Goal: Task Accomplishment & Management: Manage account settings

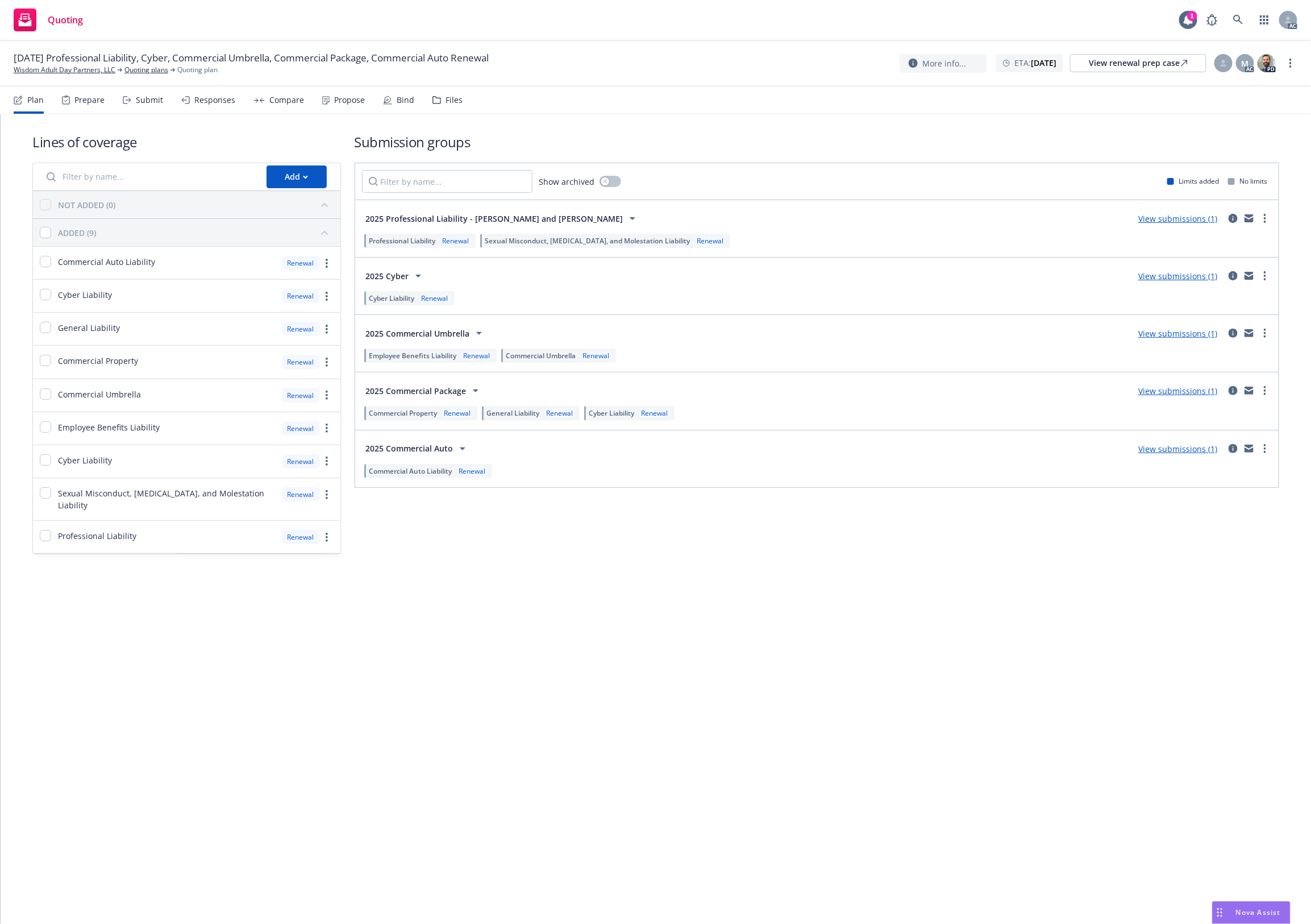
click at [445, 92] on div "Files" at bounding box center [448, 100] width 30 height 27
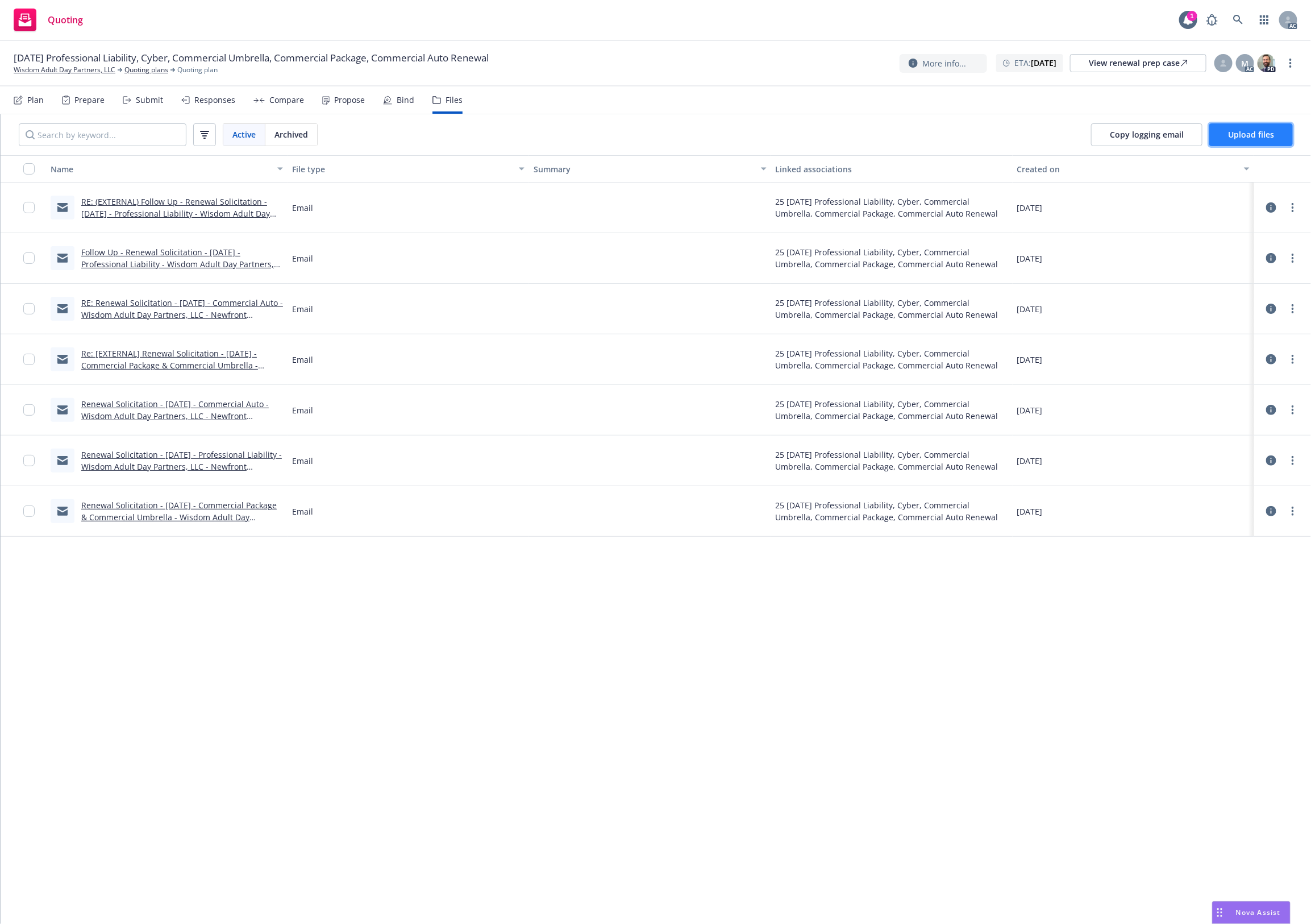
click at [1049, 134] on span "Upload files" at bounding box center [1251, 134] width 46 height 10
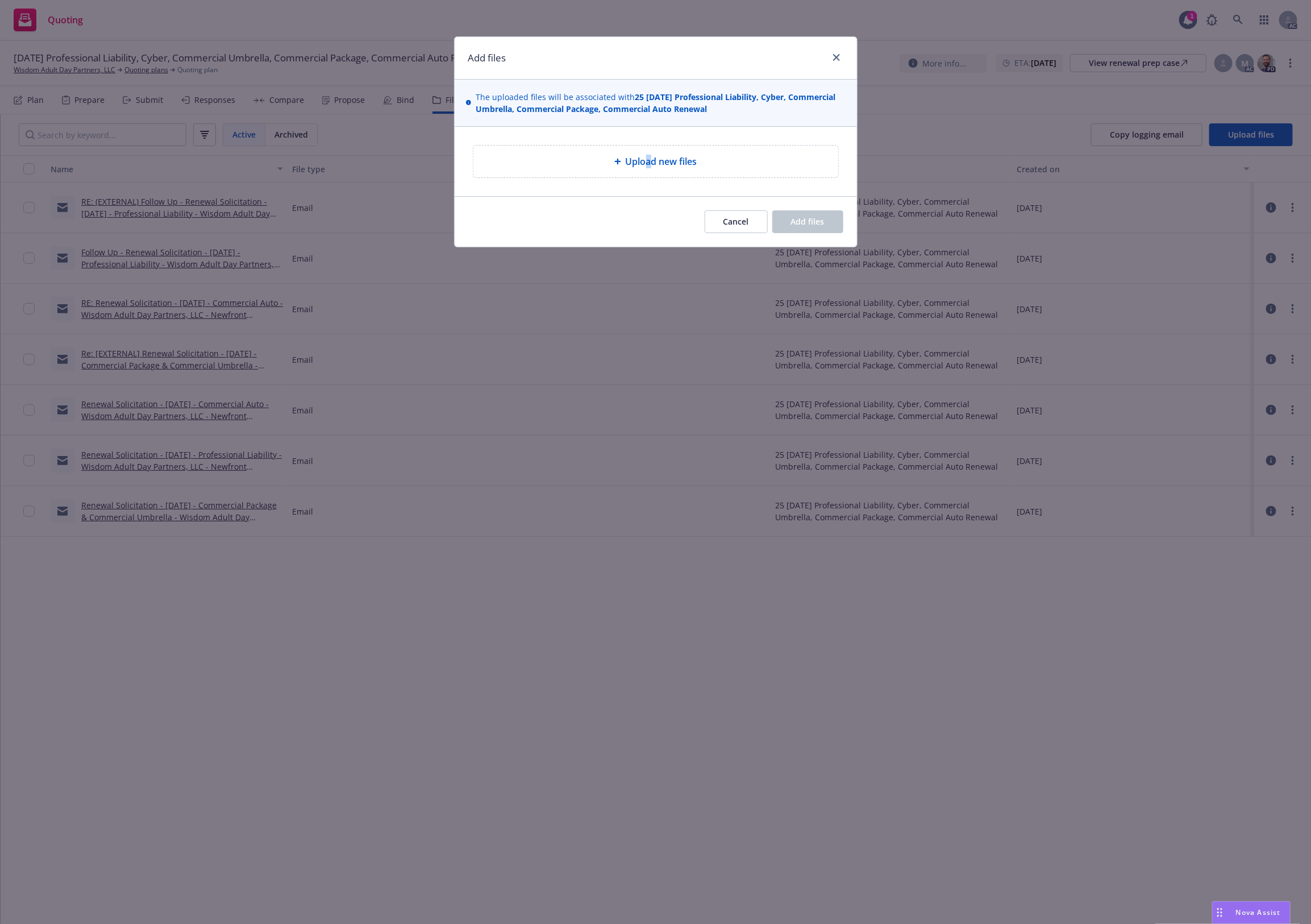
click at [649, 146] on div "Upload new files" at bounding box center [656, 162] width 365 height 32
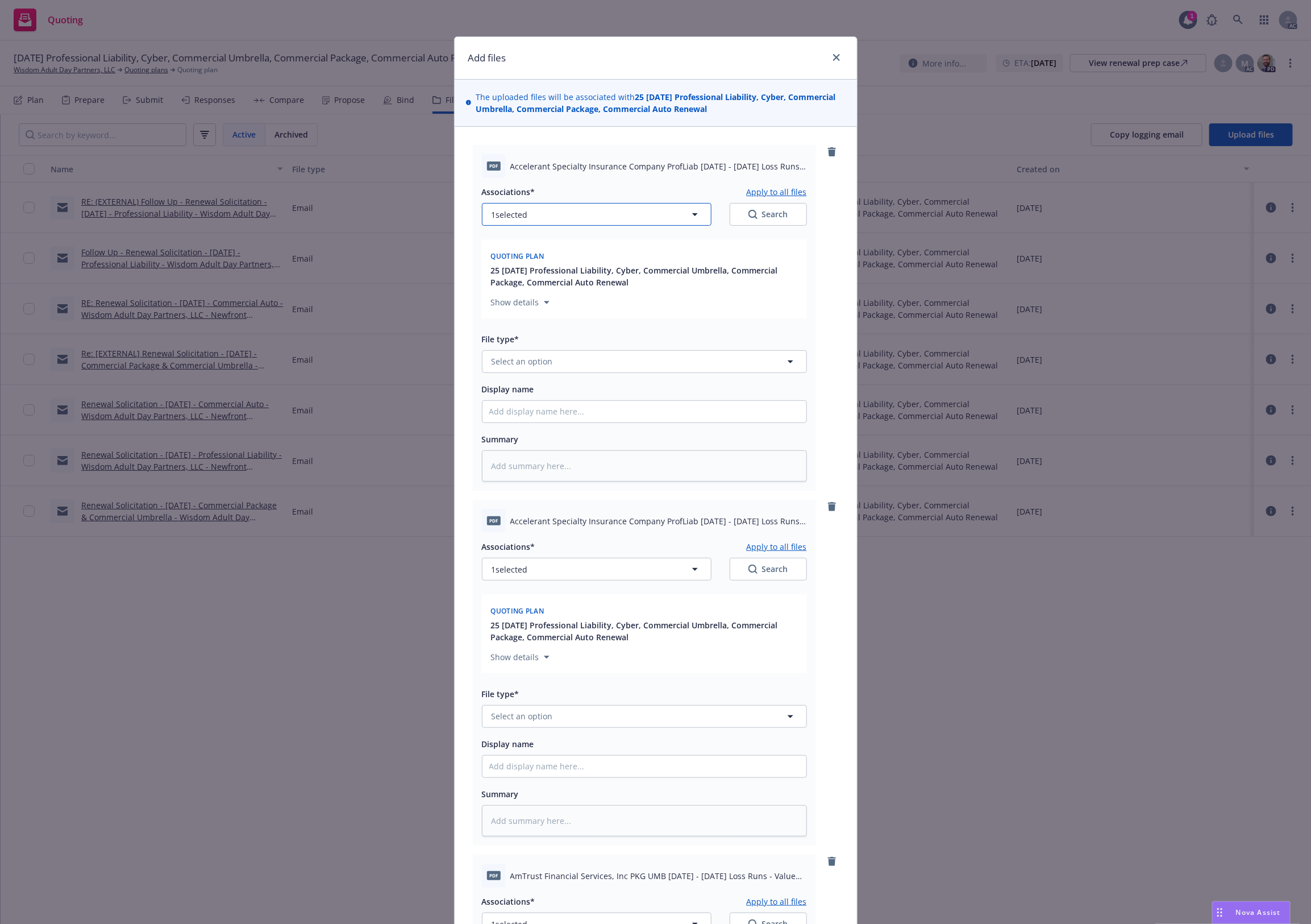
click at [652, 210] on button "1 selected" at bounding box center [596, 214] width 230 height 22
type textarea "x"
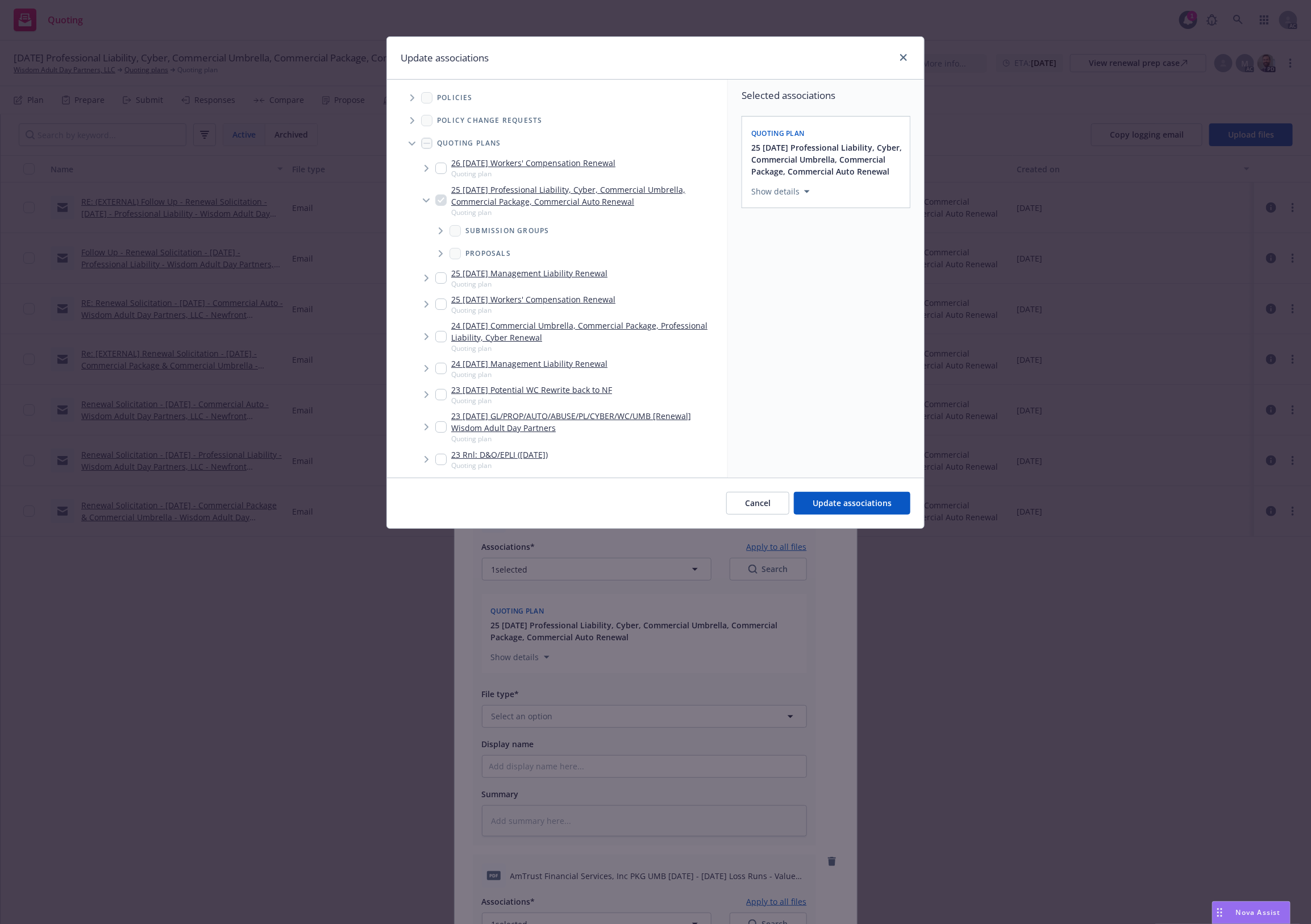
scroll to position [419, 0]
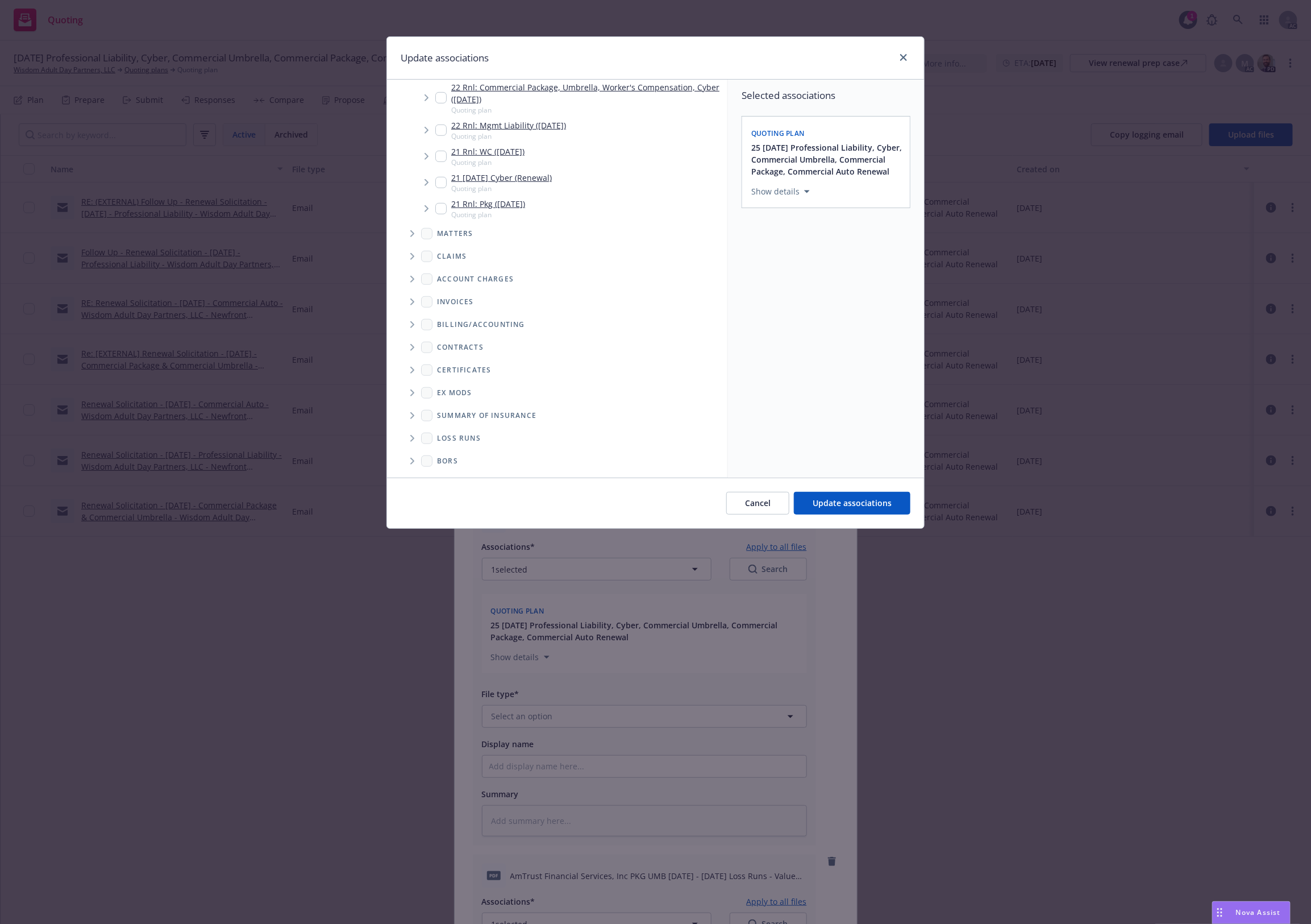
click at [410, 436] on span "Folder Tree Example" at bounding box center [412, 438] width 18 height 18
click at [449, 434] on div "2025" at bounding box center [454, 437] width 36 height 17
checkbox input "true"
click at [840, 500] on span "Update associations" at bounding box center [852, 502] width 79 height 10
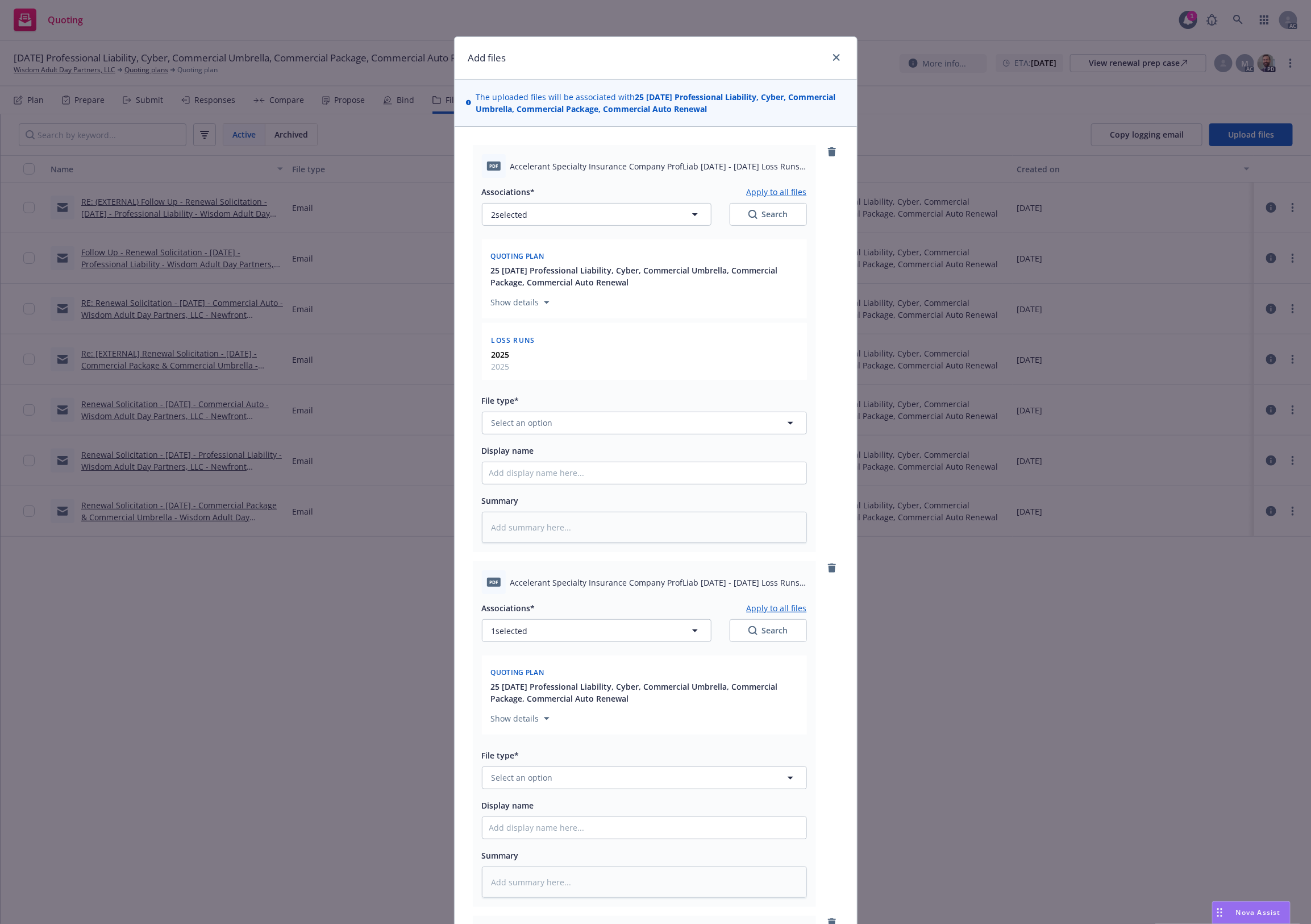
click at [781, 189] on button "Apply to all files" at bounding box center [777, 191] width 60 height 14
type textarea "x"
click at [590, 419] on button "Select an option" at bounding box center [644, 422] width 325 height 22
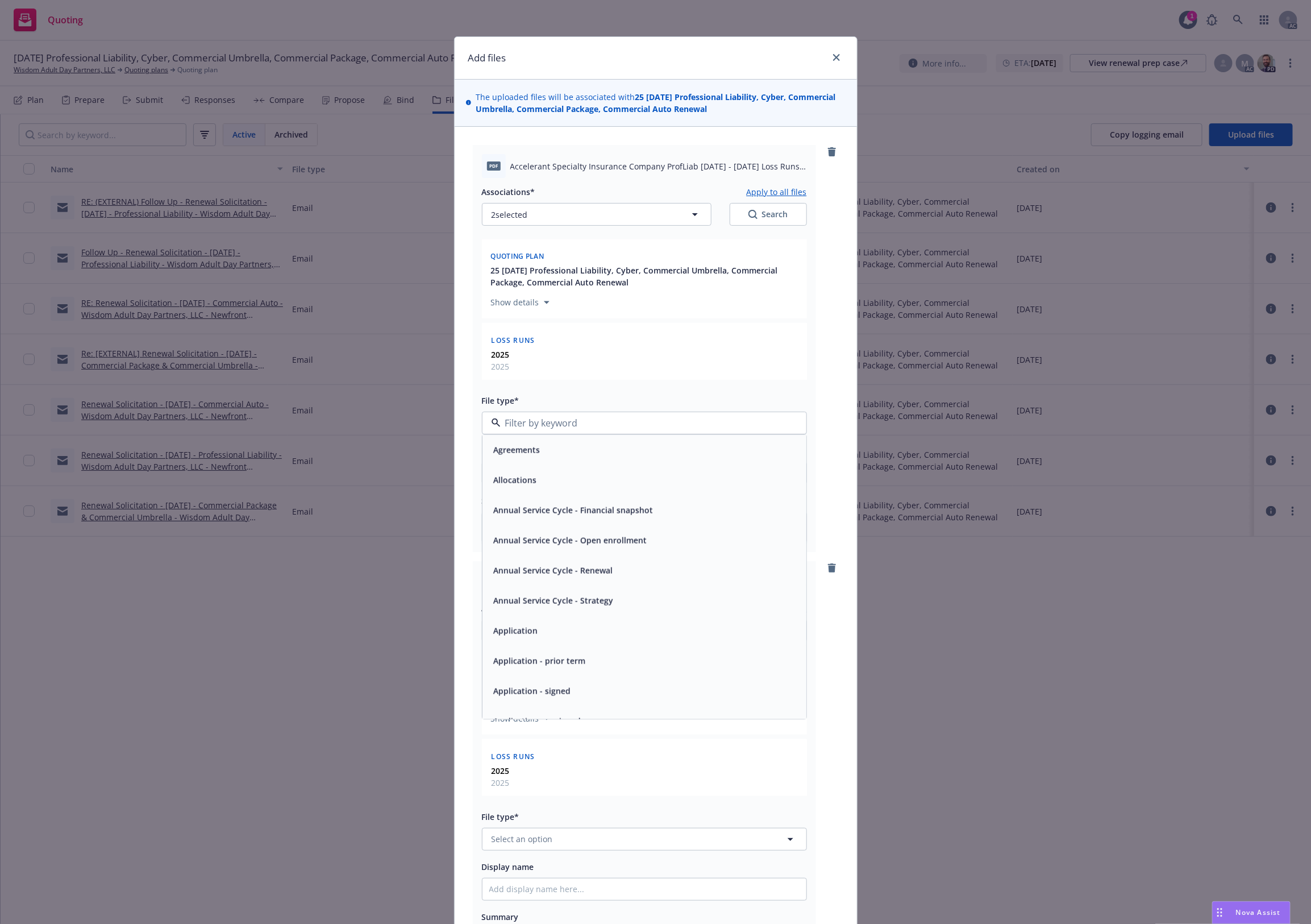
type input "`"
type textarea "x"
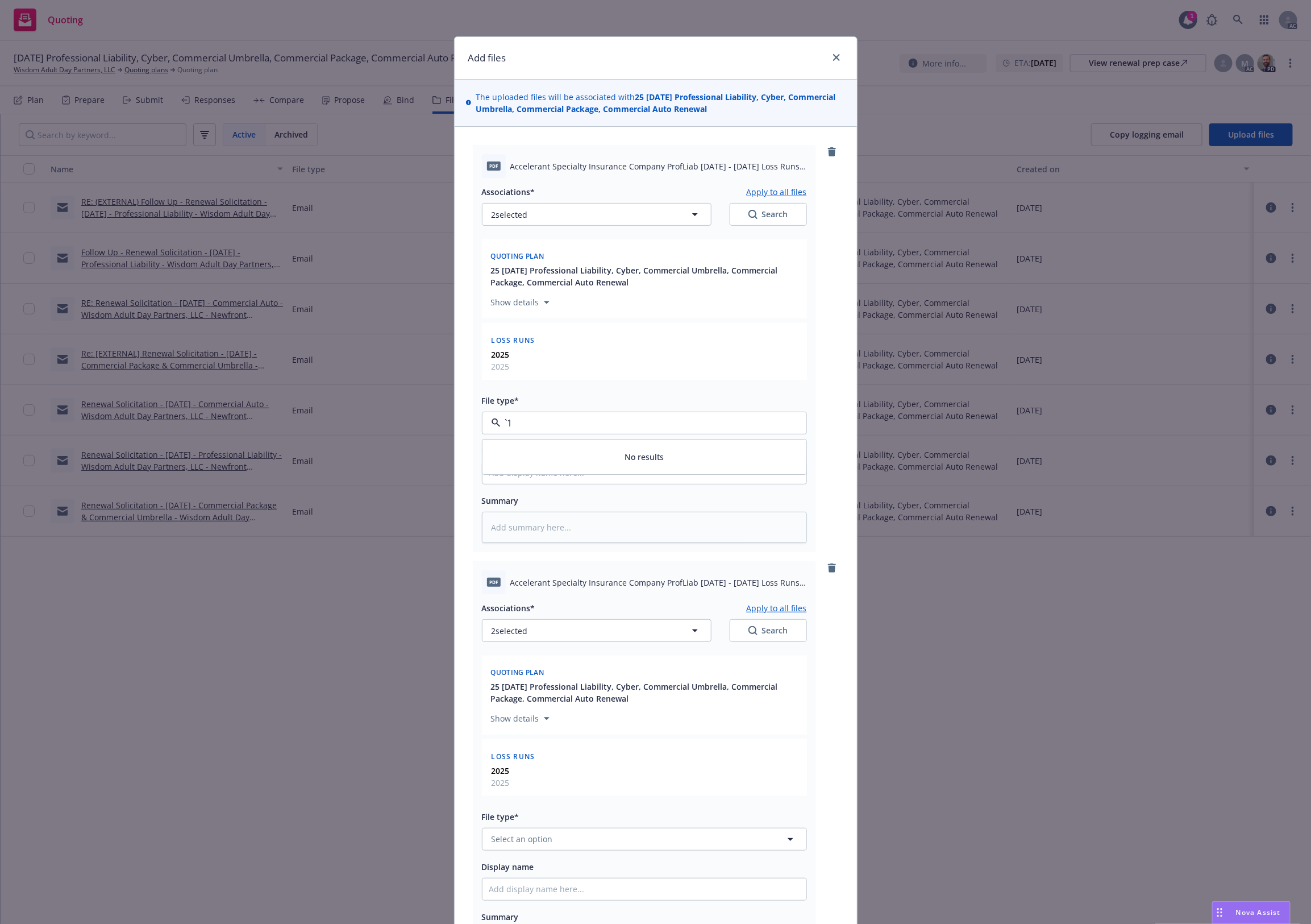
type input "`1"
click at [568, 450] on span "No results" at bounding box center [644, 455] width 324 height 34
click at [560, 426] on input "`1" at bounding box center [642, 422] width 283 height 14
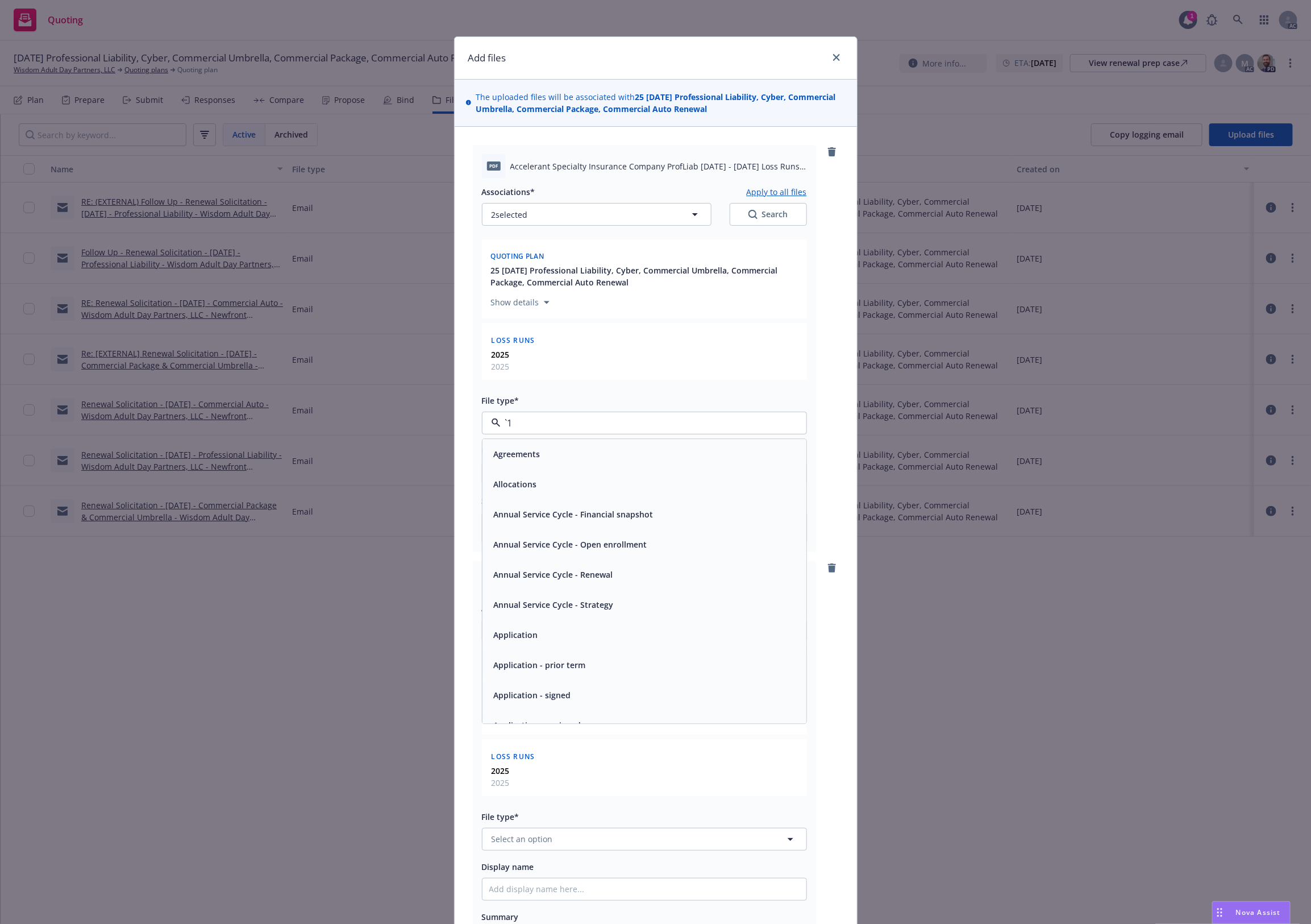
paste input "Loss Runs"
type input "Loss Runs"
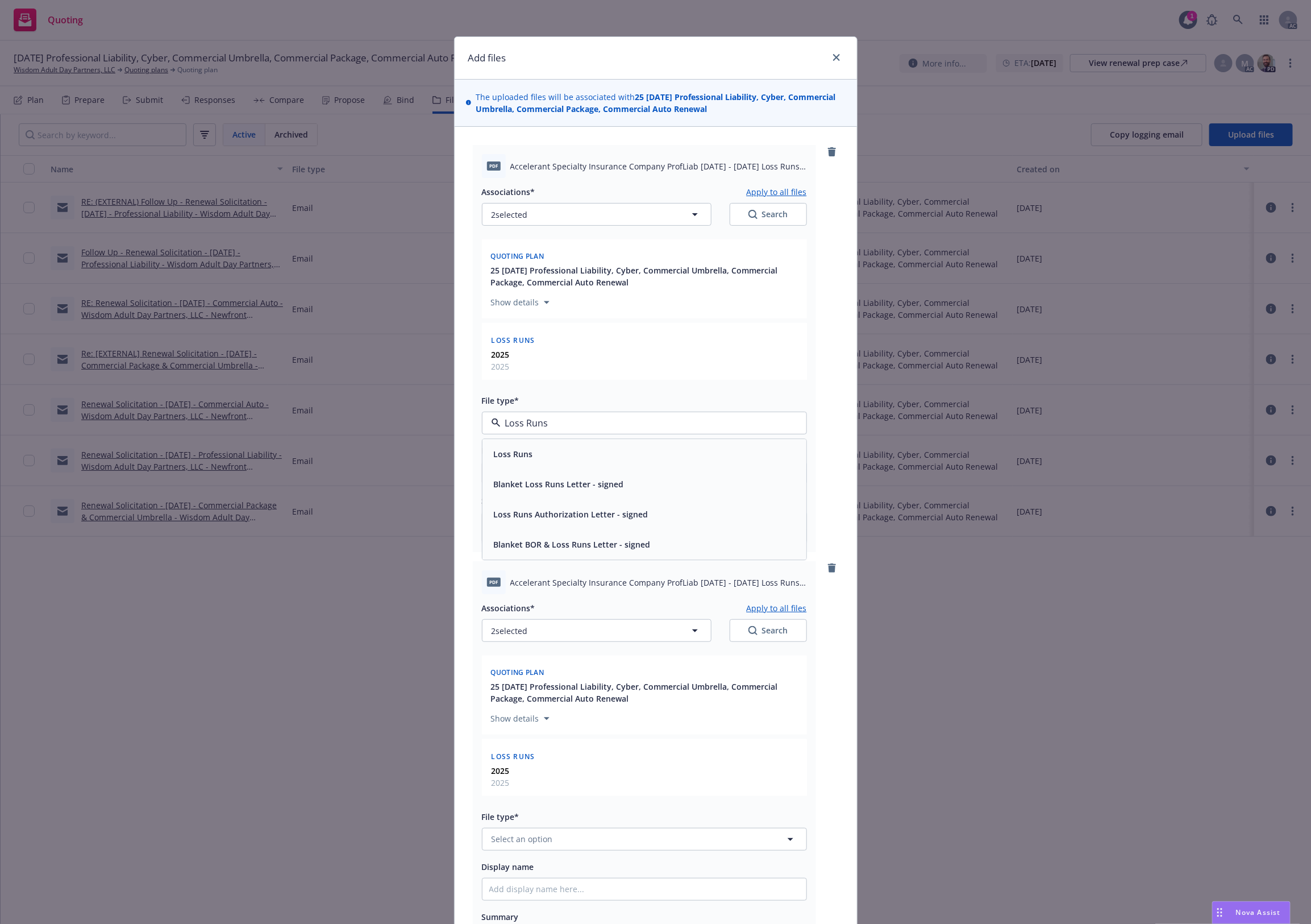
click at [536, 441] on div "Loss Runs" at bounding box center [644, 454] width 324 height 30
type textarea "x"
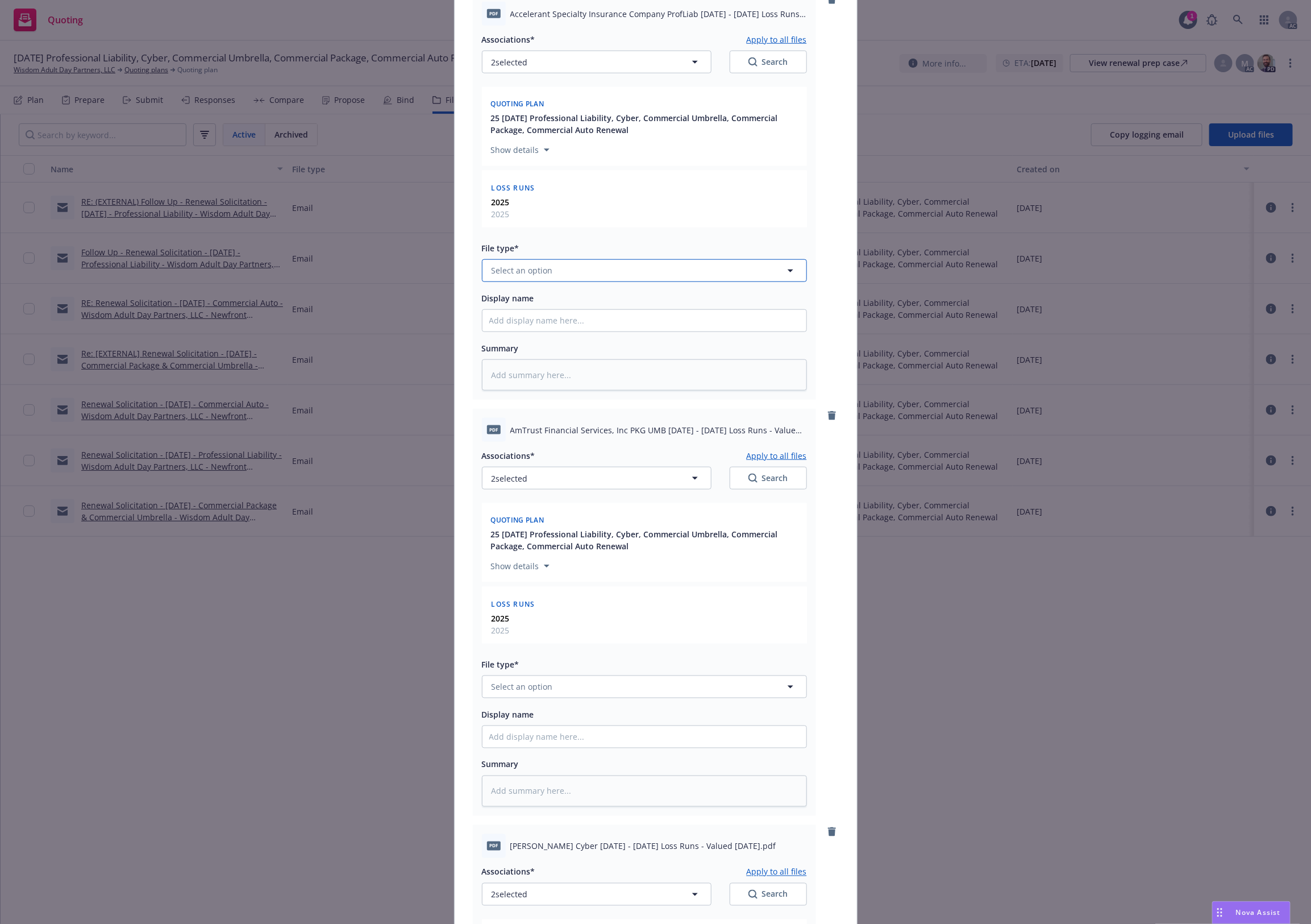
click at [551, 271] on button "Select an option" at bounding box center [644, 270] width 325 height 22
paste input "Loss Runs"
type input "Loss Runs"
click at [535, 299] on div "Loss Runs" at bounding box center [645, 302] width 310 height 17
type textarea "x"
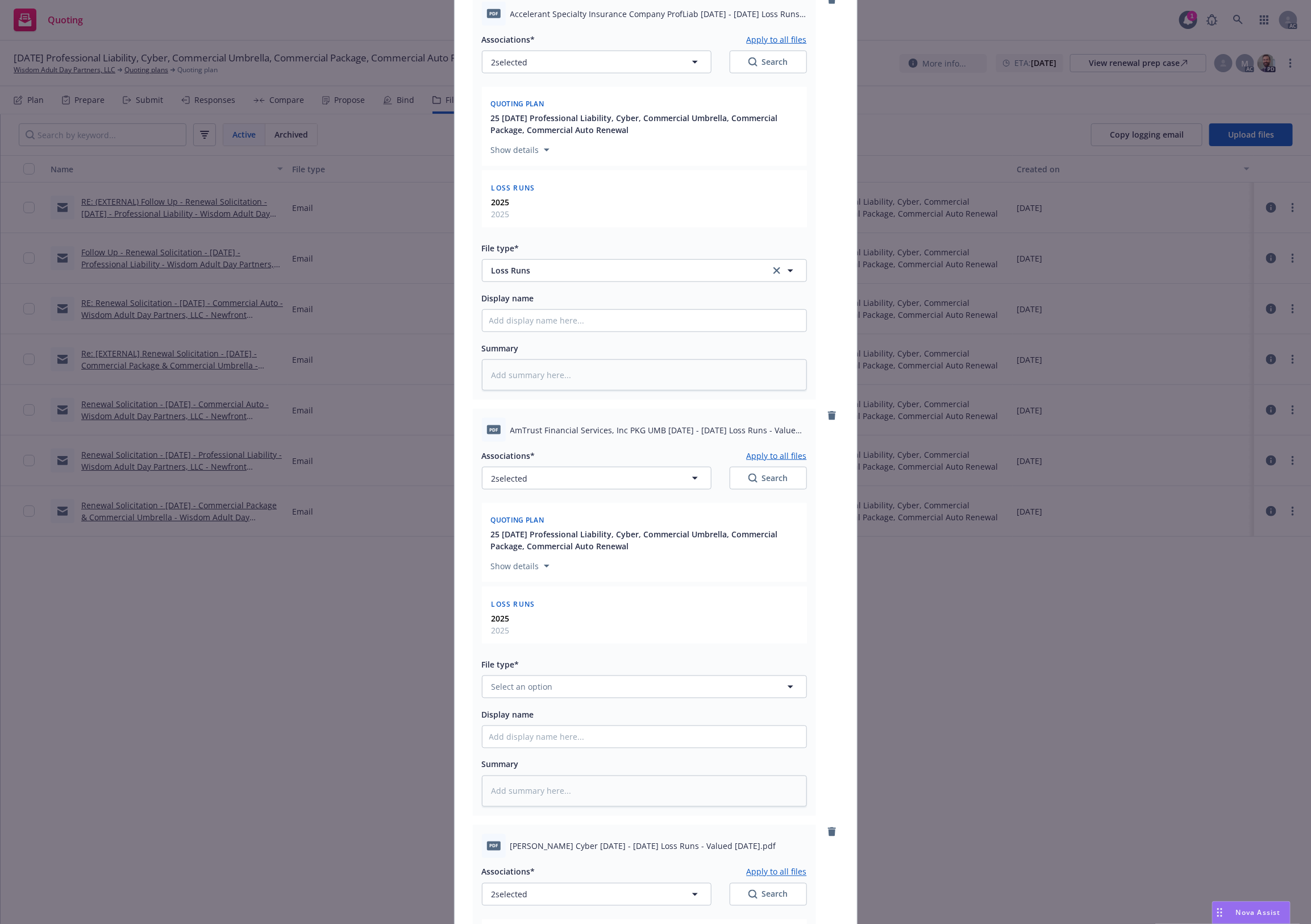
drag, startPoint x: 539, startPoint y: 672, endPoint x: 535, endPoint y: 681, distance: 9.8
click at [538, 674] on div "File type* Select an option" at bounding box center [644, 677] width 325 height 41
drag, startPoint x: 533, startPoint y: 690, endPoint x: 527, endPoint y: 688, distance: 6.3
click at [530, 690] on span "Select an option" at bounding box center [522, 686] width 62 height 12
paste input "Loss Runs"
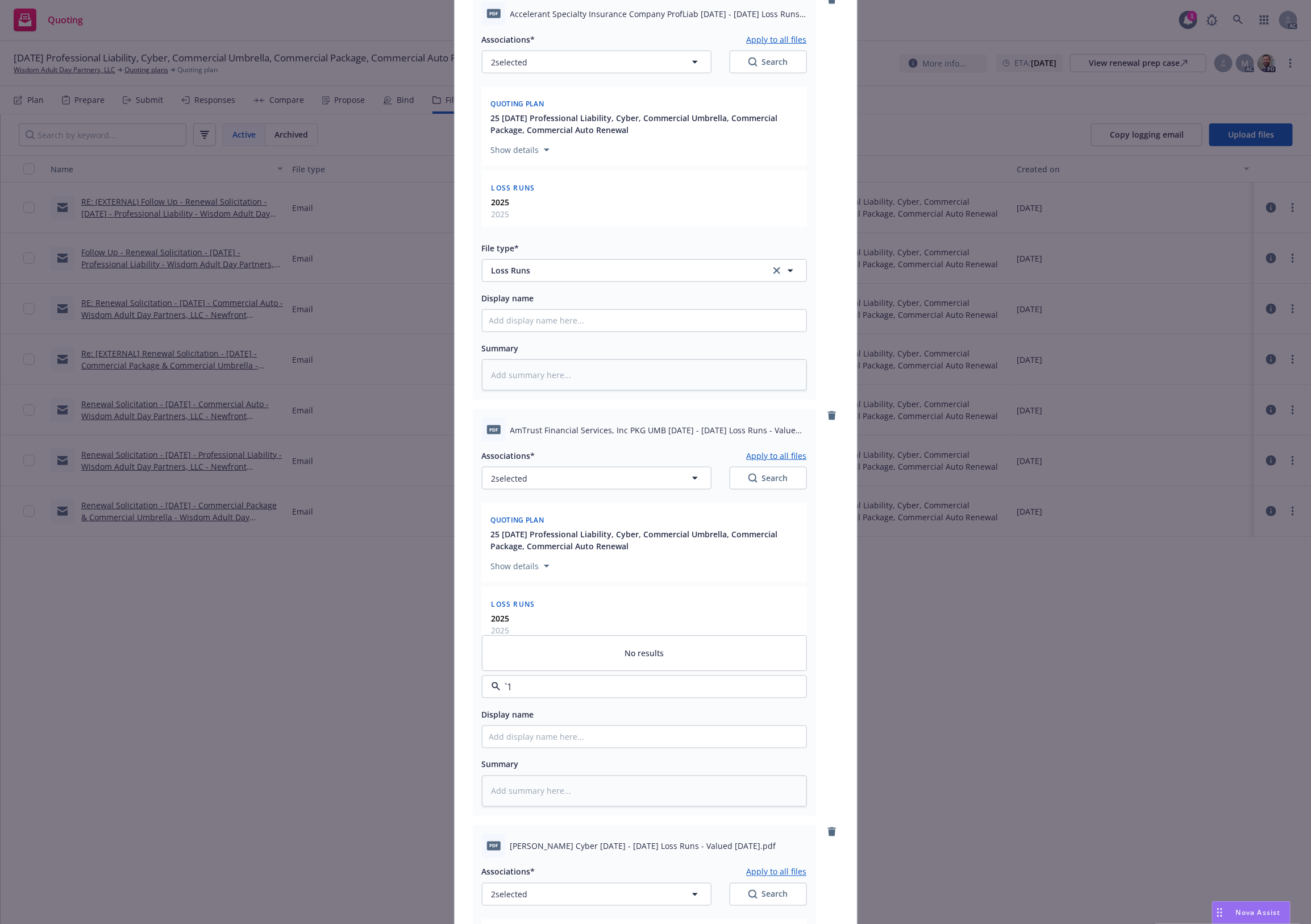
type input "Loss Runs"
click at [504, 558] on div "Loss Runs" at bounding box center [513, 565] width 46 height 17
type textarea "x"
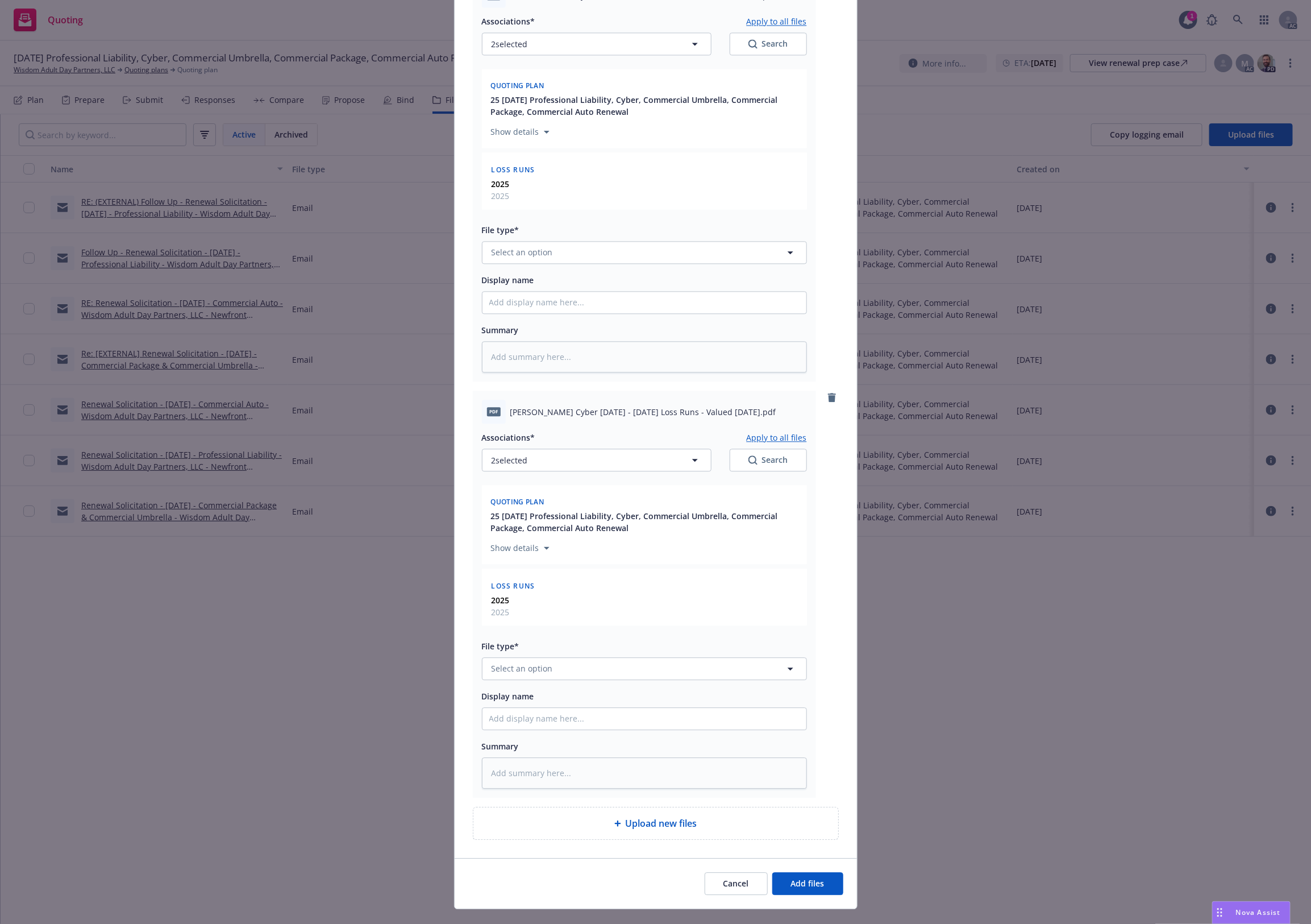
scroll to position [1442, 0]
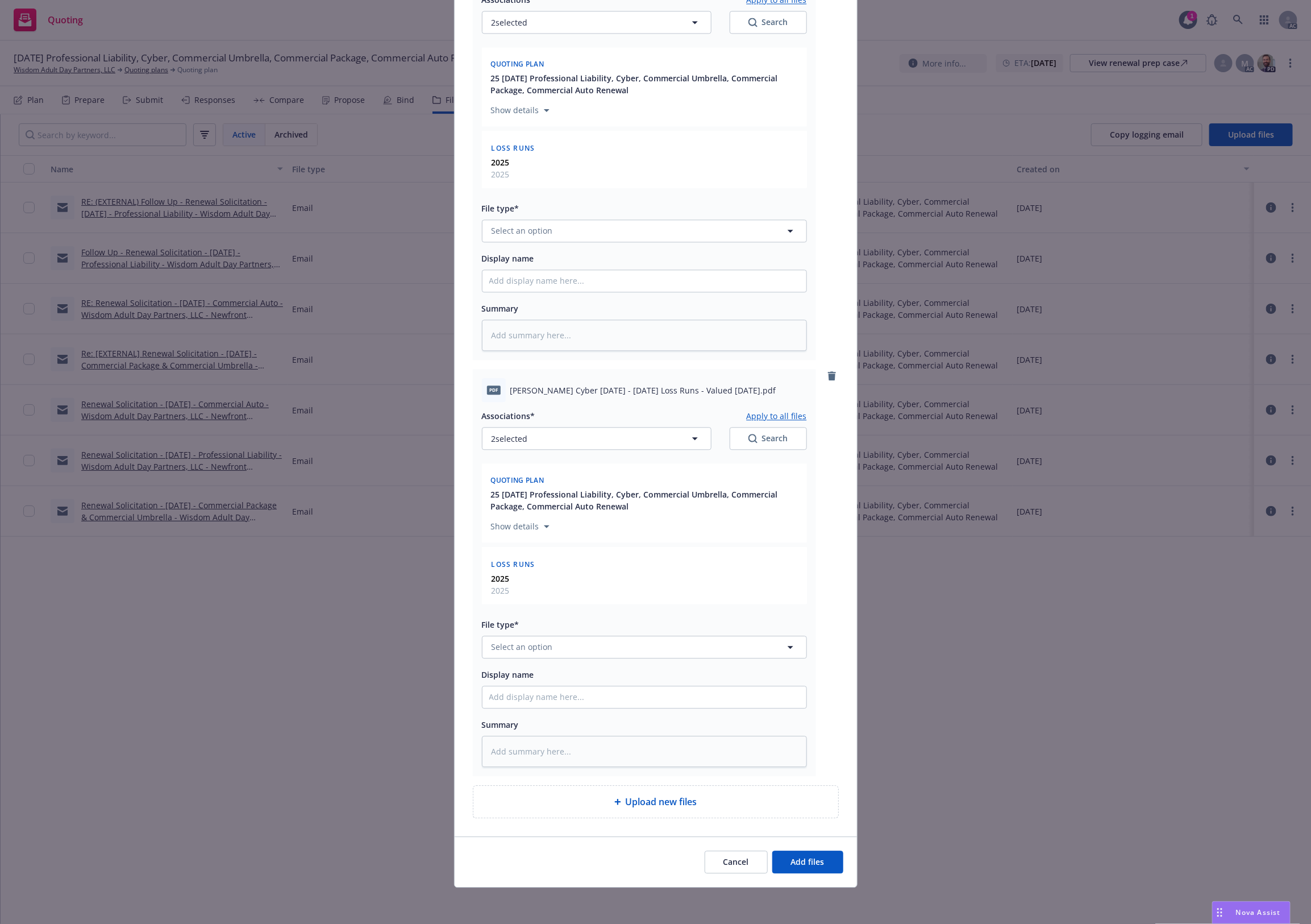
click at [513, 243] on div "Associations* Apply to all files 2 selected Search Quoting plan 25 11/01/25 Pro…" at bounding box center [644, 168] width 325 height 365
click at [519, 229] on span "Select an option" at bounding box center [522, 230] width 62 height 12
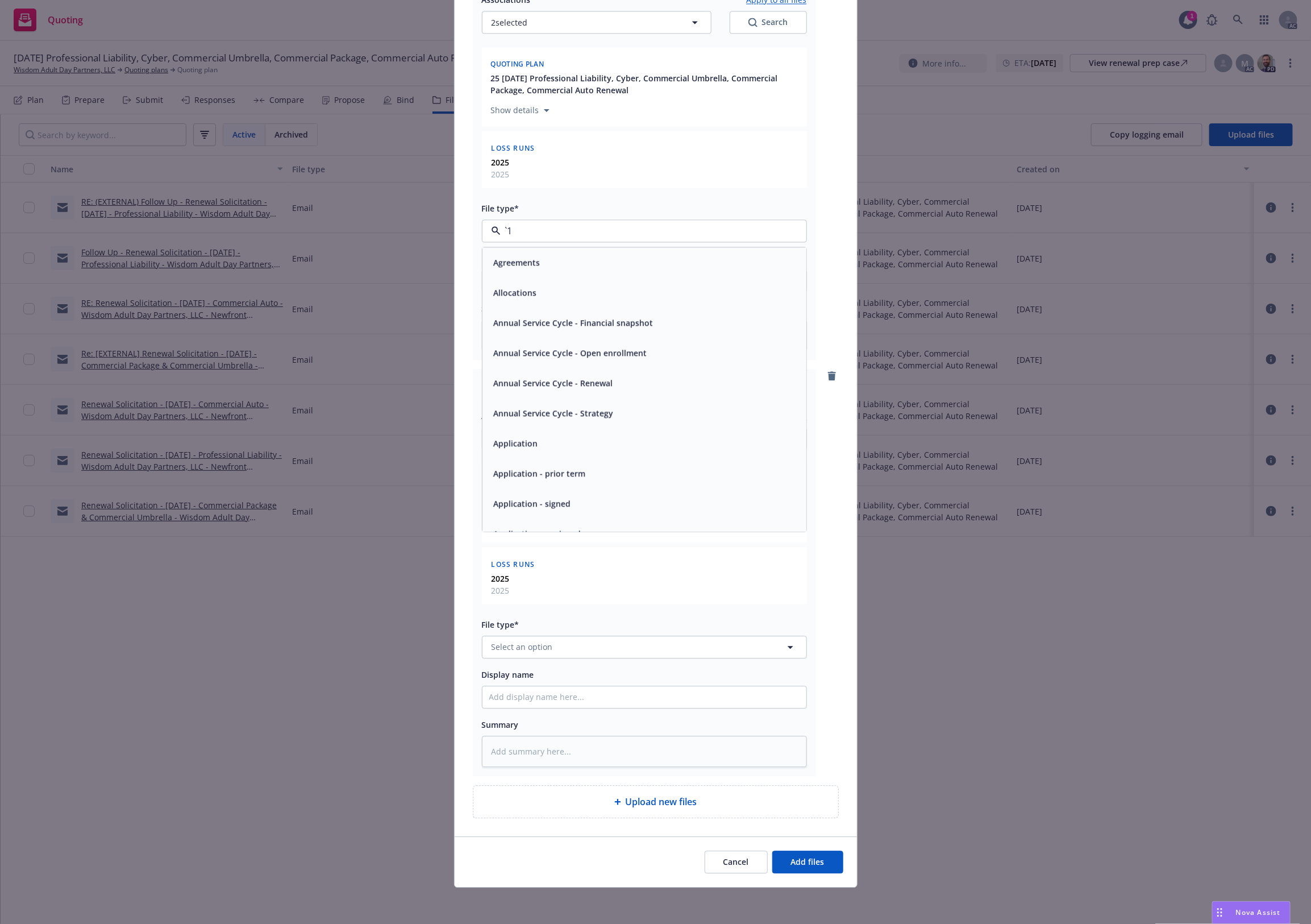
paste input "Loss Runs"
type input "Loss Runs"
click at [527, 254] on div "Loss Runs" at bounding box center [513, 262] width 46 height 17
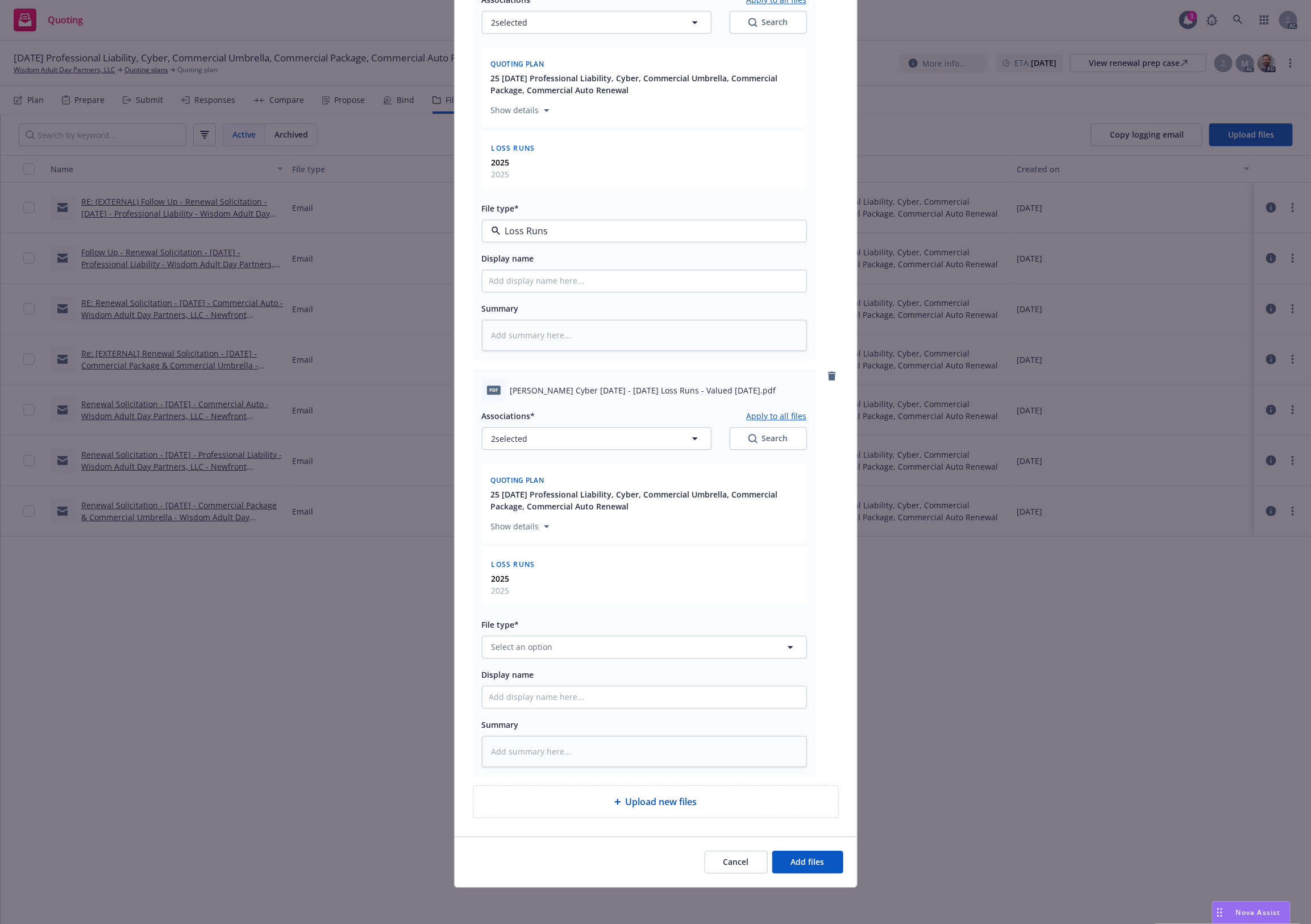
type textarea "x"
drag, startPoint x: 536, startPoint y: 626, endPoint x: 537, endPoint y: 661, distance: 35.0
click at [536, 629] on div "File type*" at bounding box center [644, 624] width 325 height 14
click at [538, 651] on button "Select an option" at bounding box center [644, 646] width 325 height 22
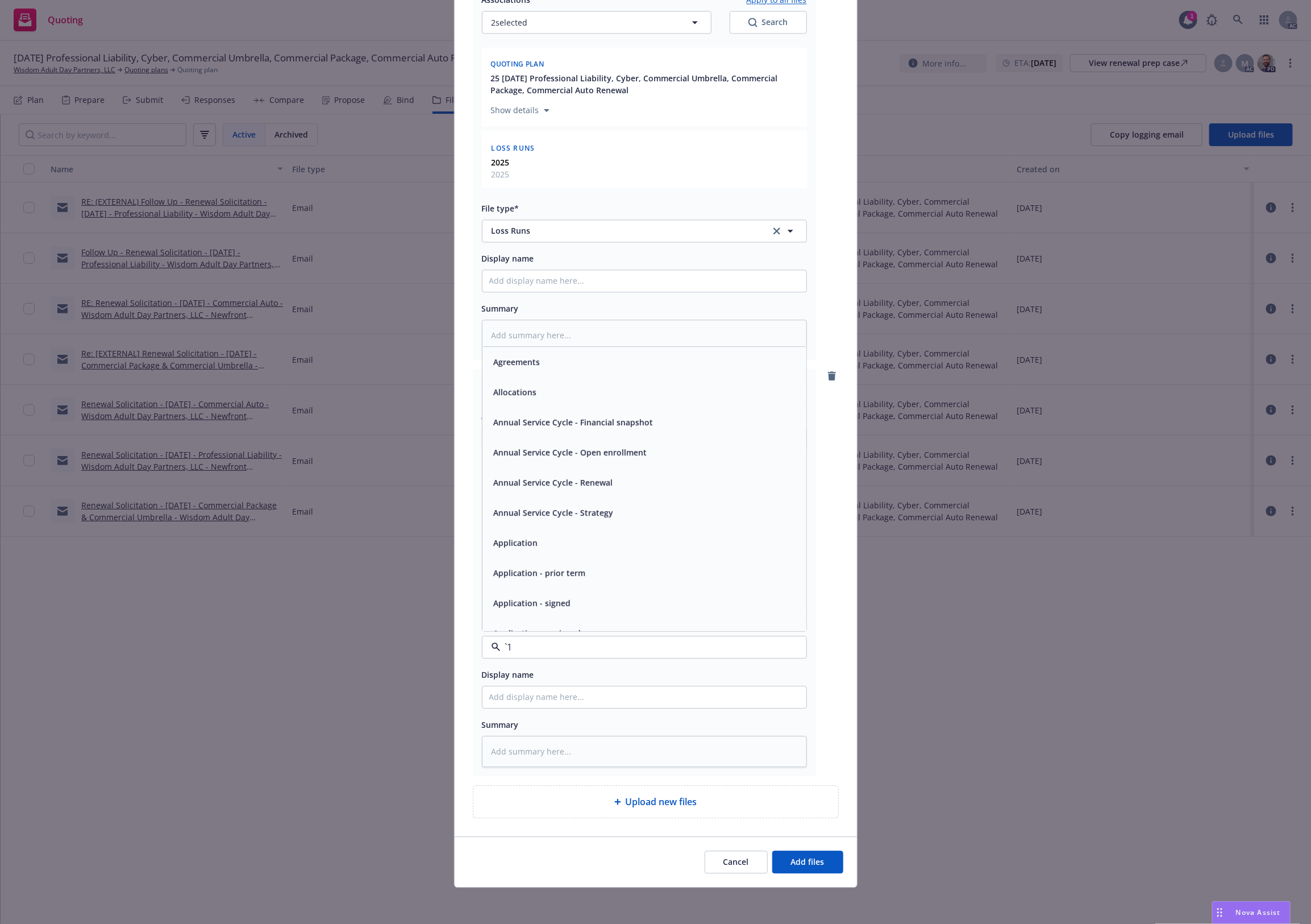
paste input "Loss Runs"
type input "Loss Runs"
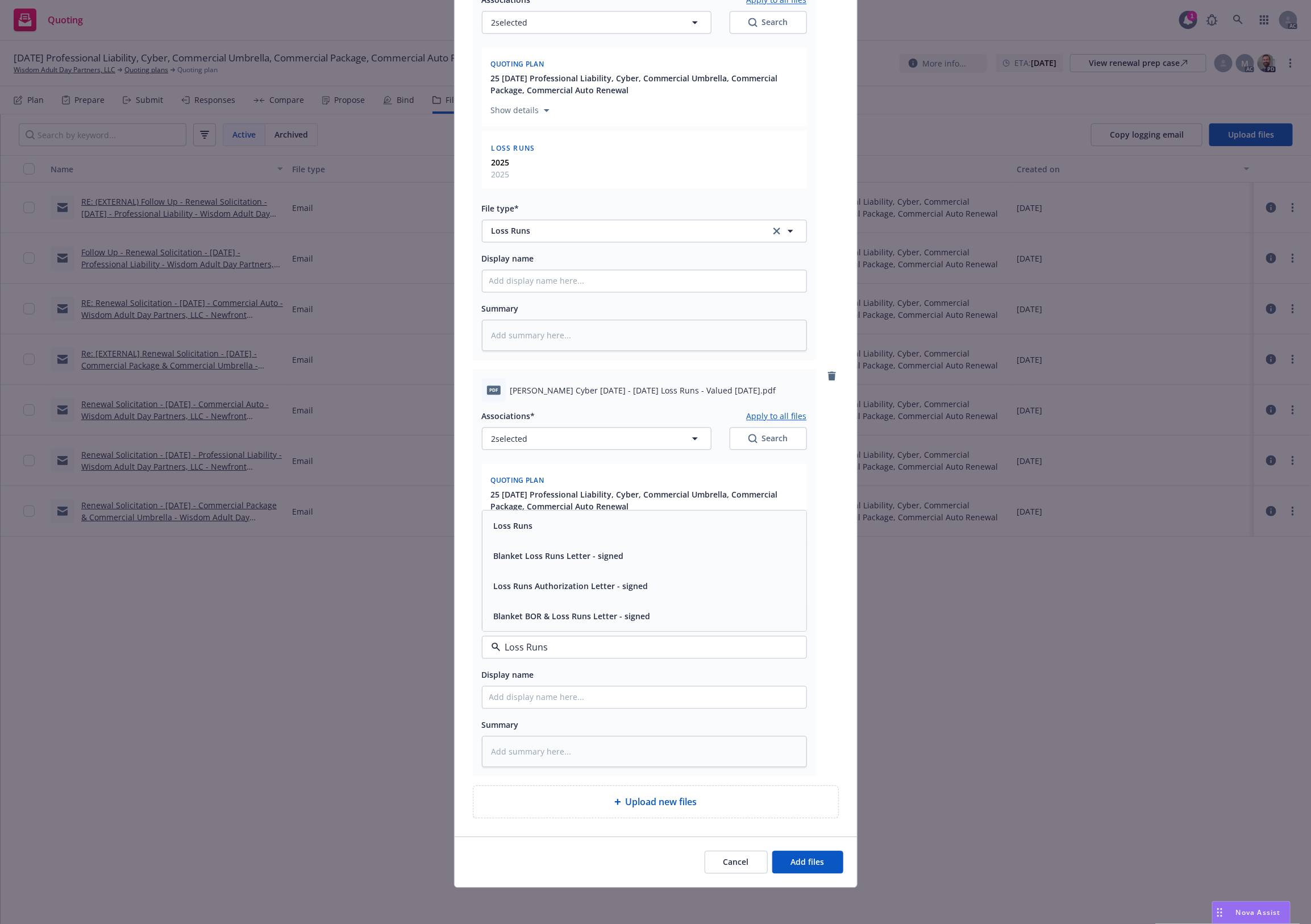
click at [537, 521] on div "Loss Runs" at bounding box center [645, 525] width 310 height 17
click at [801, 738] on div "Cancel Add files" at bounding box center [655, 861] width 402 height 50
click at [796, 738] on button "Add files" at bounding box center [808, 862] width 71 height 22
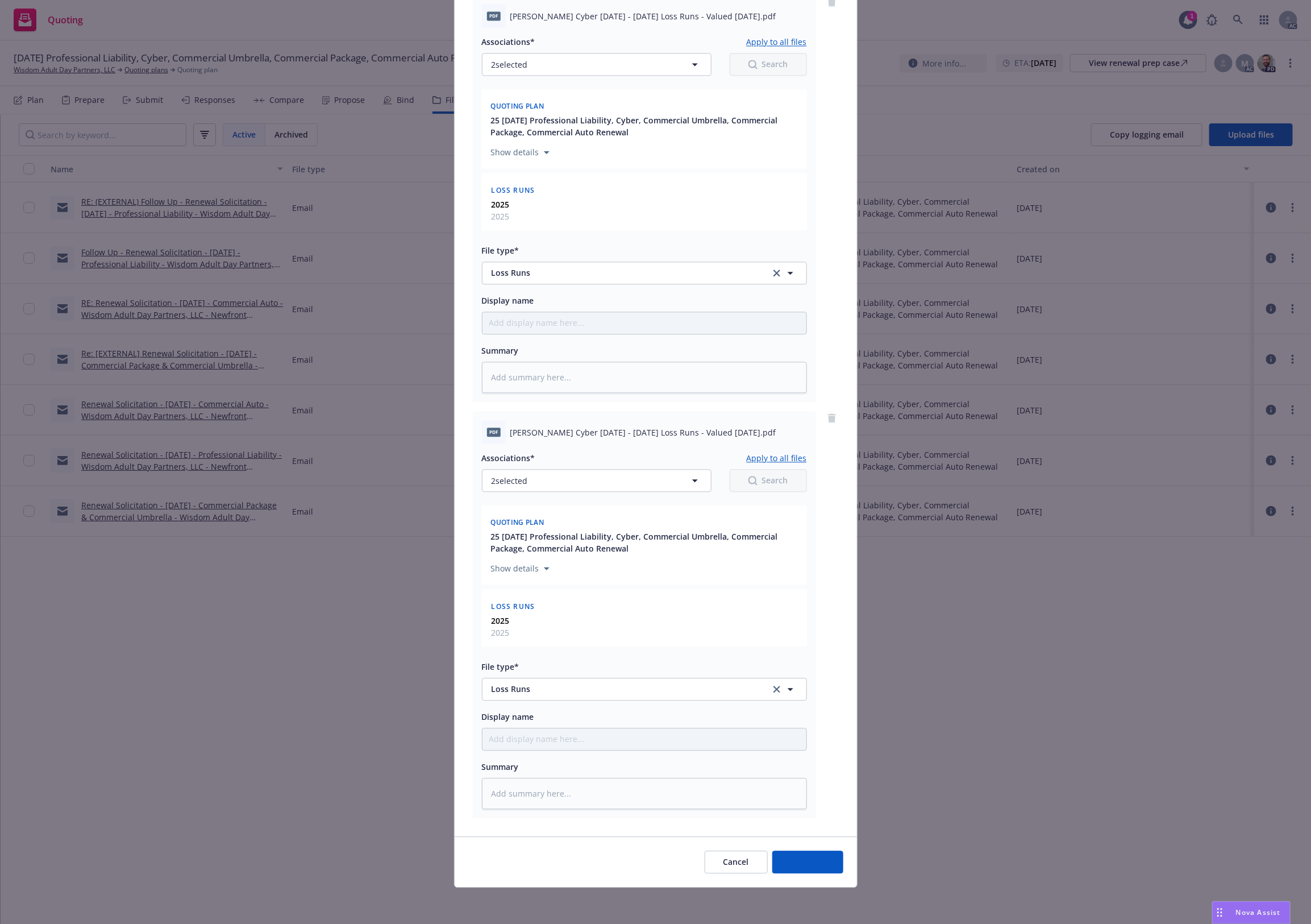
scroll to position [1401, 0]
type textarea "x"
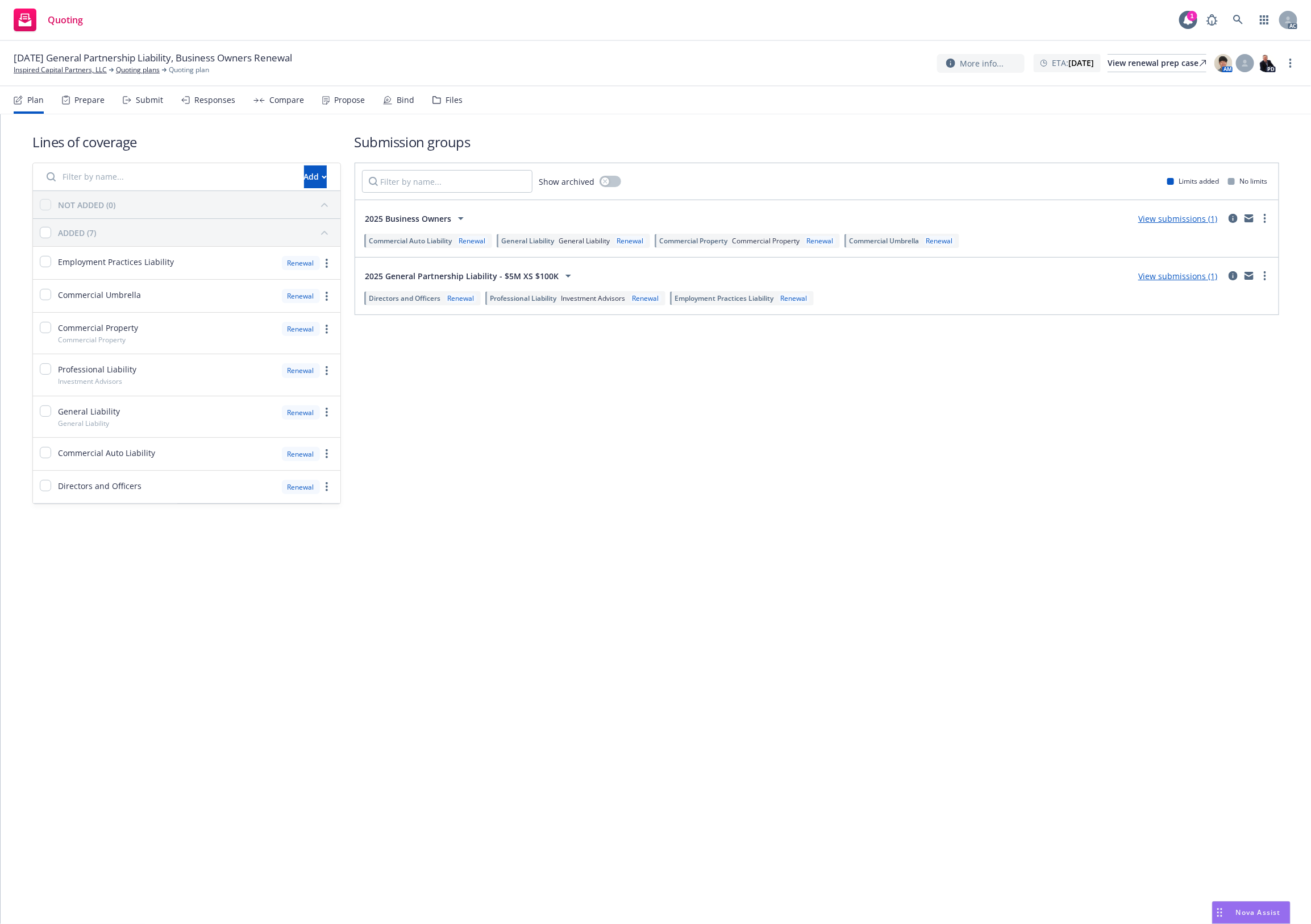
drag, startPoint x: 454, startPoint y: 98, endPoint x: 526, endPoint y: 101, distance: 72.1
click at [454, 98] on div "Files" at bounding box center [454, 99] width 17 height 9
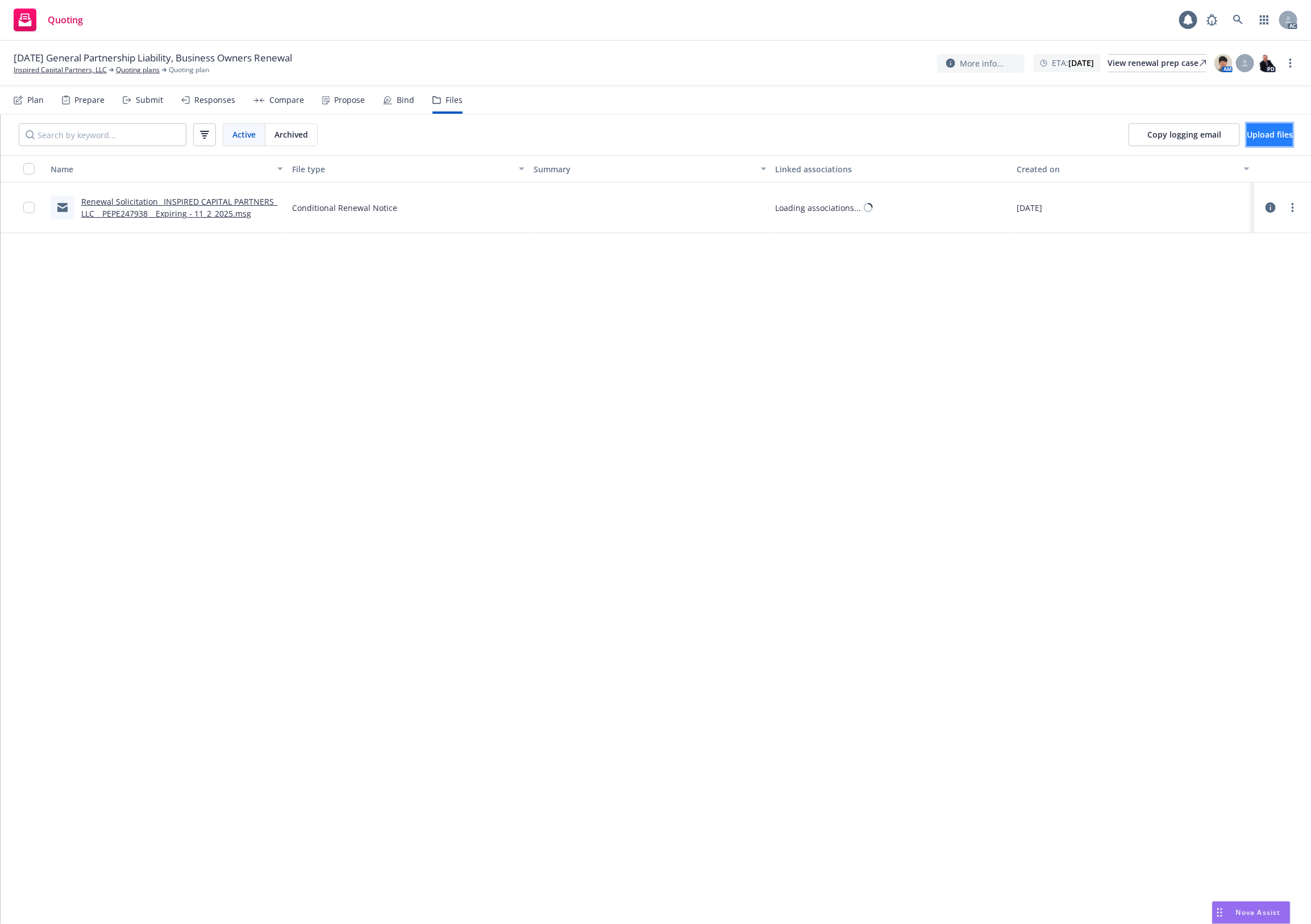
click at [1256, 123] on button "Upload files" at bounding box center [1270, 134] width 46 height 22
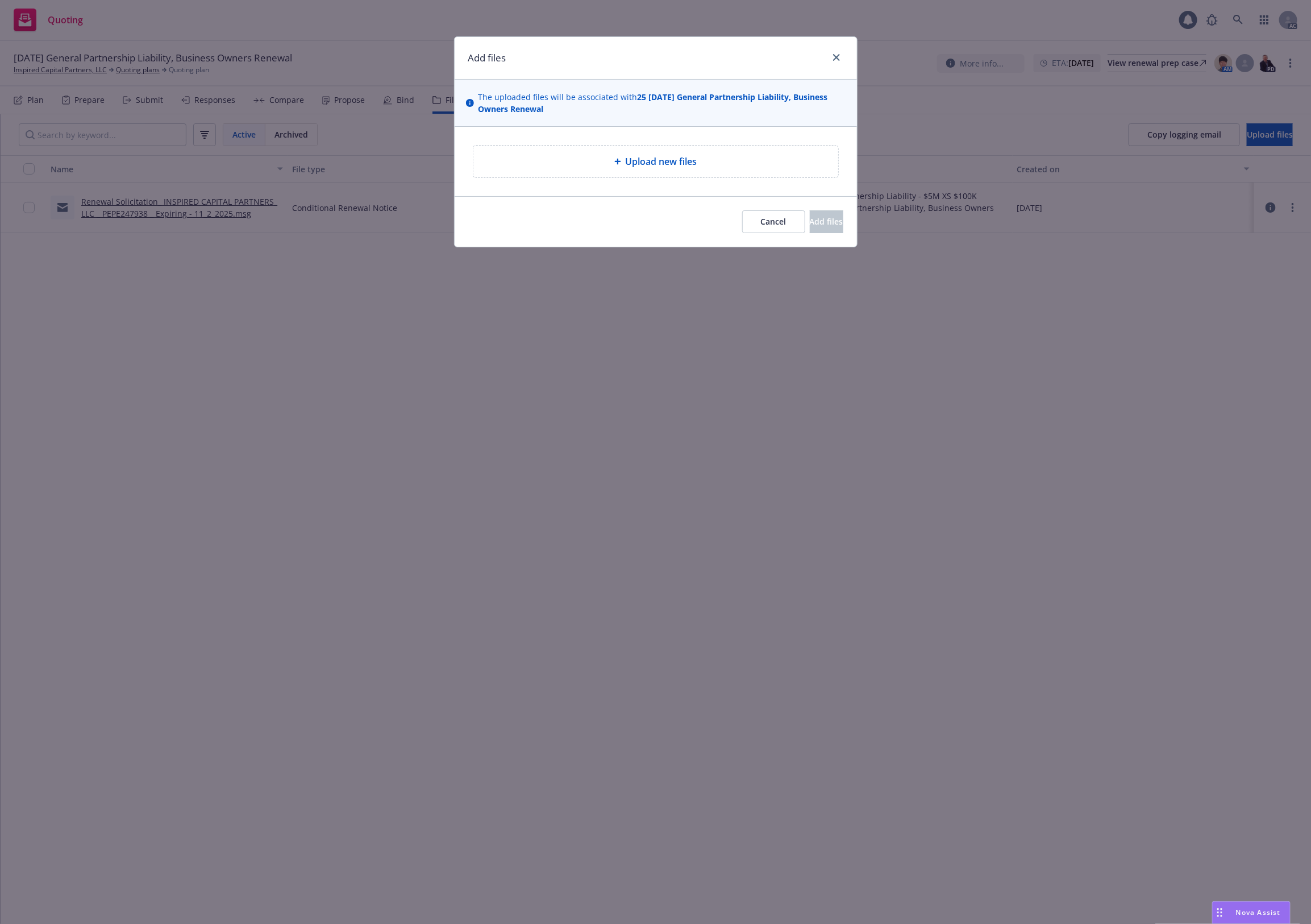
click at [604, 170] on div "Upload new files" at bounding box center [656, 162] width 365 height 32
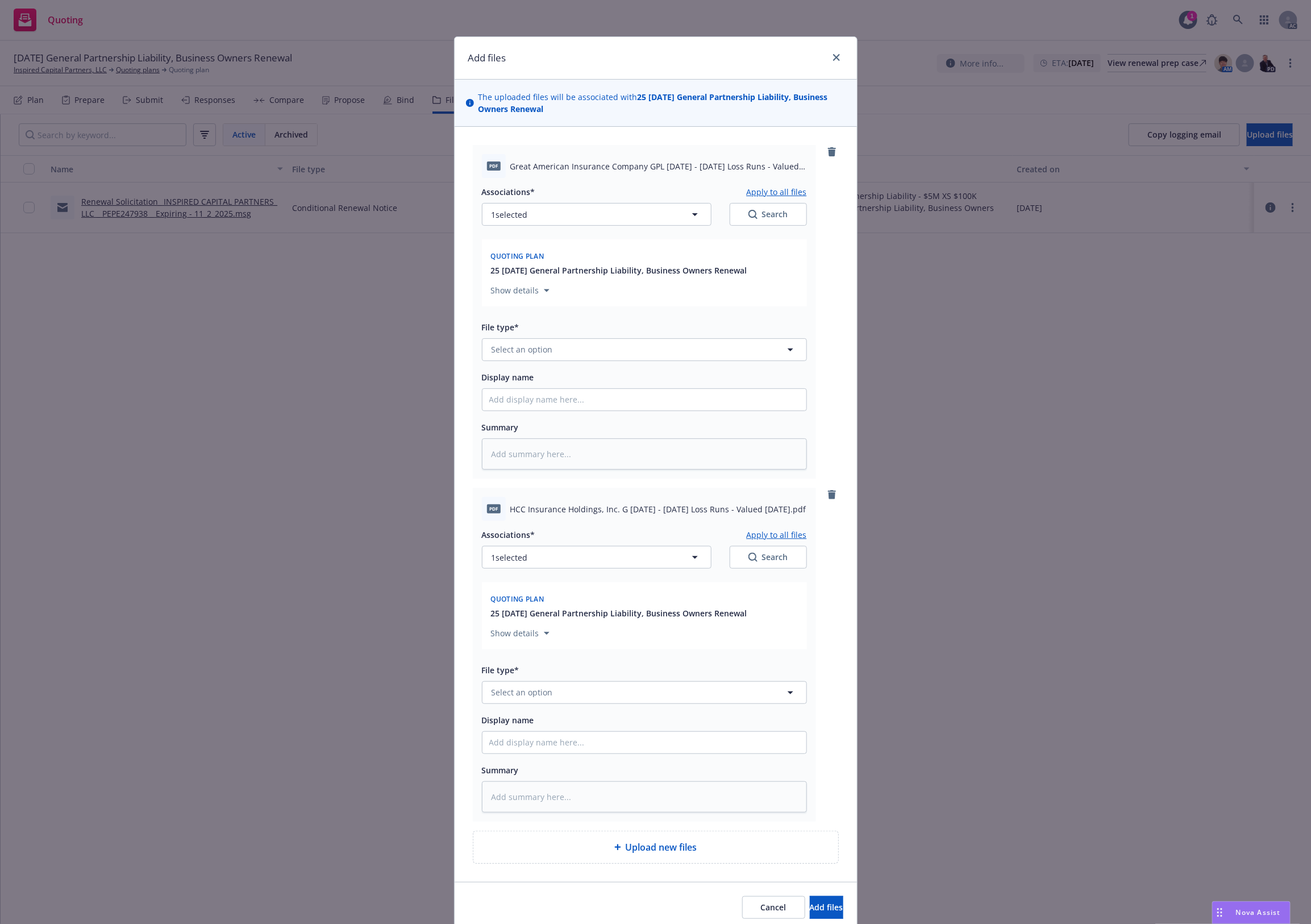
drag, startPoint x: 558, startPoint y: 368, endPoint x: 553, endPoint y: 350, distance: 18.7
click at [558, 368] on div "Associations* Apply to all files 1 selected Search Quoting plan 25 11/02/25 Gen…" at bounding box center [644, 323] width 325 height 291
click at [553, 345] on button "Select an option" at bounding box center [644, 350] width 325 height 22
type input "`"
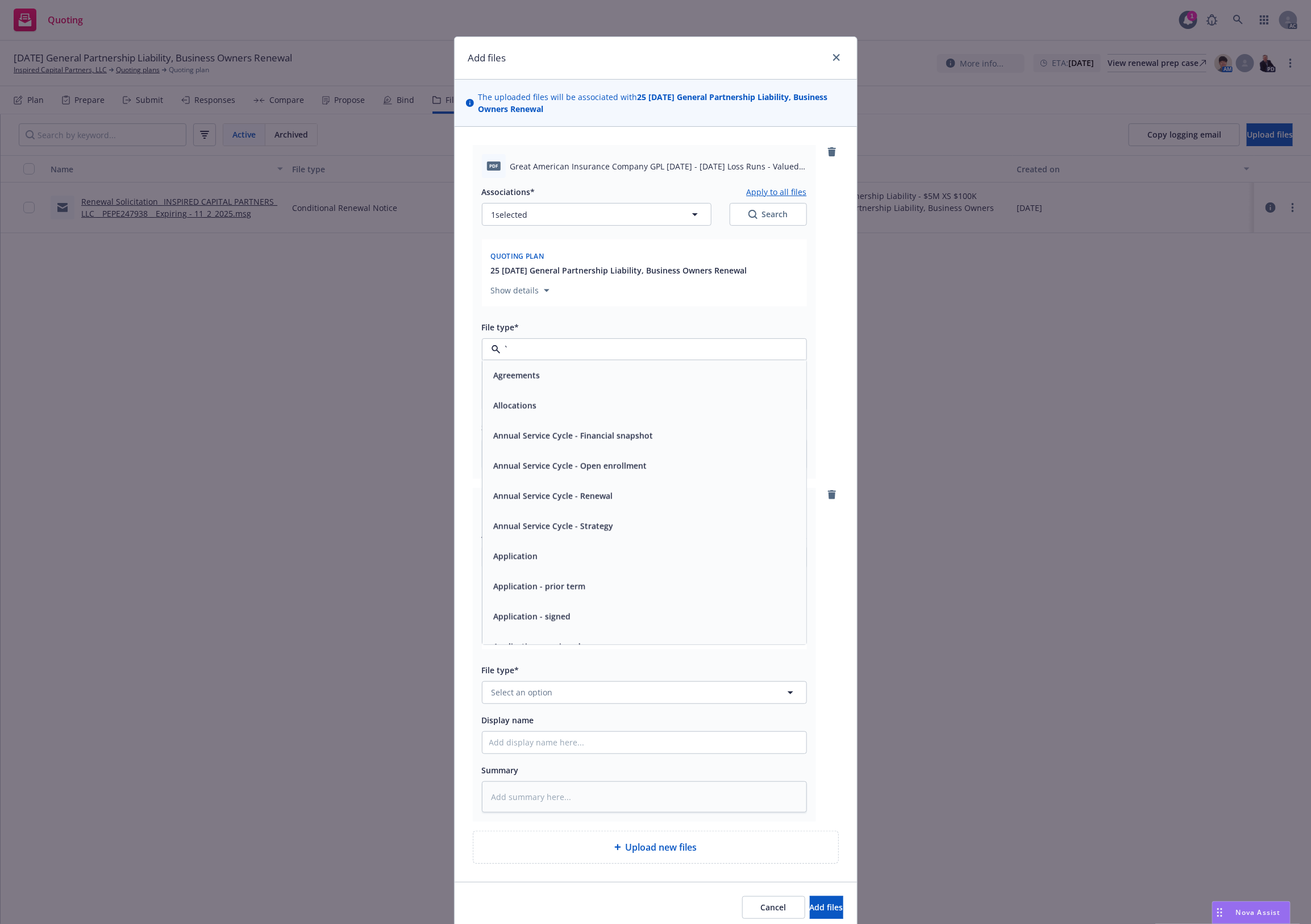
type textarea "x"
paste input "Loss Runs"
type input "Loss Runs"
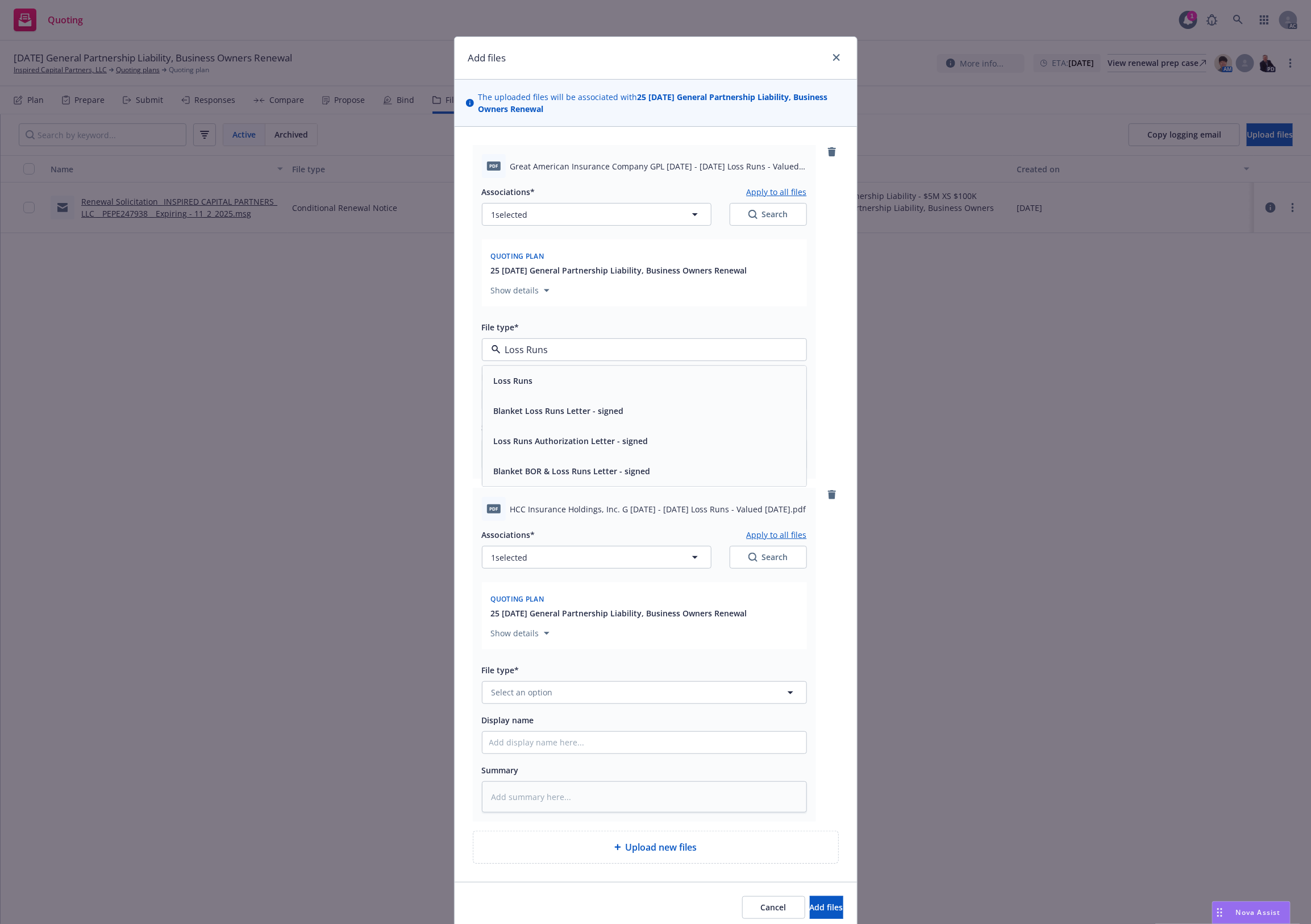
click at [518, 391] on div "Loss Runs" at bounding box center [644, 381] width 324 height 30
type textarea "x"
click at [536, 698] on span "Select an option" at bounding box center [522, 692] width 62 height 12
paste input "Loss Runs"
type input "Loss Runs"
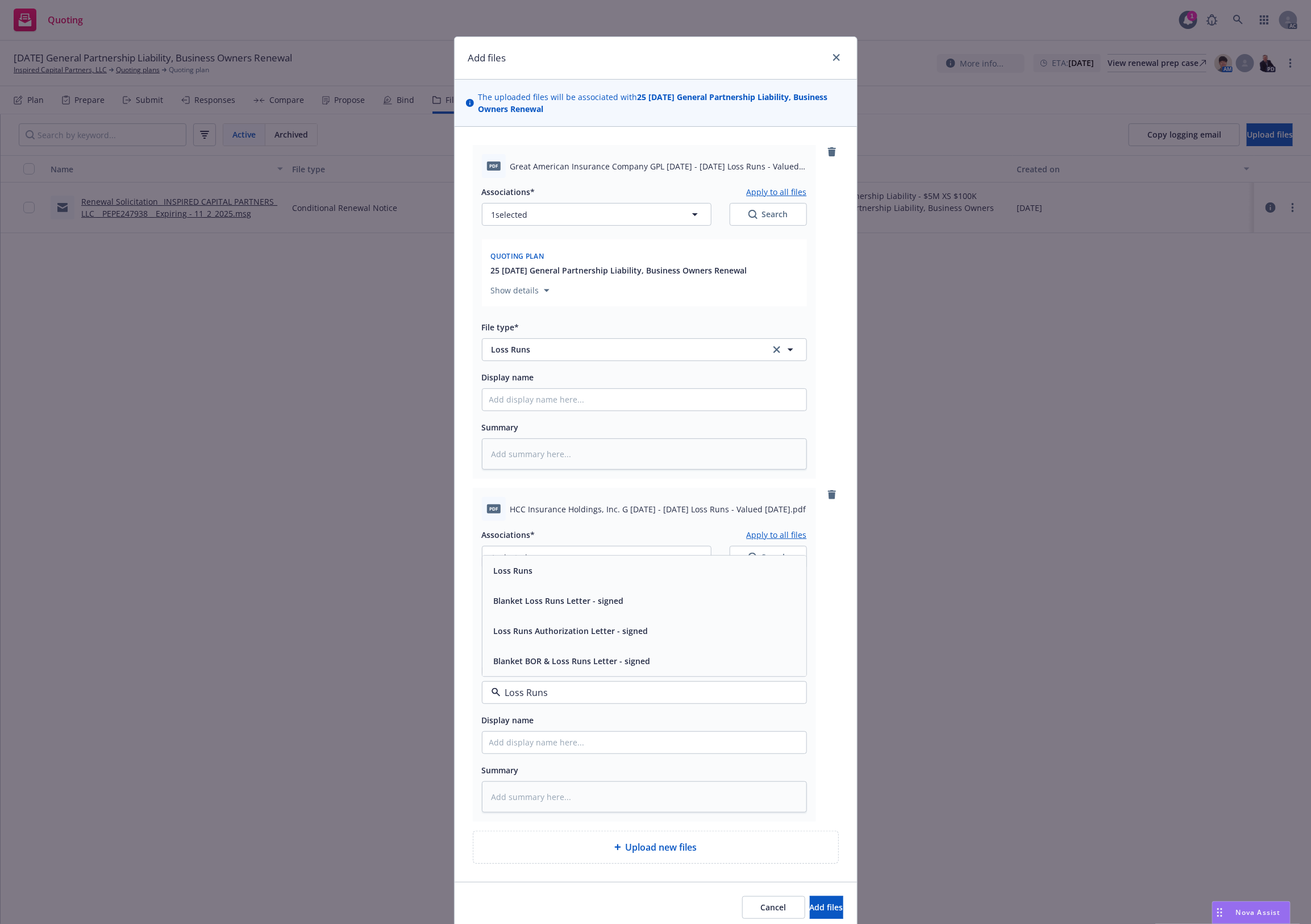
drag, startPoint x: 515, startPoint y: 572, endPoint x: 518, endPoint y: 562, distance: 10.4
click at [515, 572] on span "Loss Runs" at bounding box center [513, 570] width 39 height 12
click at [521, 550] on button "1 selected" at bounding box center [596, 557] width 230 height 22
type textarea "x"
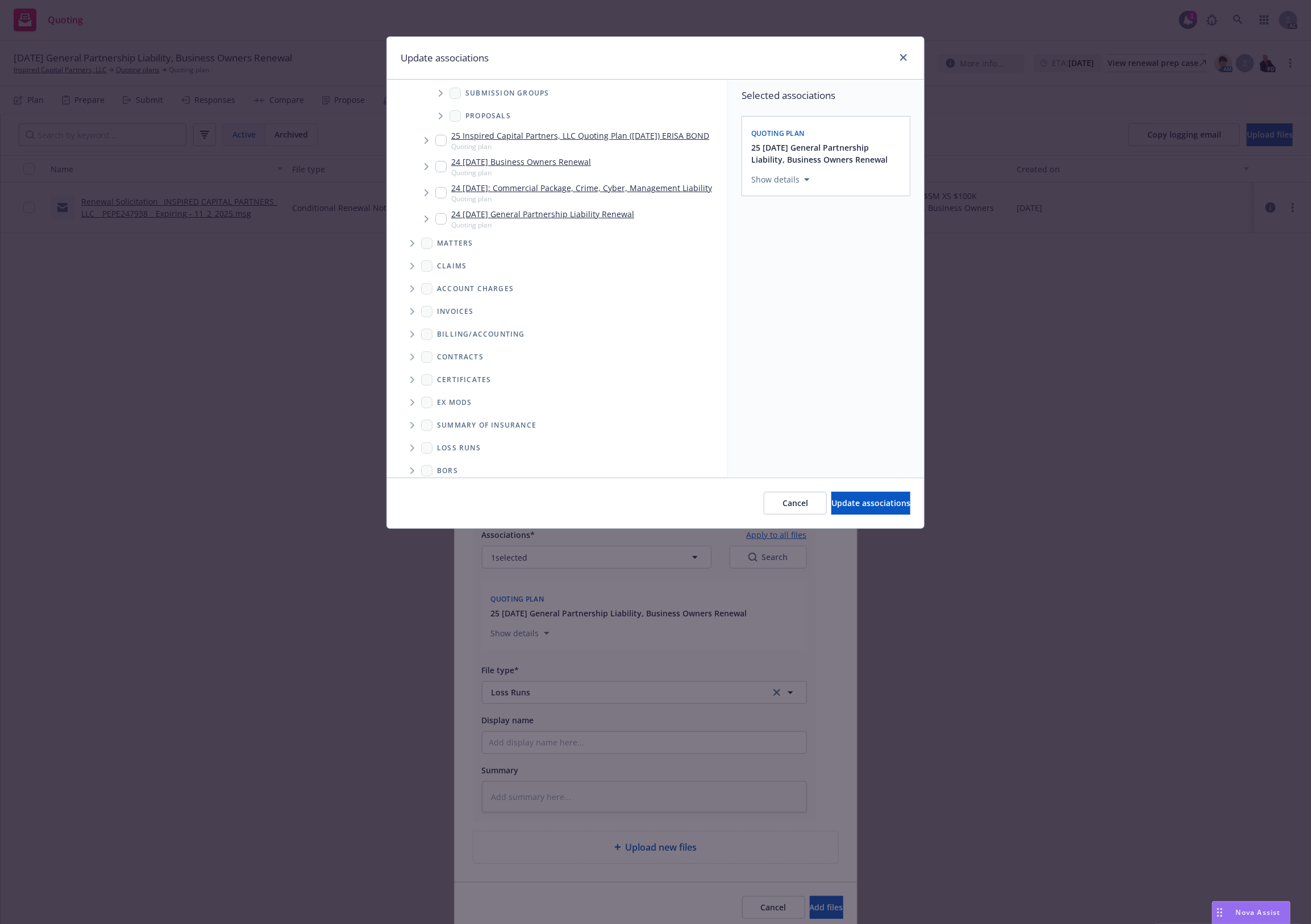
scroll to position [134, 0]
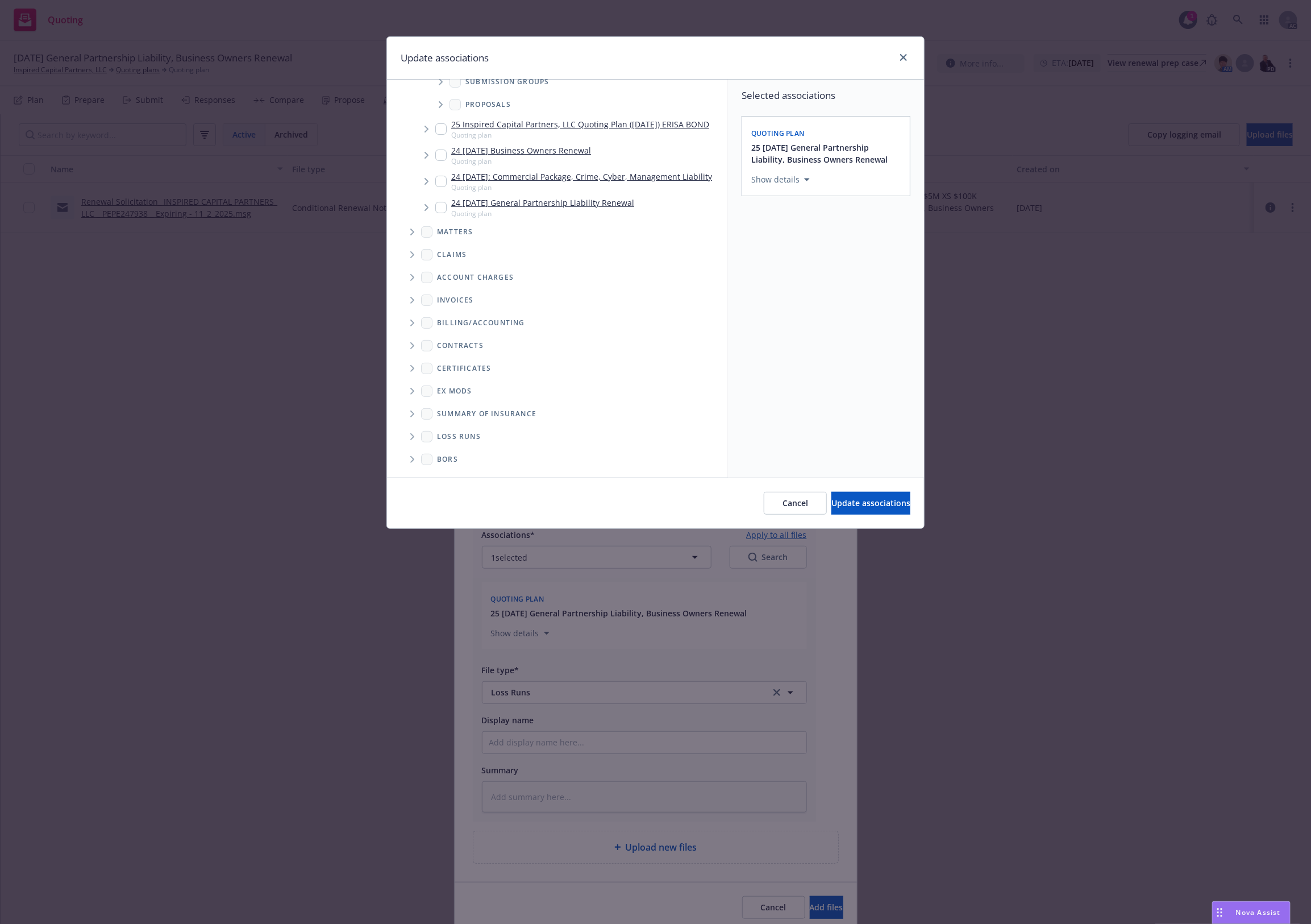
click at [417, 426] on div "Loss Runs" at bounding box center [566, 436] width 325 height 22
click at [414, 440] on icon "Folder Tree Example" at bounding box center [413, 436] width 5 height 7
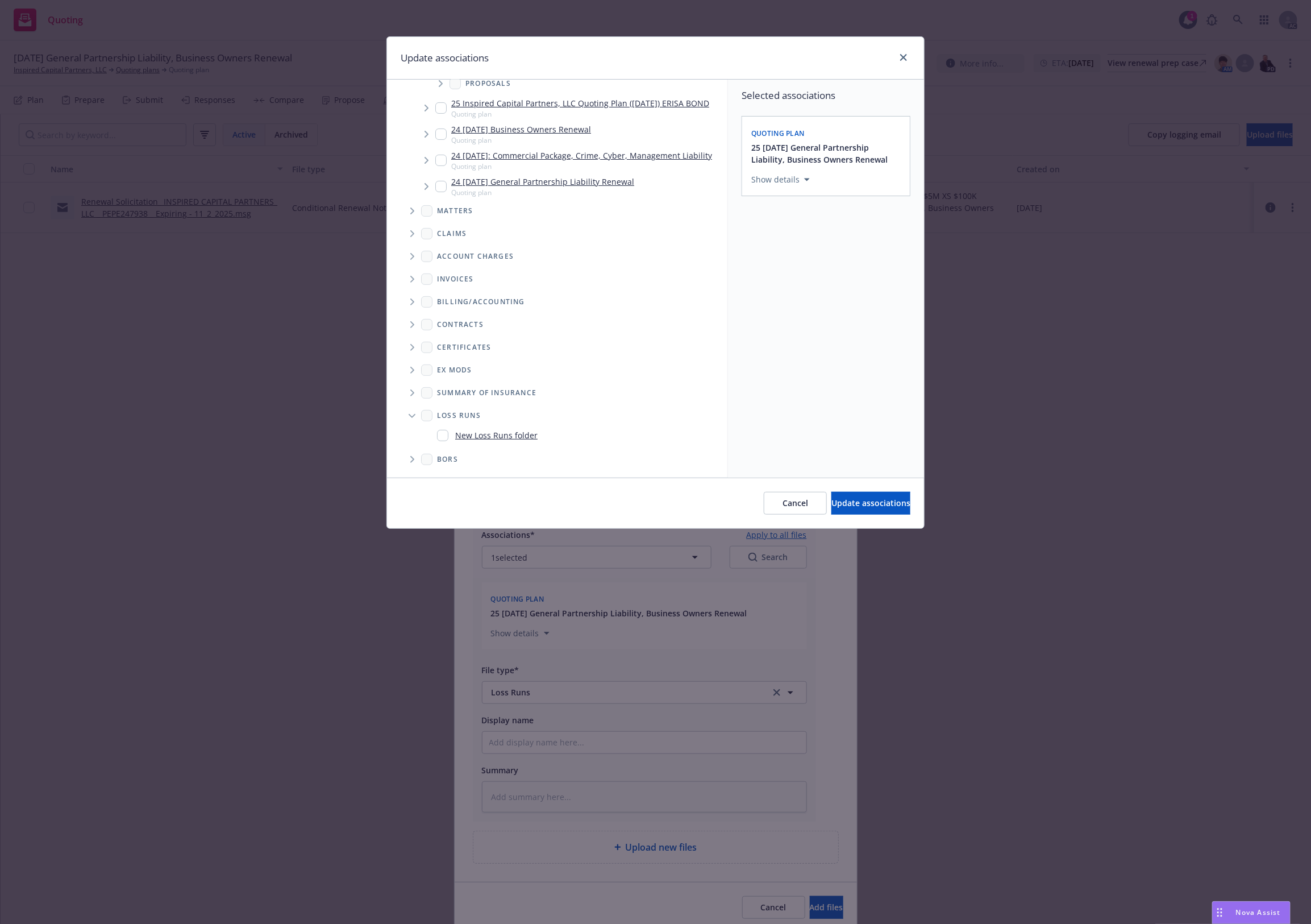
scroll to position [154, 0]
drag, startPoint x: 495, startPoint y: 434, endPoint x: 789, endPoint y: 423, distance: 294.2
click at [496, 434] on link "New Loss Runs folder" at bounding box center [496, 434] width 82 height 12
checkbox input "true"
drag, startPoint x: 813, startPoint y: 253, endPoint x: 800, endPoint y: 260, distance: 14.8
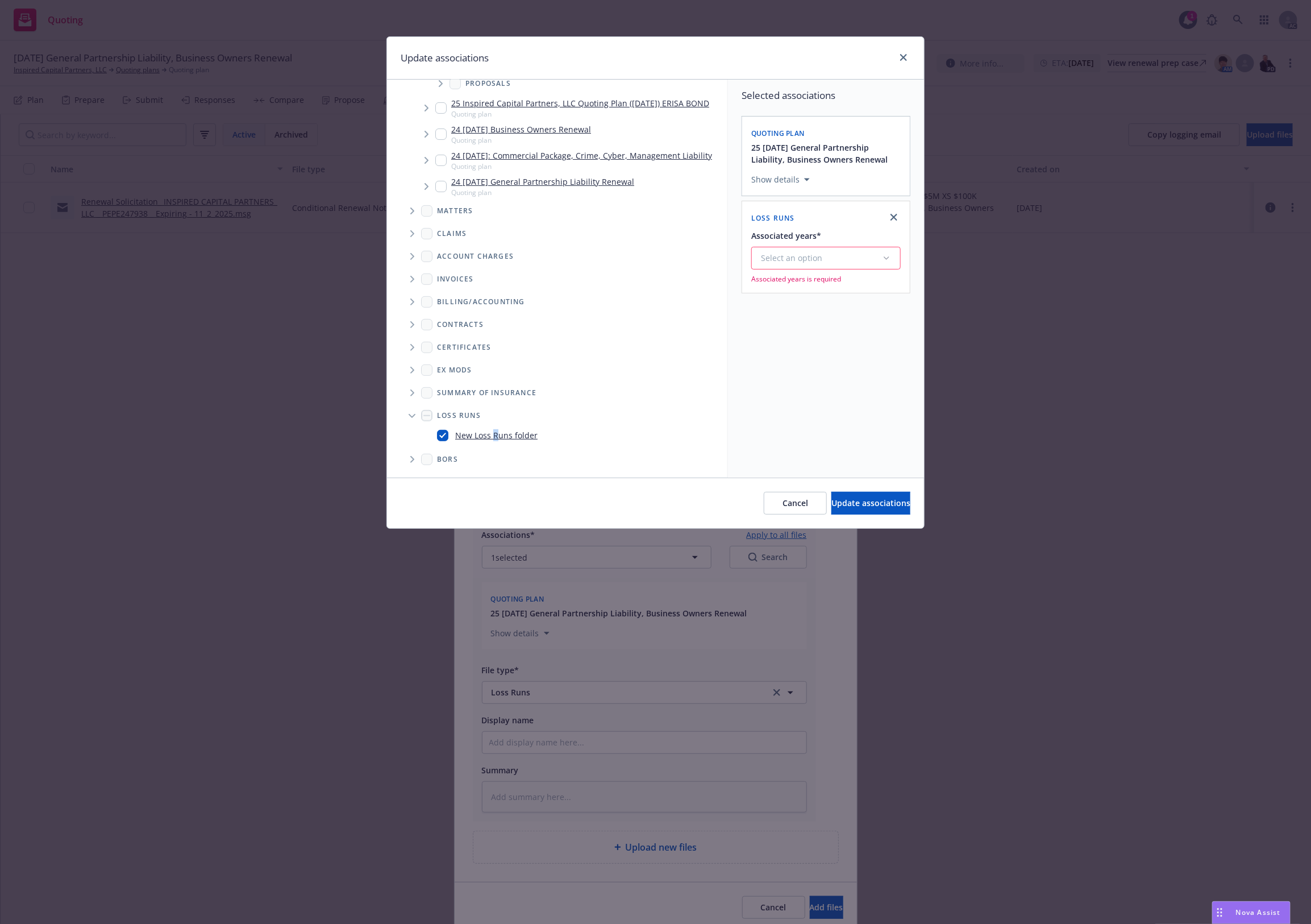
click at [813, 253] on div "Select an option" at bounding box center [821, 258] width 121 height 11
click at [786, 376] on div "2025" at bounding box center [857, 374] width 209 height 30
click at [851, 504] on span "Update associations" at bounding box center [870, 502] width 79 height 10
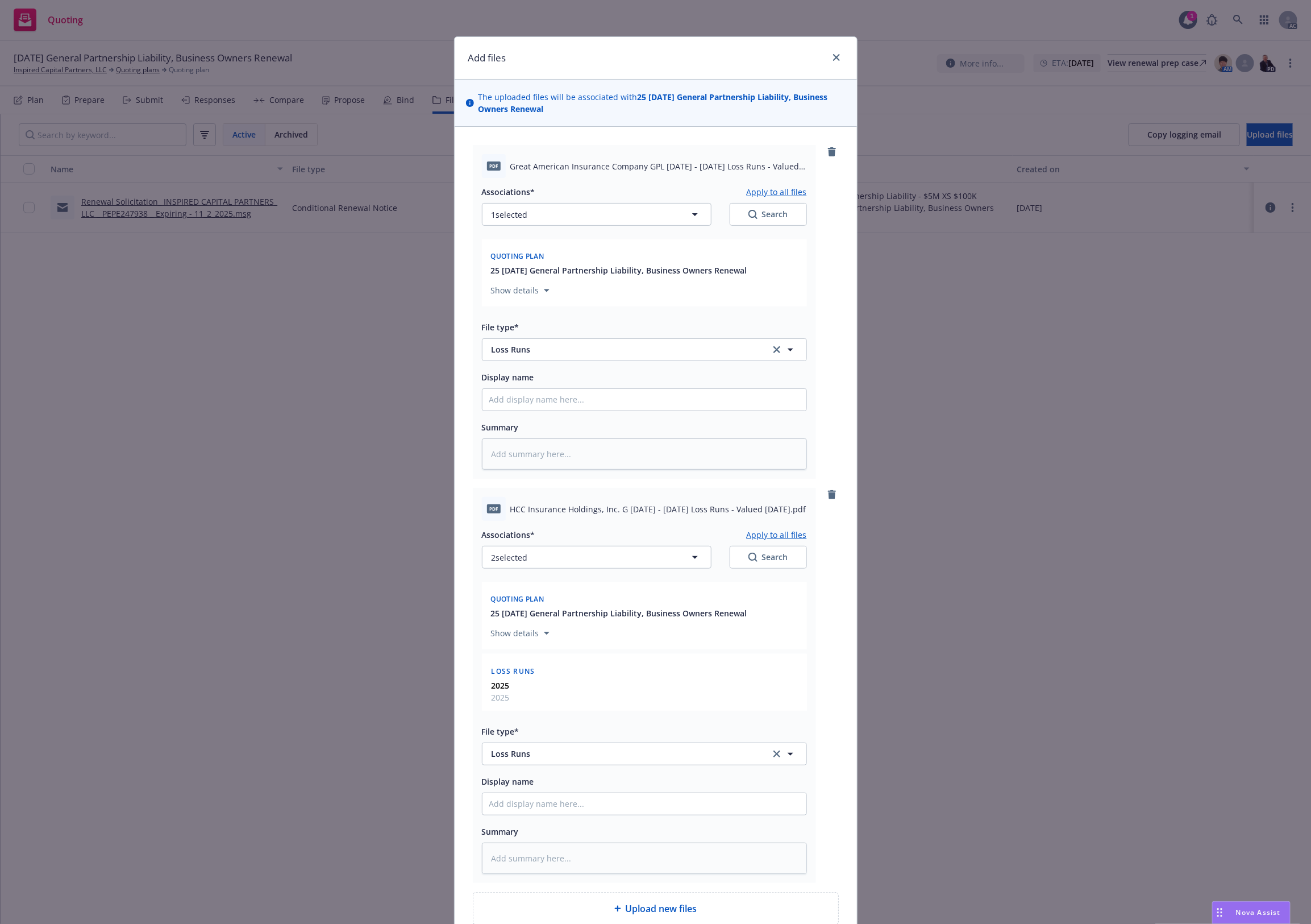
click at [762, 531] on button "Apply to all files" at bounding box center [777, 534] width 60 height 14
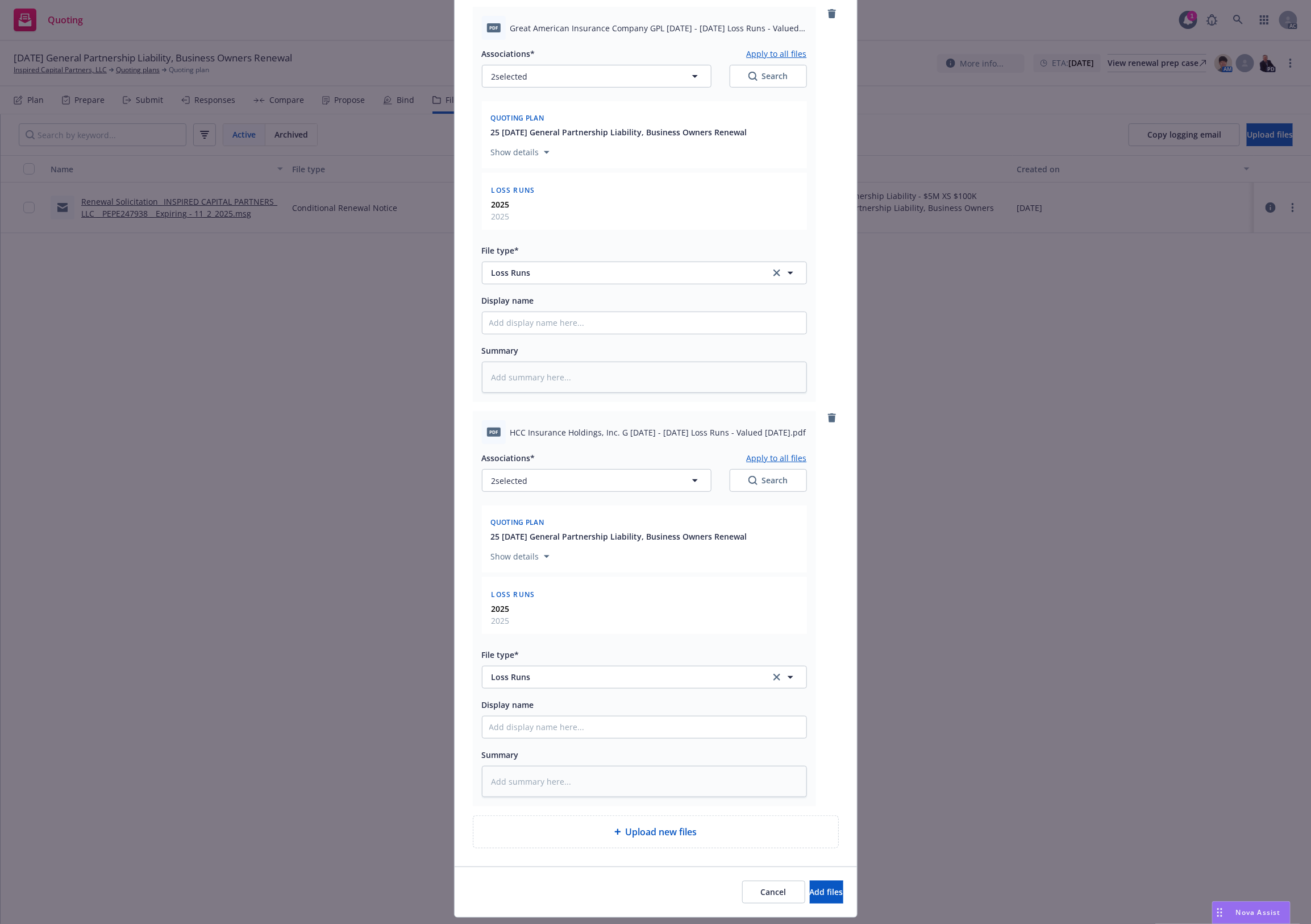
scroll to position [170, 0]
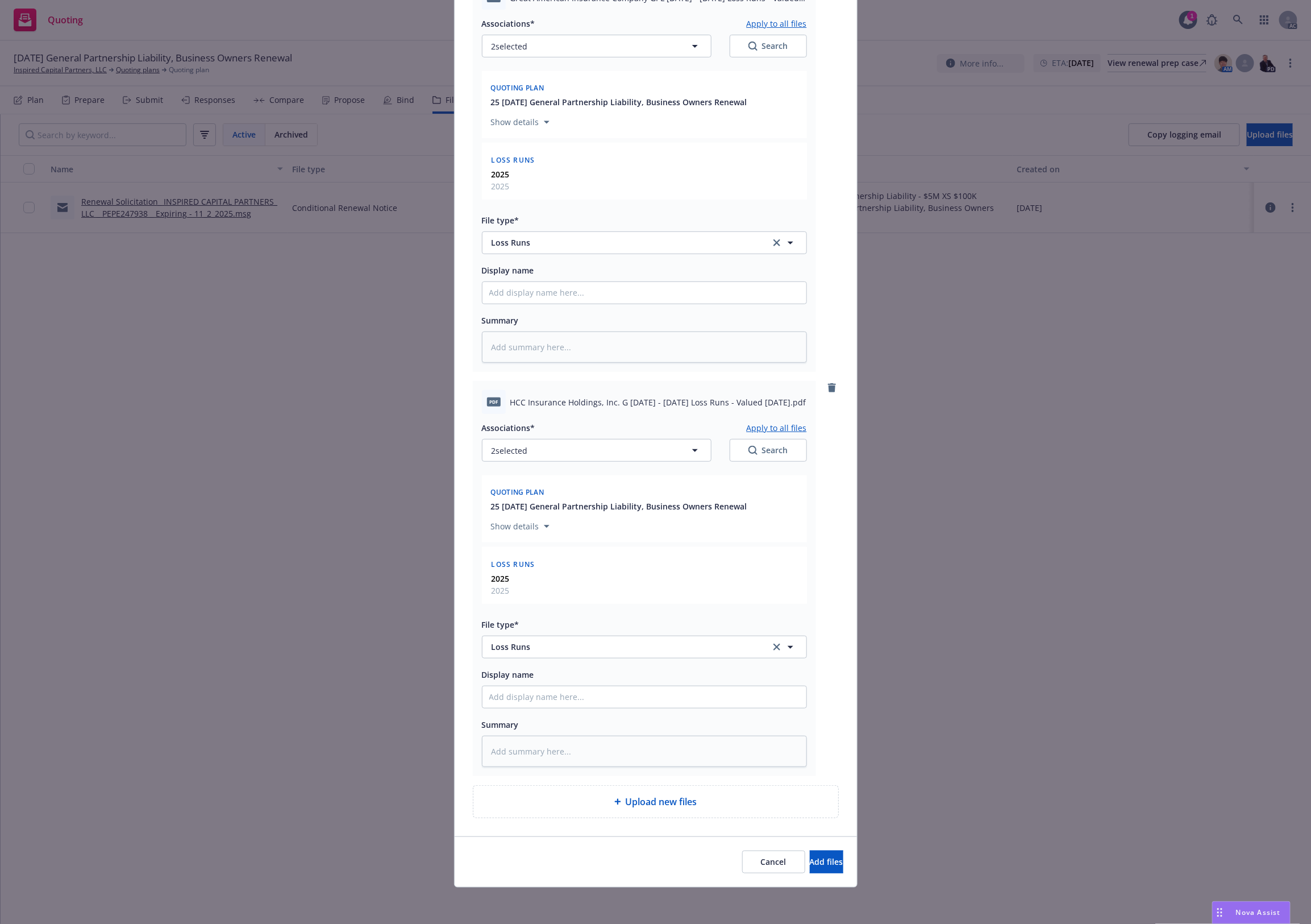
click at [812, 844] on div "Cancel Add files" at bounding box center [655, 861] width 402 height 50
click at [809, 865] on span "Add files" at bounding box center [826, 861] width 34 height 10
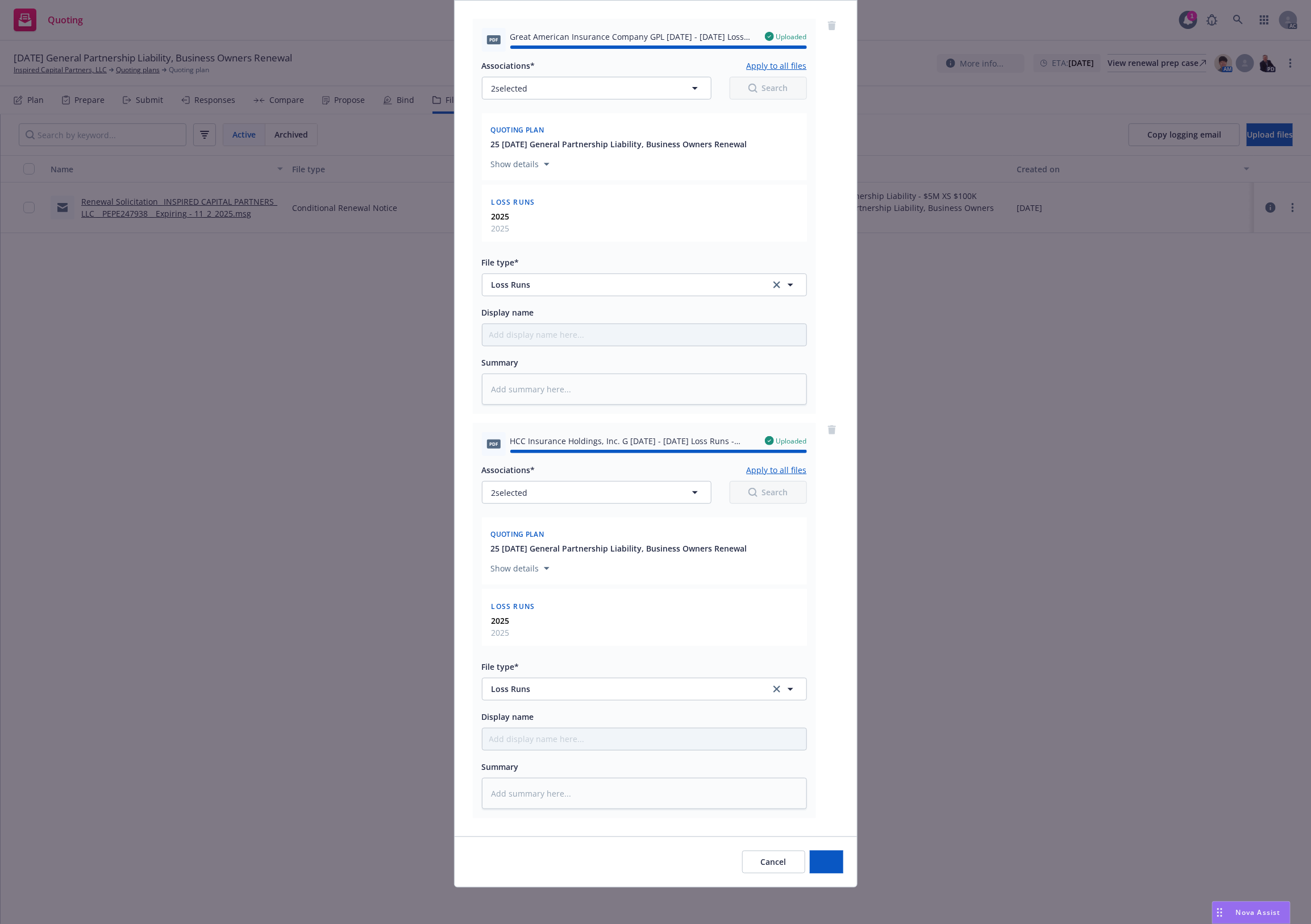
type textarea "x"
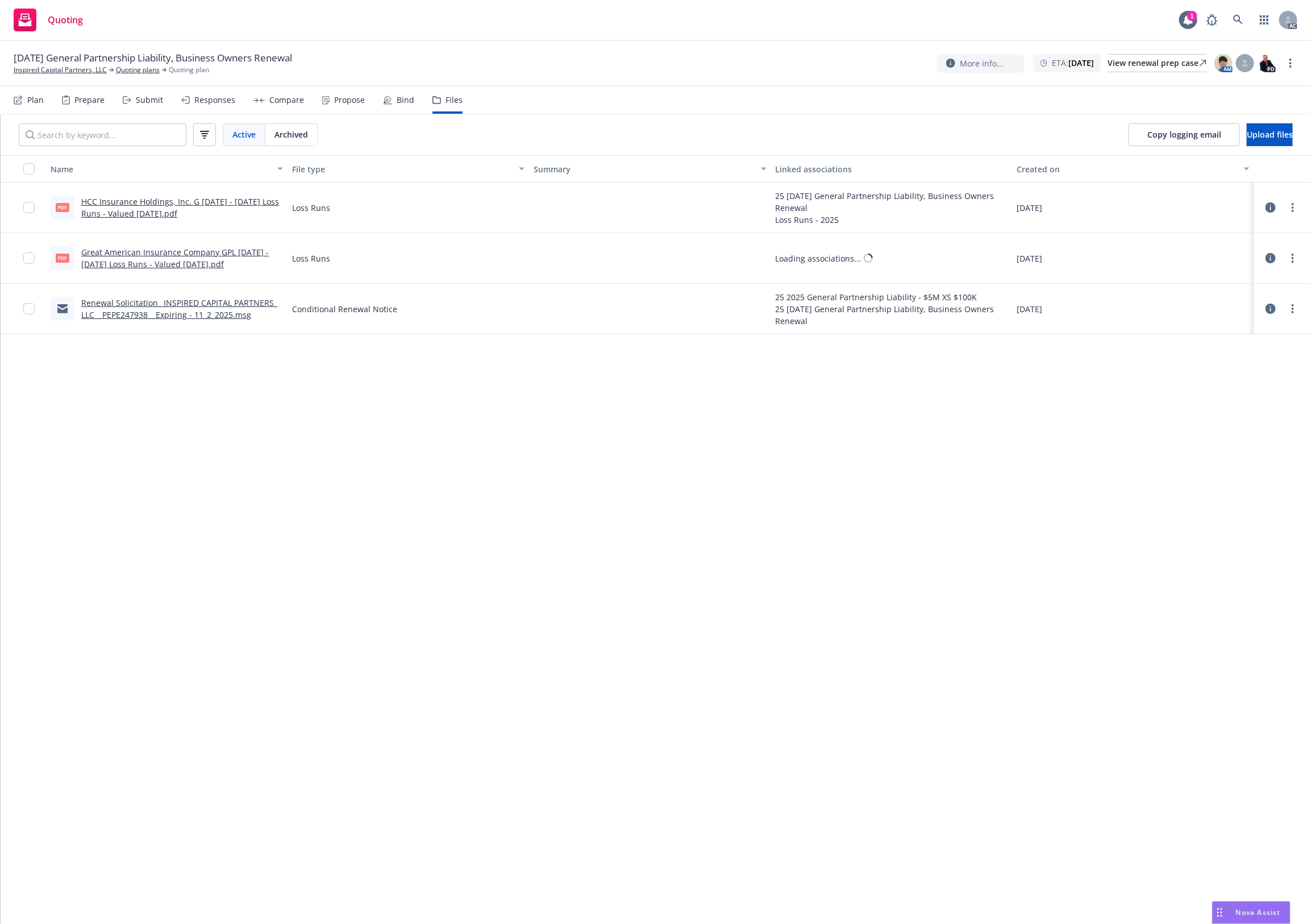
drag, startPoint x: 799, startPoint y: 478, endPoint x: 796, endPoint y: 472, distance: 6.7
click at [799, 478] on div "Name File type Summary Linked associations Created on pdf HCC Insurance Holding…" at bounding box center [656, 539] width 1310 height 768
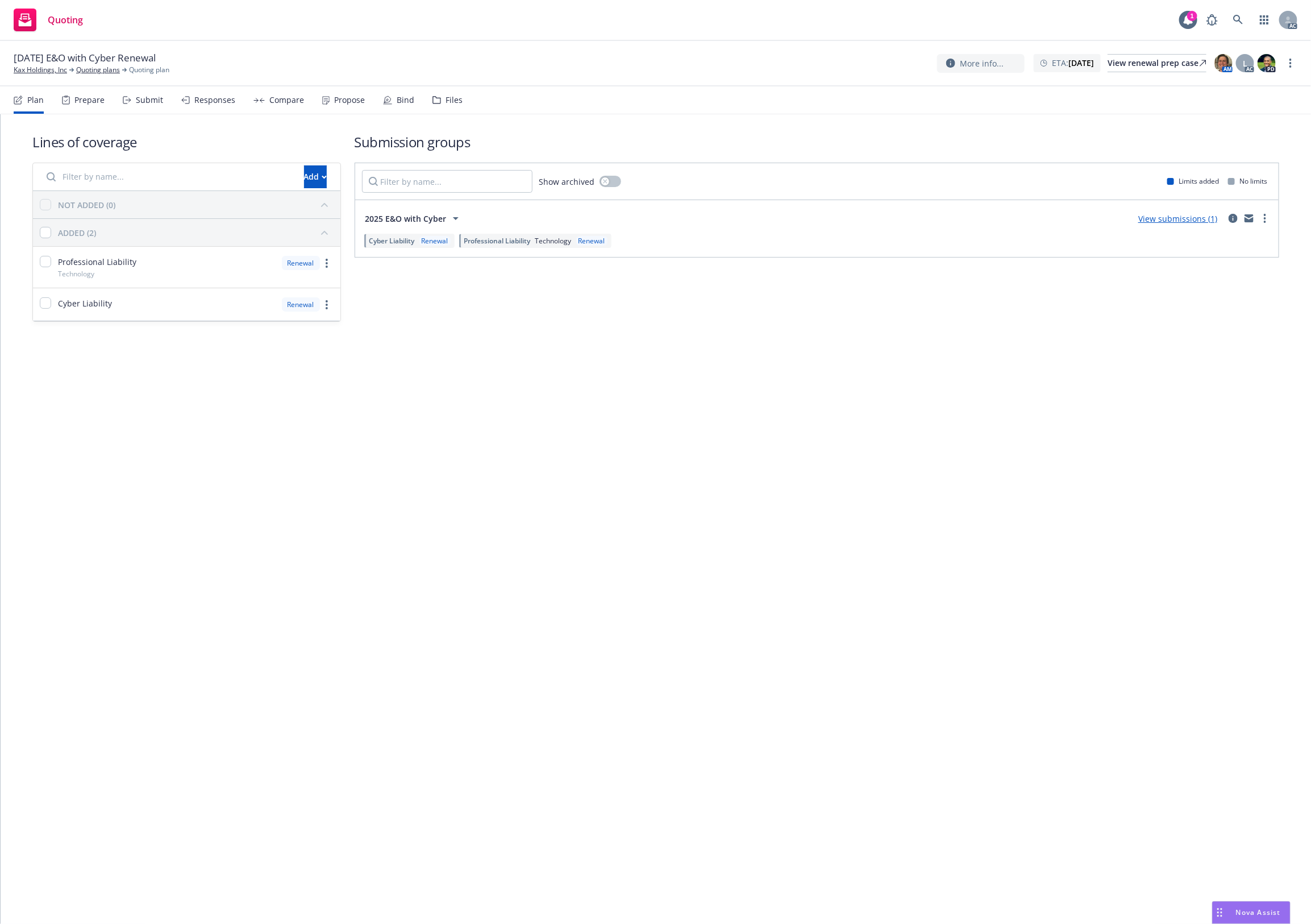
click at [457, 102] on div "Files" at bounding box center [454, 99] width 17 height 9
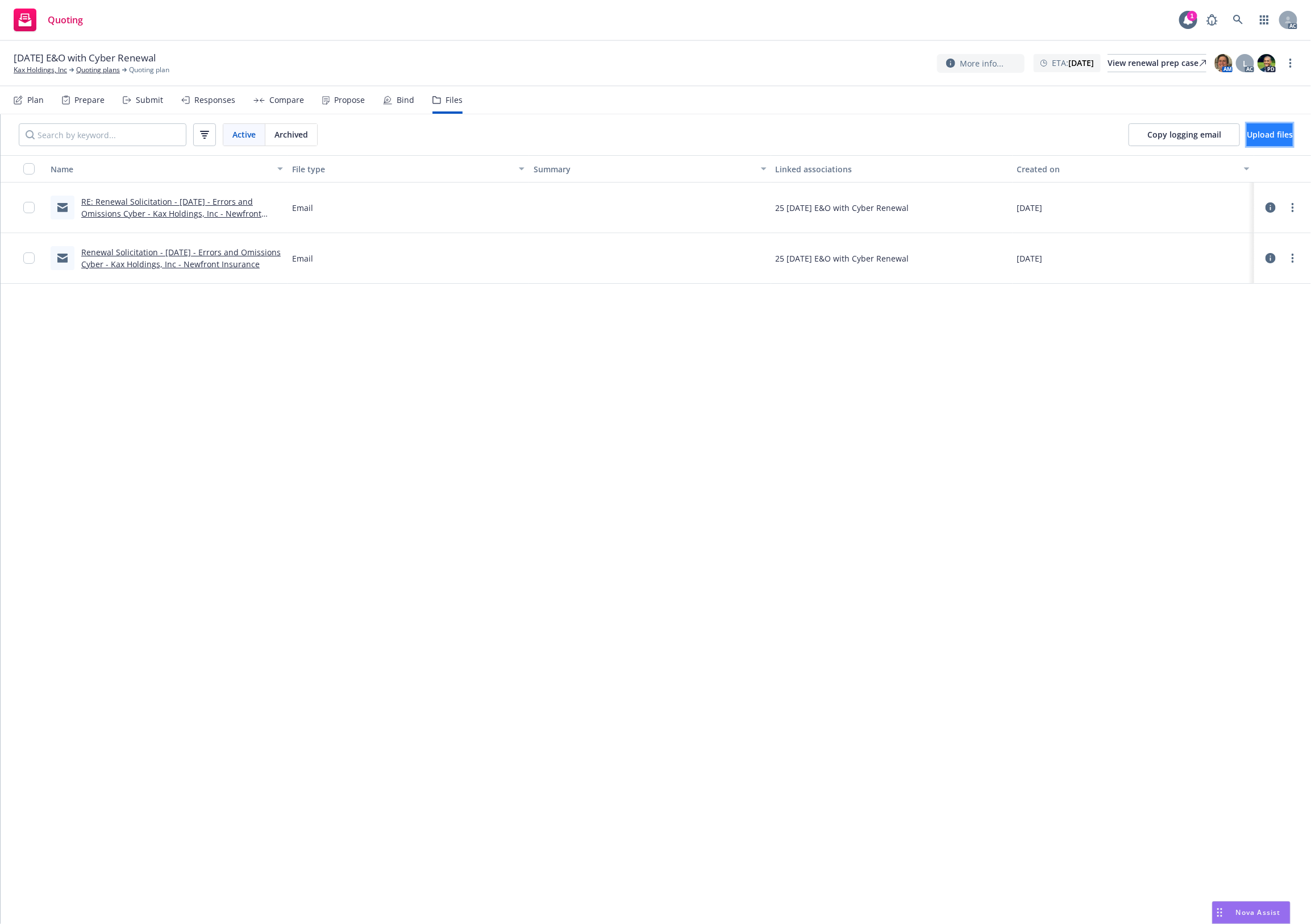
click at [1247, 143] on button "Upload files" at bounding box center [1270, 134] width 46 height 22
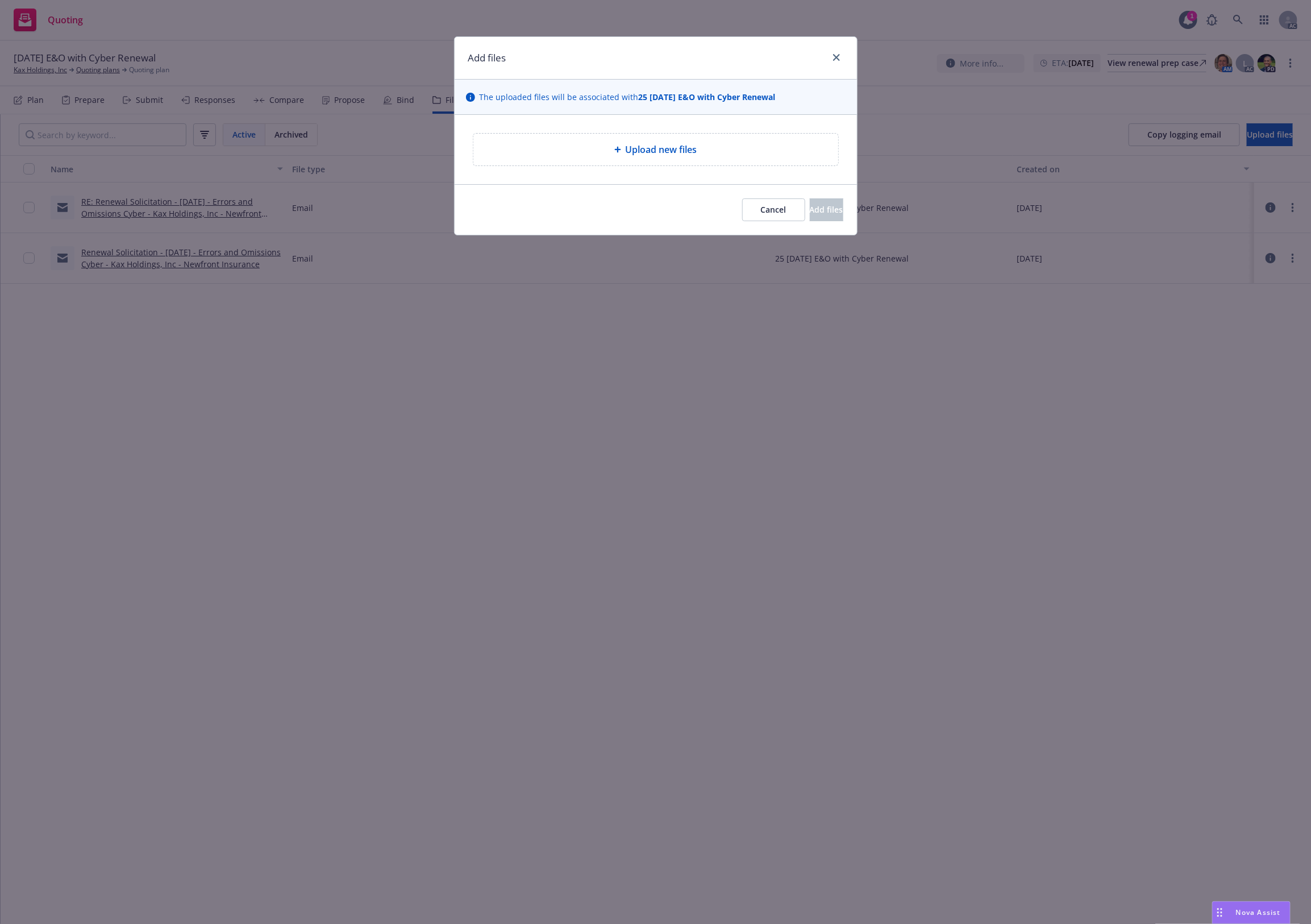
click at [618, 133] on div "Upload new files" at bounding box center [655, 150] width 402 height 70
click at [597, 156] on div "Upload new files" at bounding box center [655, 149] width 346 height 14
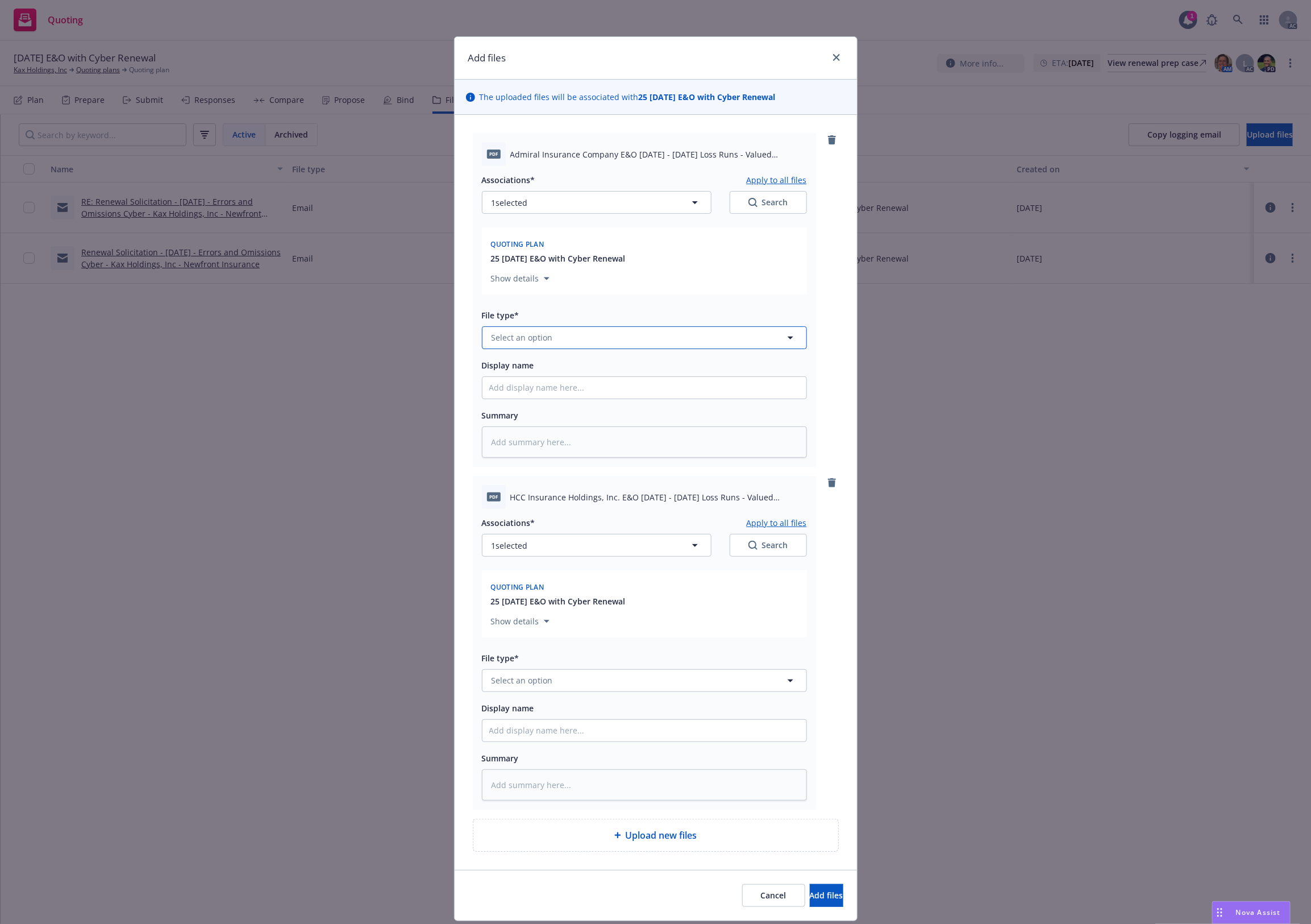
click at [560, 333] on button "Select an option" at bounding box center [644, 338] width 325 height 22
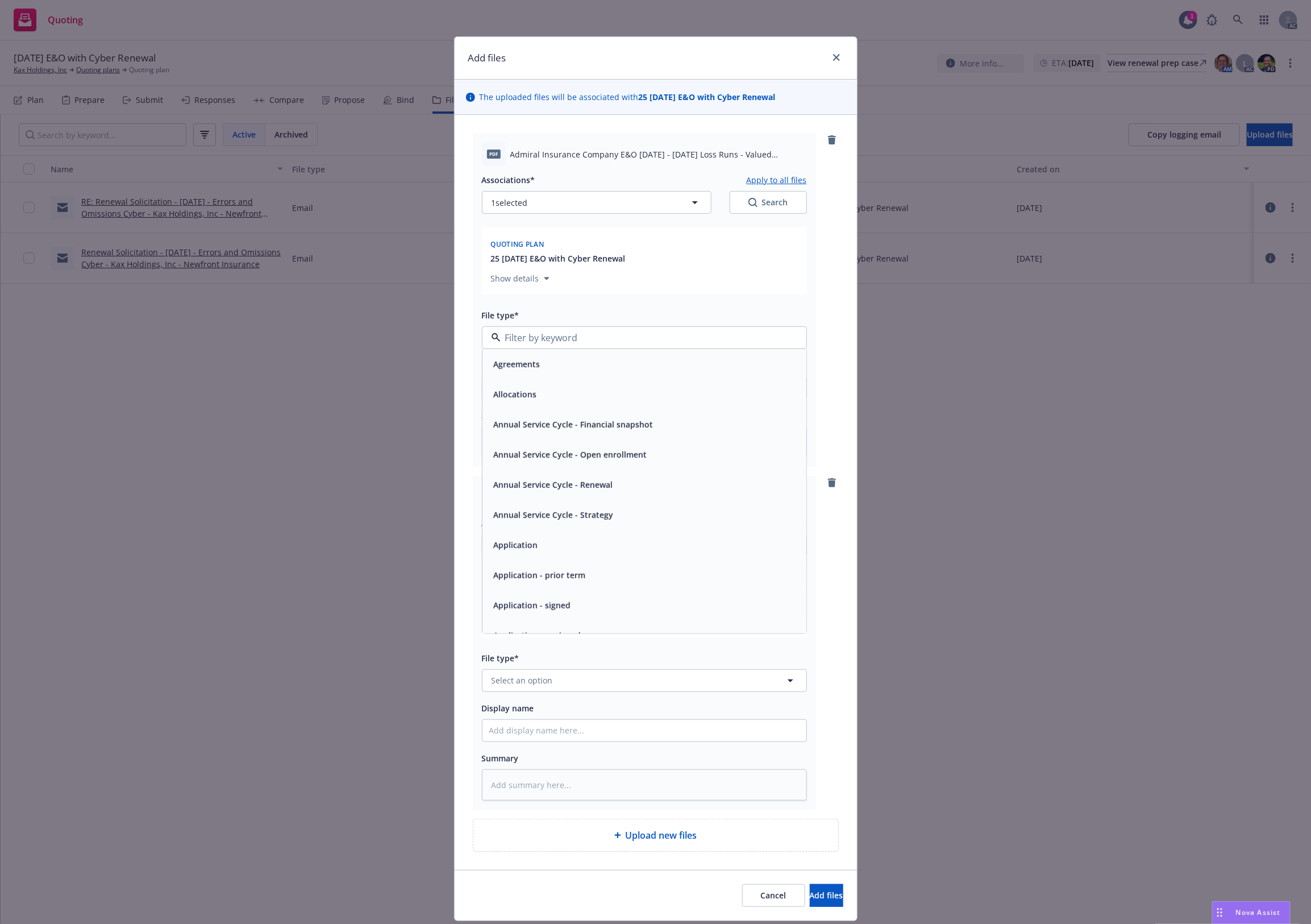
type input "`"
type textarea "x"
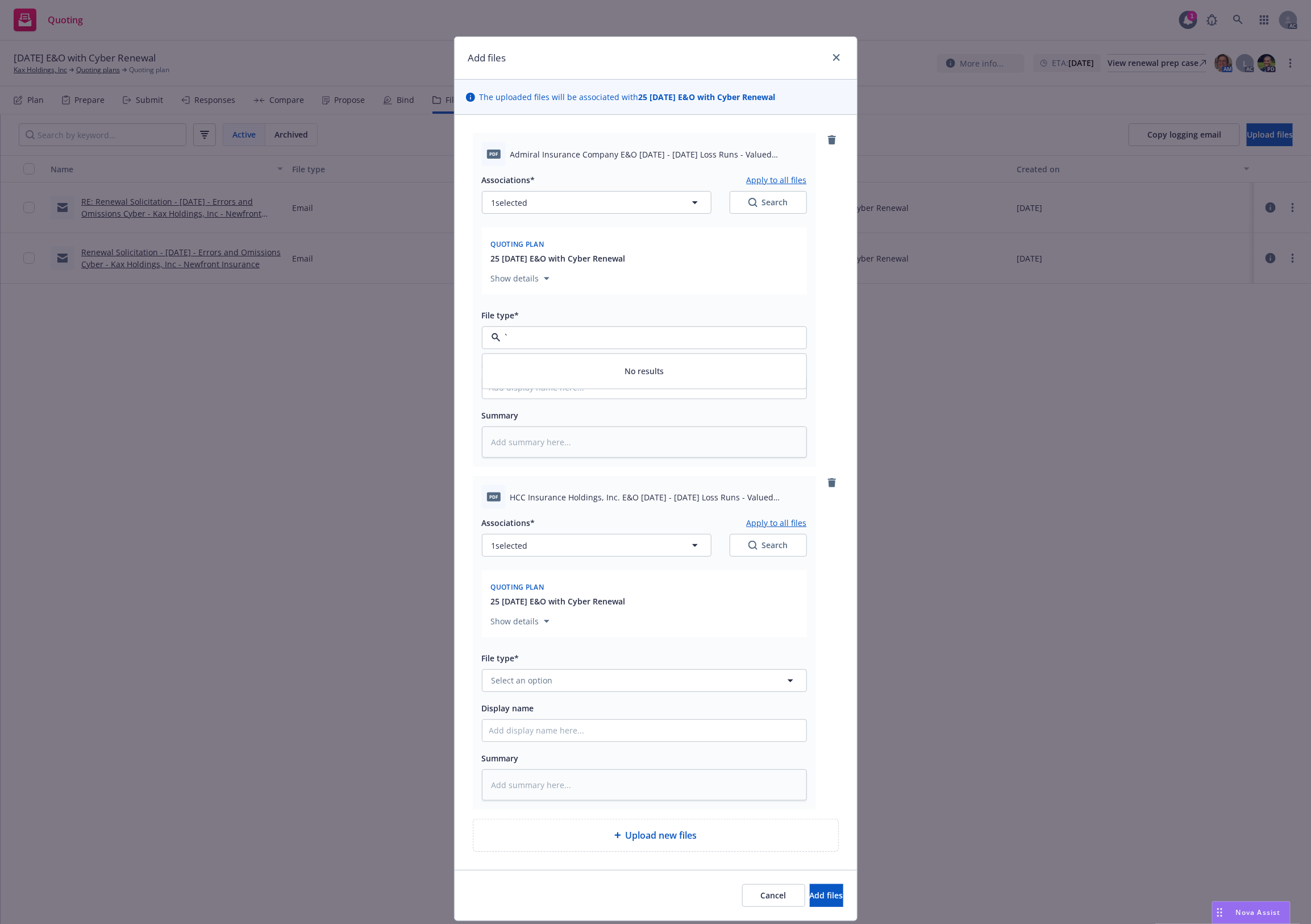
click at [545, 334] on input "`" at bounding box center [642, 337] width 283 height 14
paste input "Loss Runs"
type input "Loss Runs"
drag, startPoint x: 514, startPoint y: 351, endPoint x: 510, endPoint y: 370, distance: 19.4
click at [510, 370] on span "Loss Runs" at bounding box center [513, 368] width 39 height 12
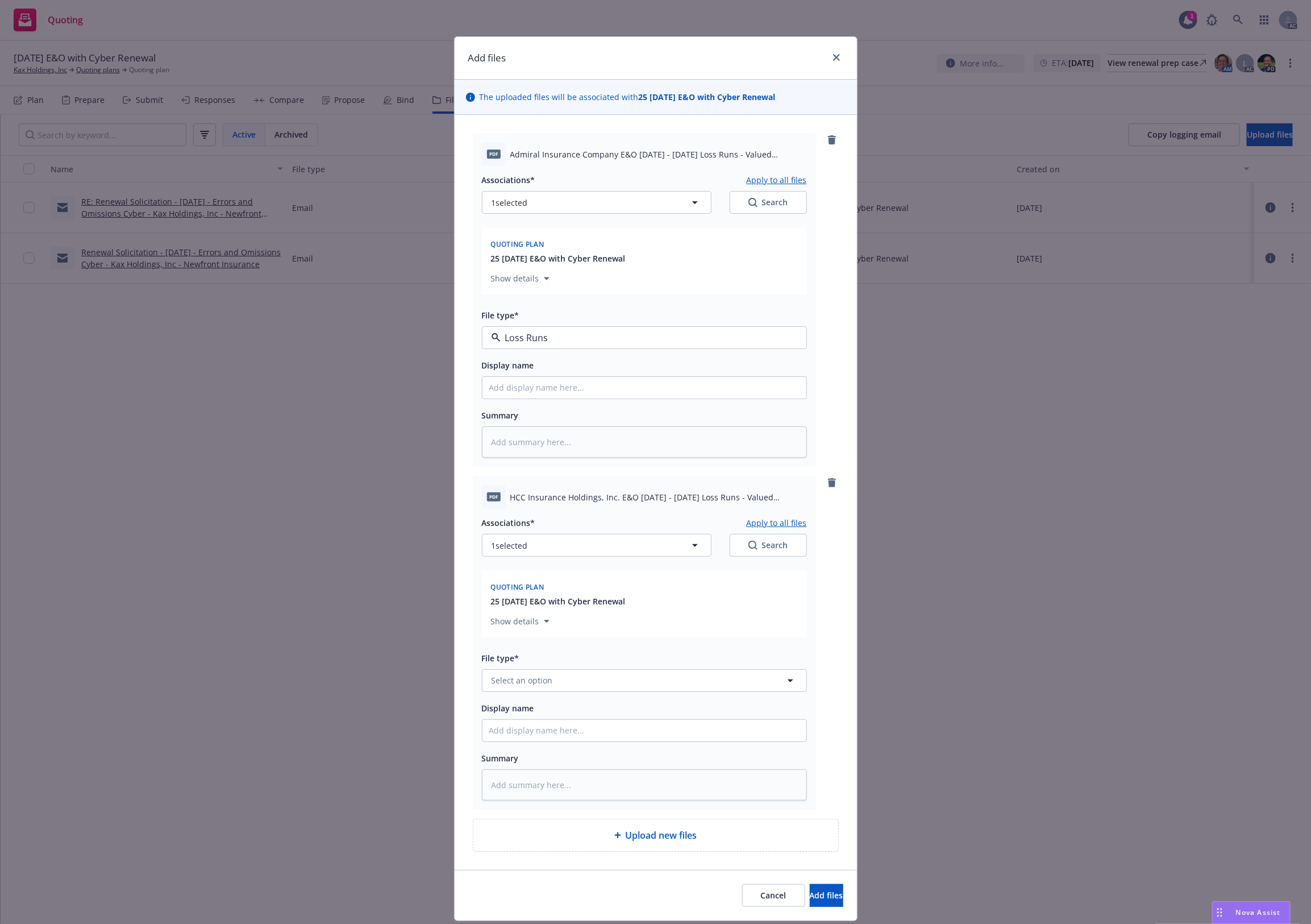
type textarea "x"
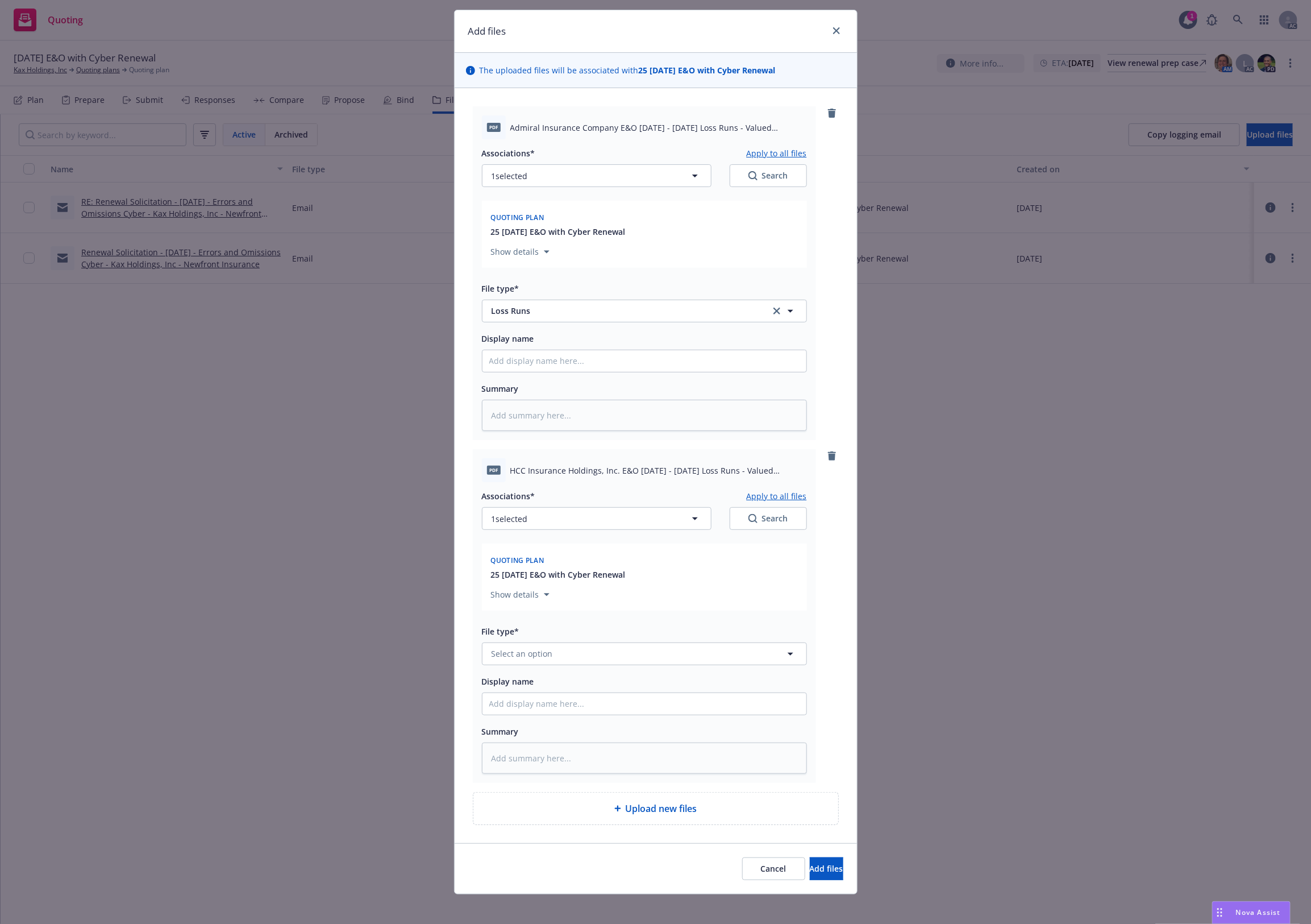
scroll to position [34, 0]
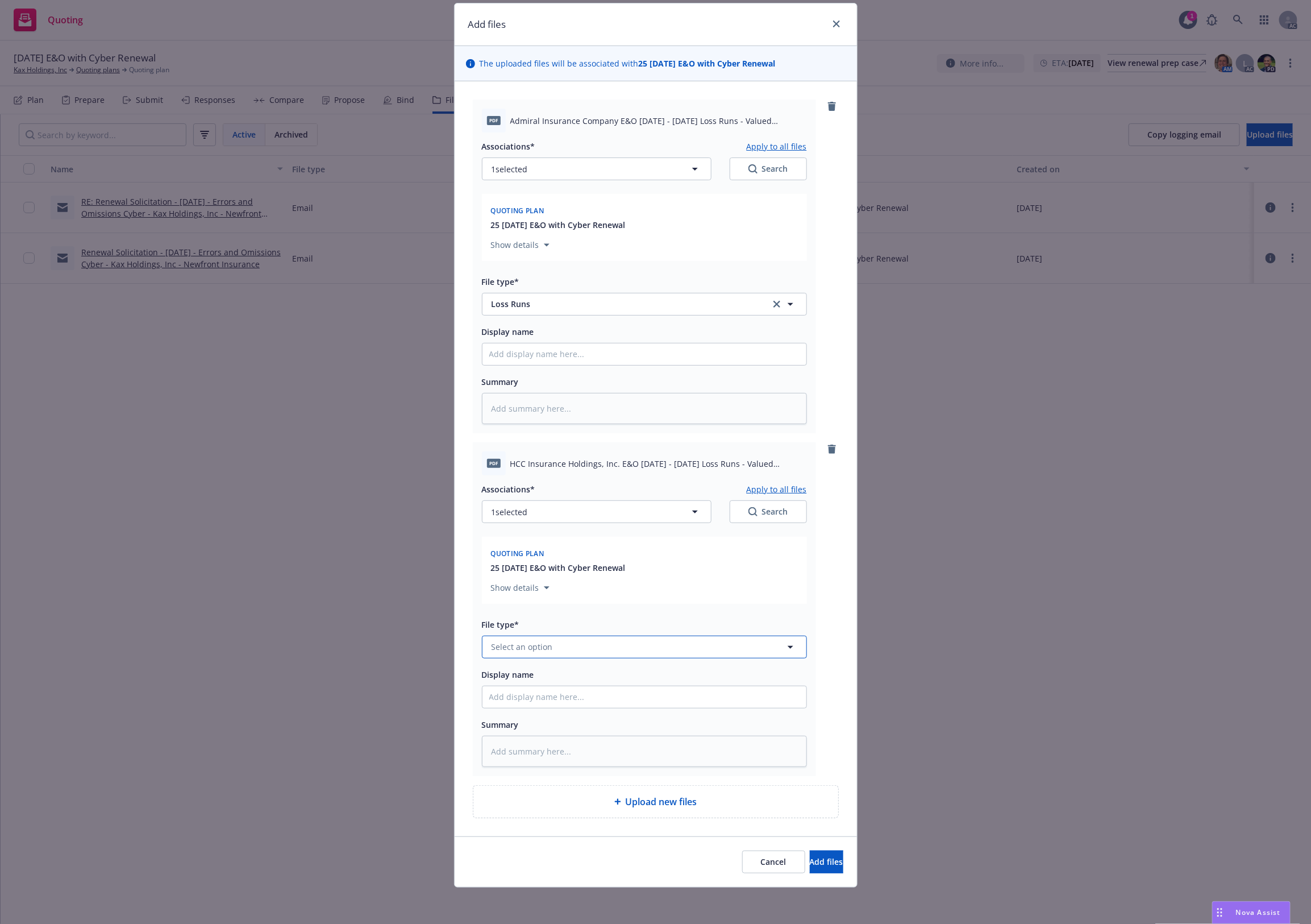
click at [535, 642] on span "Select an option" at bounding box center [522, 646] width 62 height 12
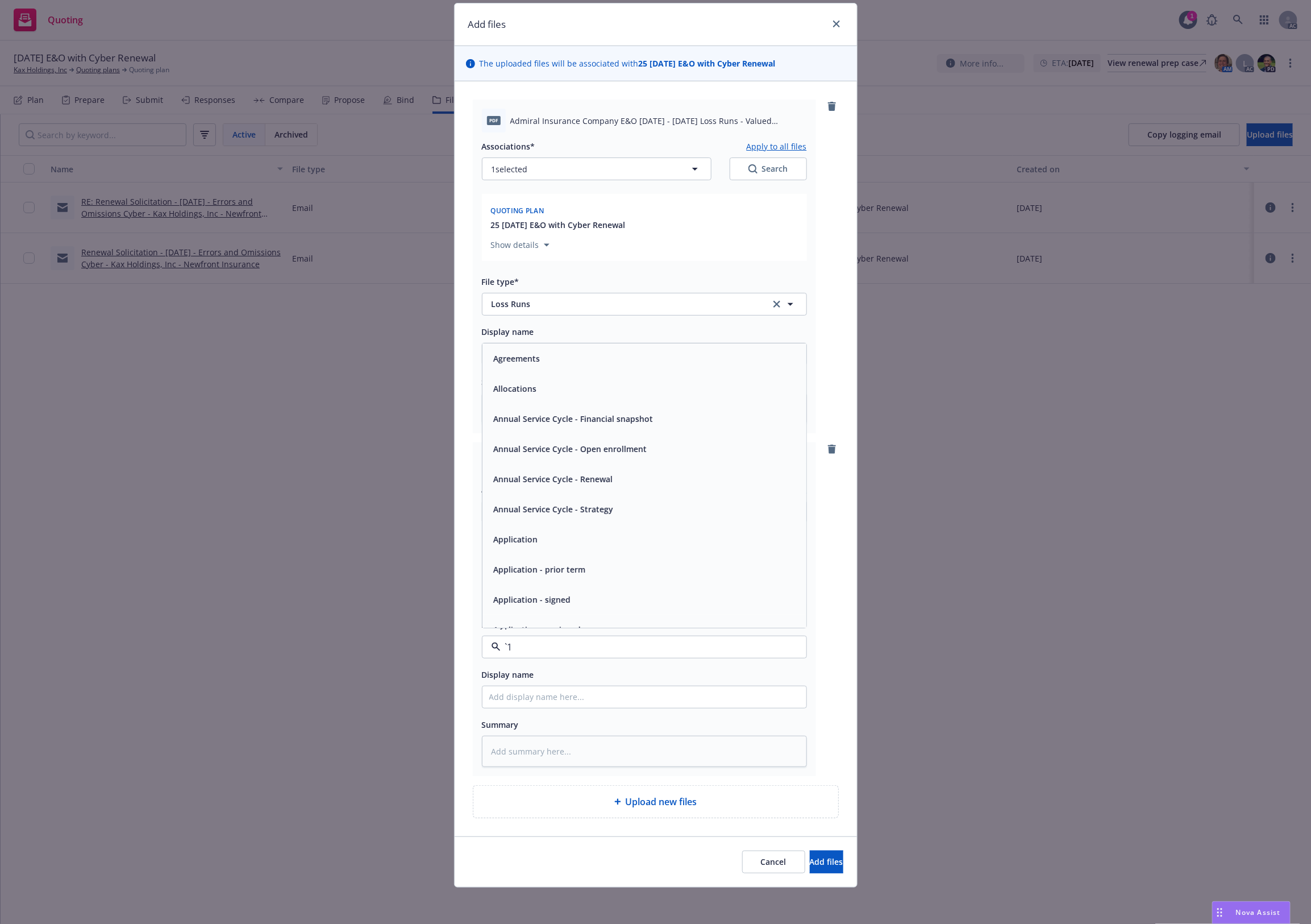
paste input "Loss Runs"
type input "Loss Runs"
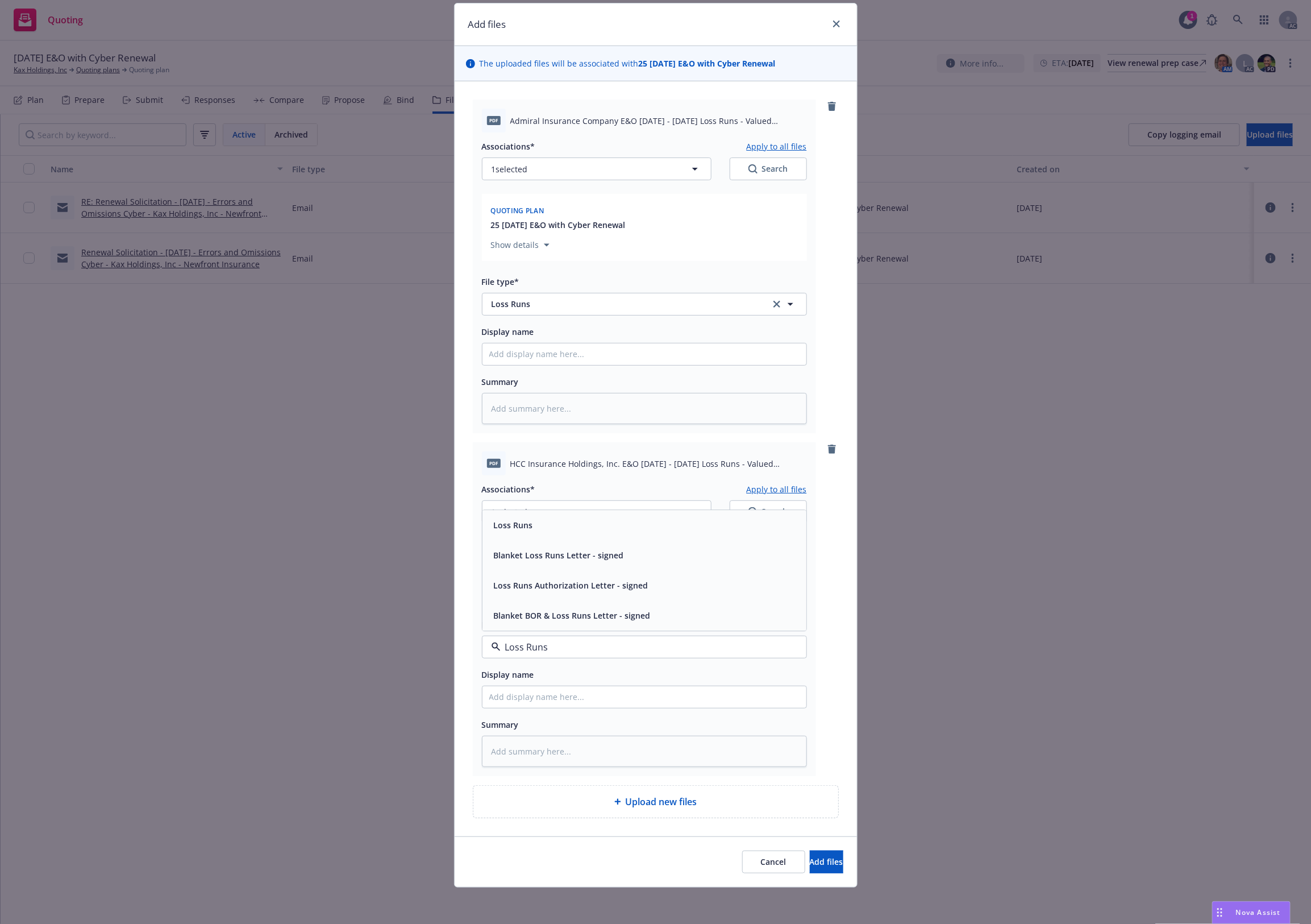
click at [526, 526] on span "Loss Runs" at bounding box center [513, 525] width 39 height 12
drag, startPoint x: 785, startPoint y: 486, endPoint x: 685, endPoint y: 475, distance: 100.6
click at [784, 486] on button "Apply to all files" at bounding box center [777, 488] width 60 height 14
click at [650, 512] on button "1 selected" at bounding box center [596, 511] width 230 height 22
type textarea "x"
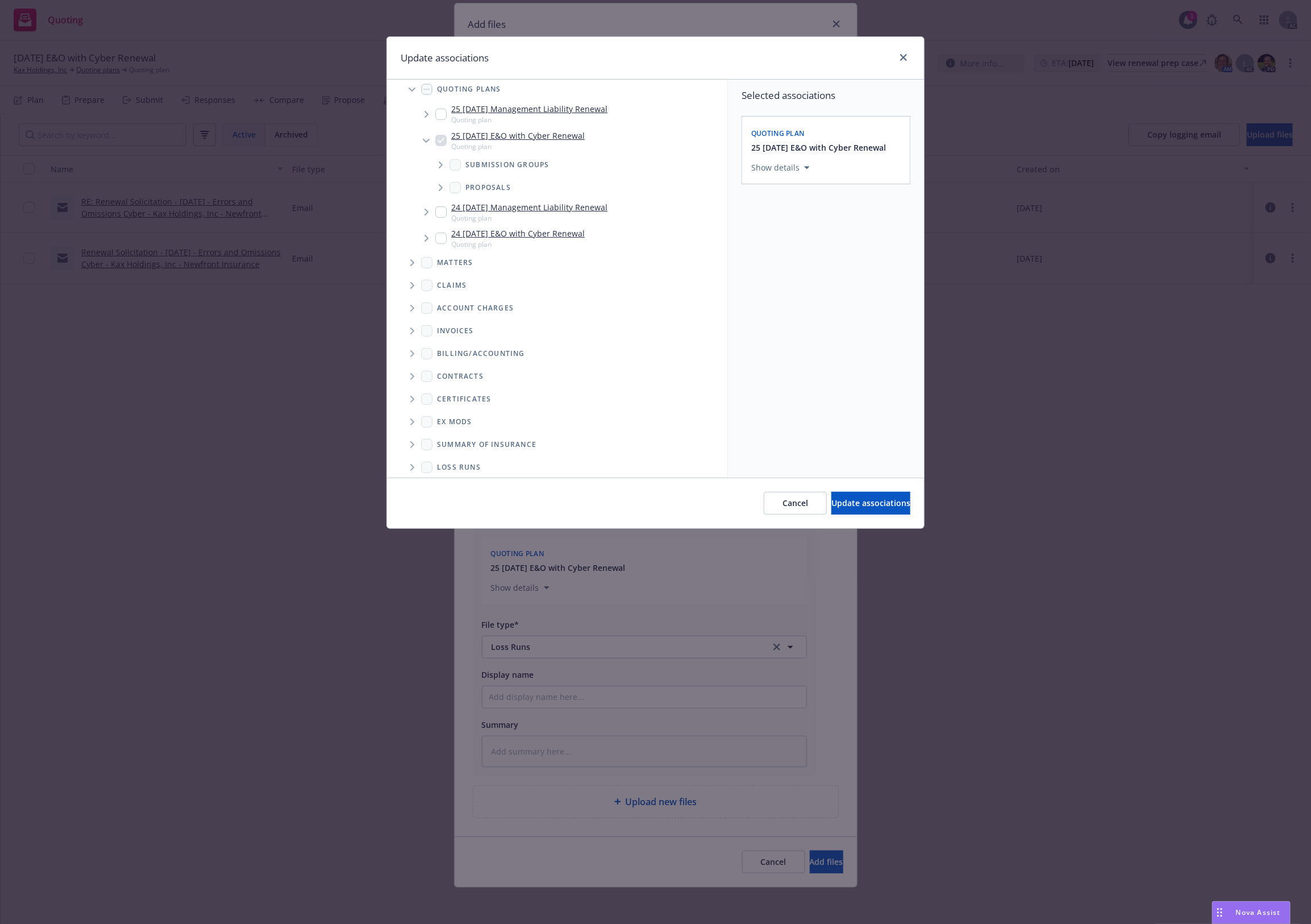
scroll to position [83, 0]
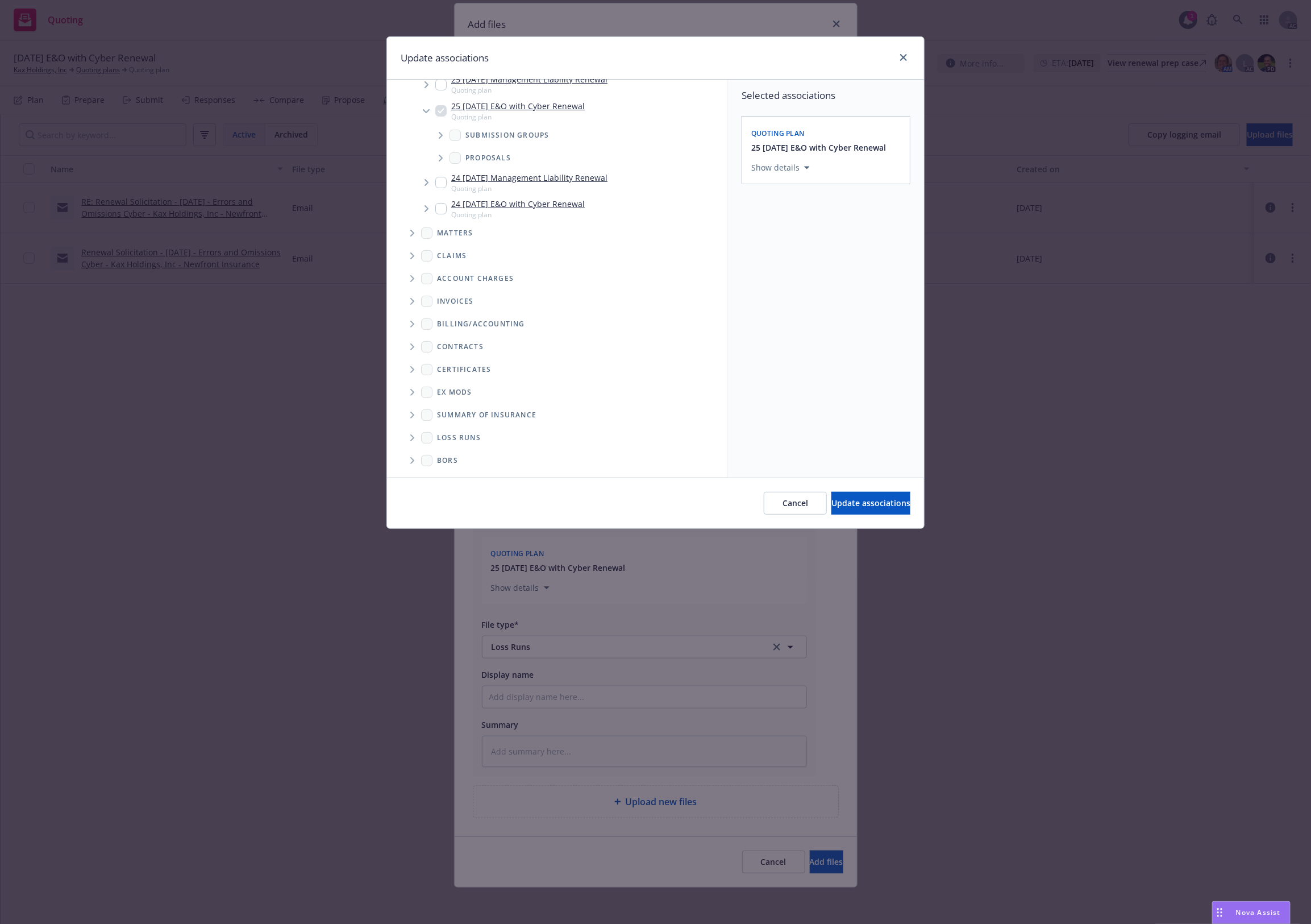
click at [410, 437] on icon "Folder Tree Example" at bounding box center [413, 438] width 5 height 7
click at [484, 433] on link "New Loss Runs folder" at bounding box center [496, 437] width 82 height 12
checkbox input "true"
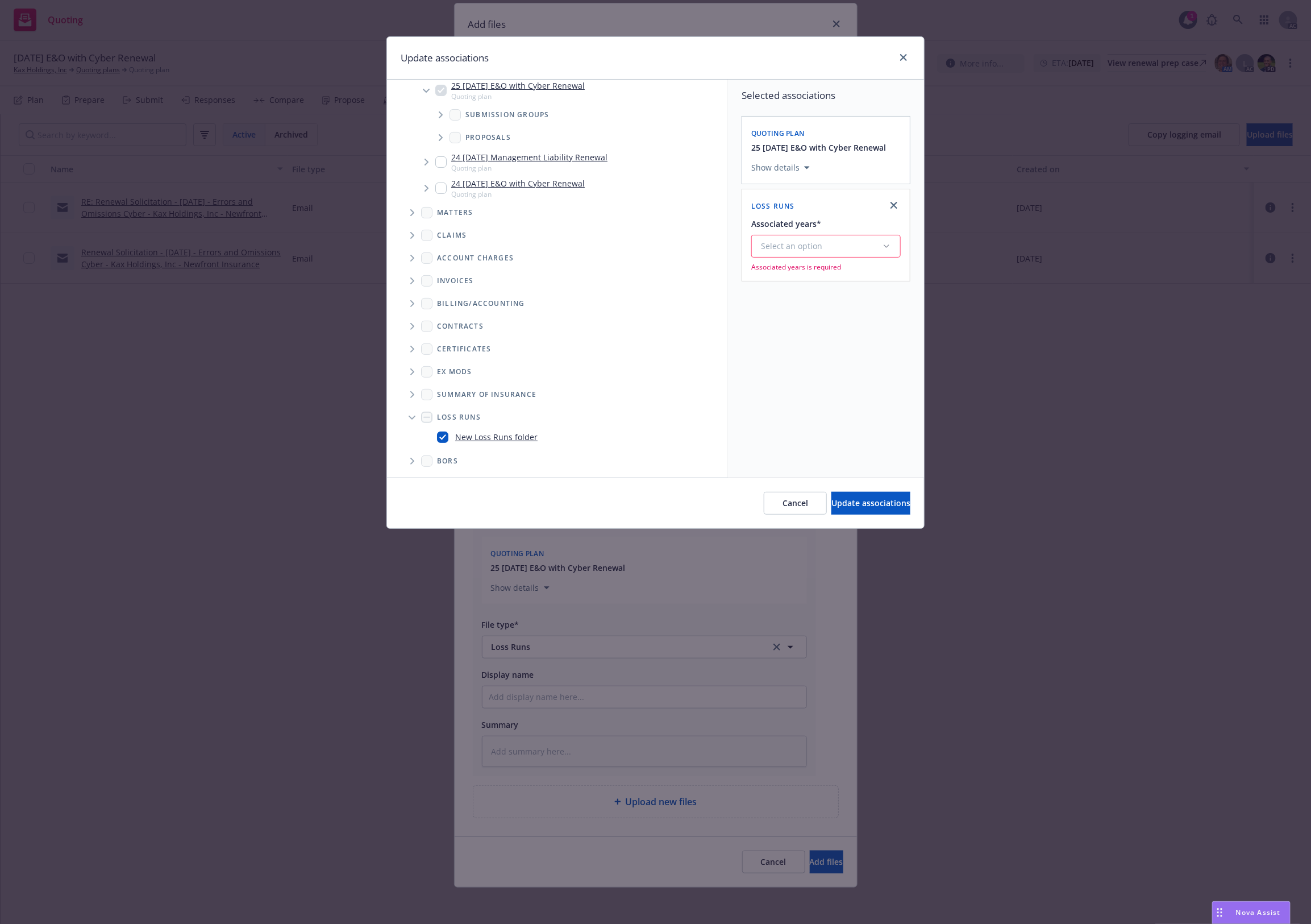
click at [819, 251] on div "Select an option" at bounding box center [821, 246] width 121 height 11
click at [824, 374] on div "2025" at bounding box center [857, 362] width 209 height 30
drag, startPoint x: 830, startPoint y: 505, endPoint x: 818, endPoint y: 501, distance: 12.6
click at [831, 504] on span "Update associations" at bounding box center [870, 502] width 79 height 10
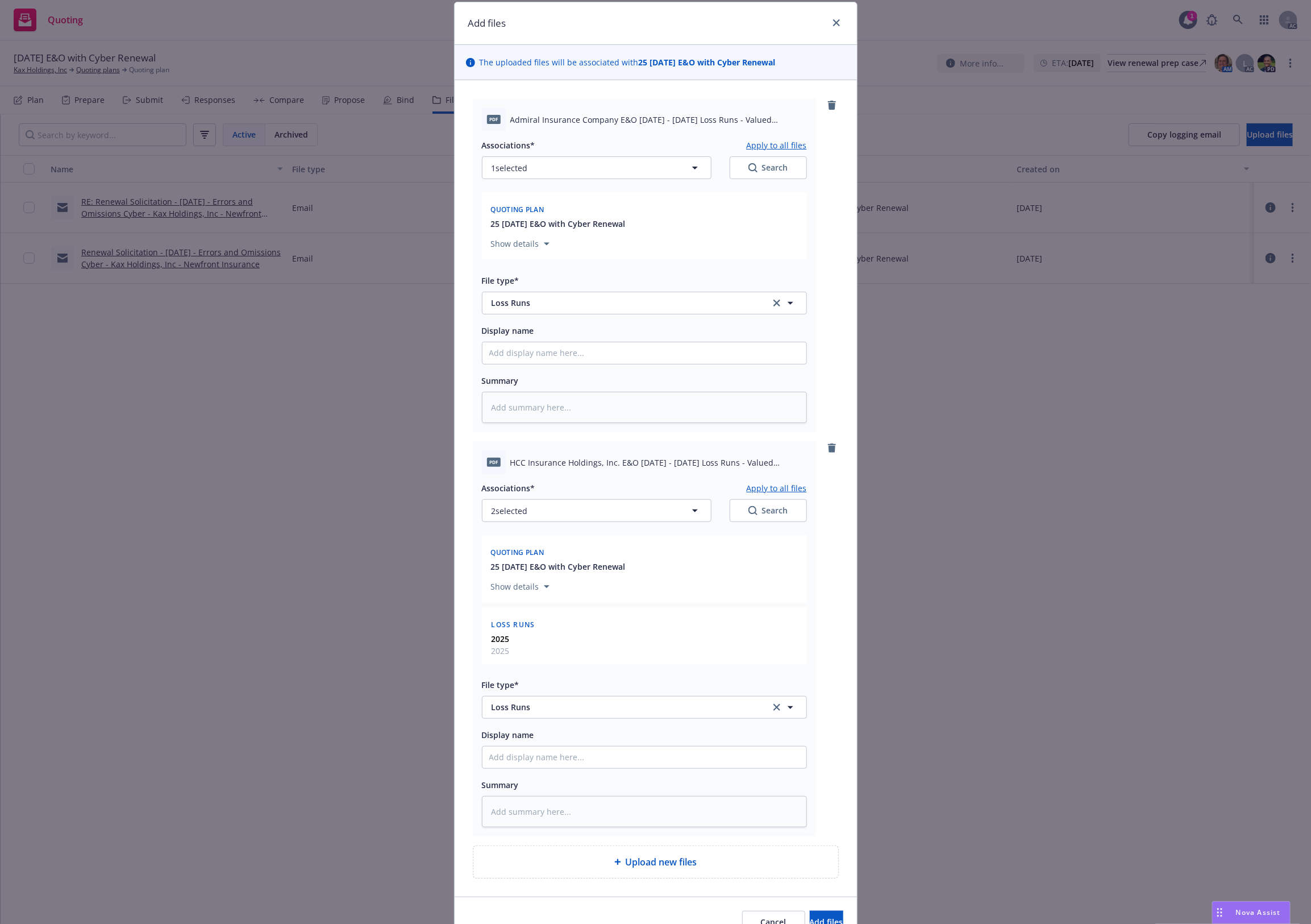
scroll to position [97, 0]
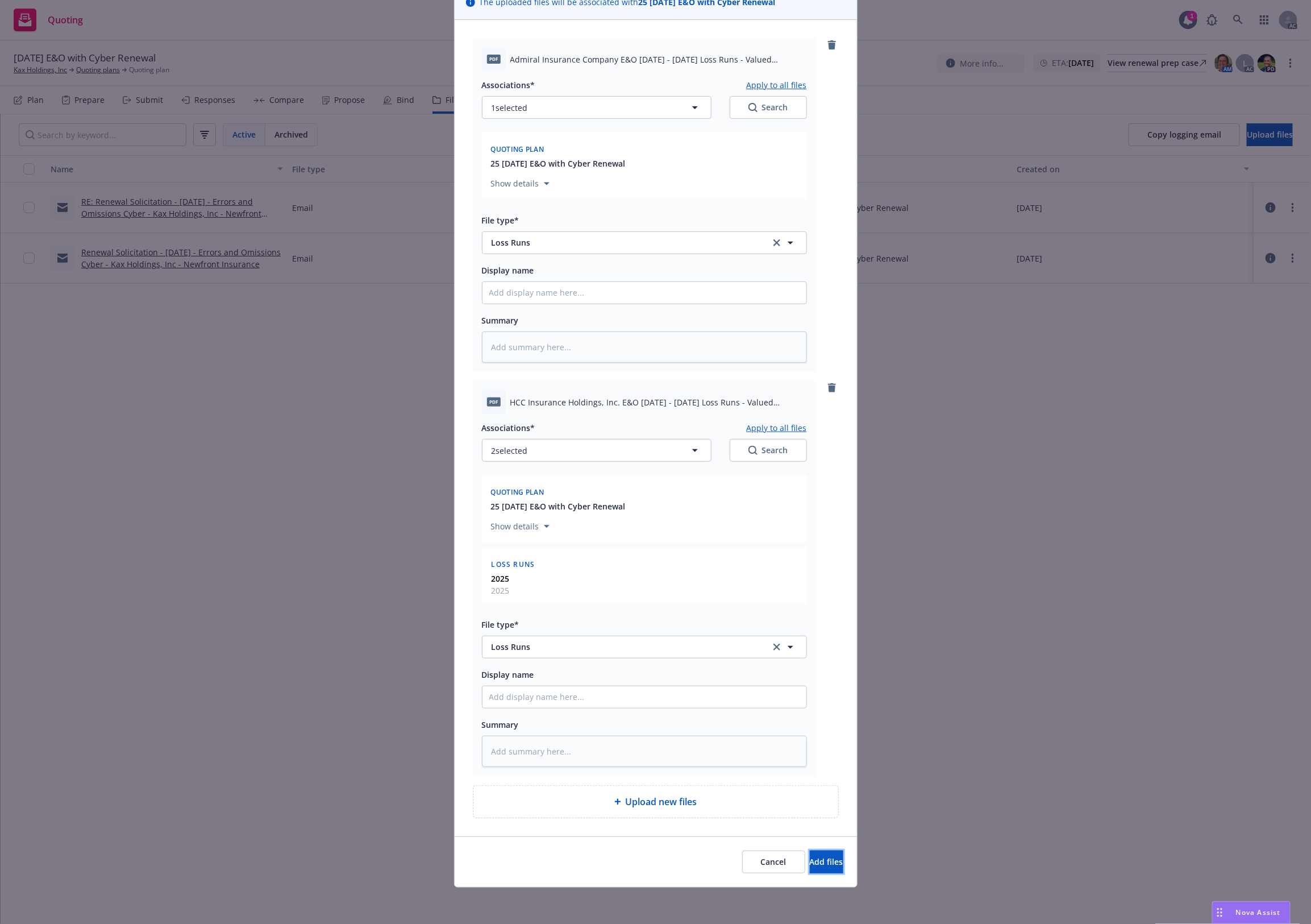
drag, startPoint x: 811, startPoint y: 870, endPoint x: 754, endPoint y: 433, distance: 440.7
click at [819, 550] on div "Add files The uploaded files will be associated with 25 11/05/25 E&O with Cyber…" at bounding box center [656, 414] width 403 height 946
click at [765, 424] on button "Apply to all files" at bounding box center [777, 427] width 60 height 14
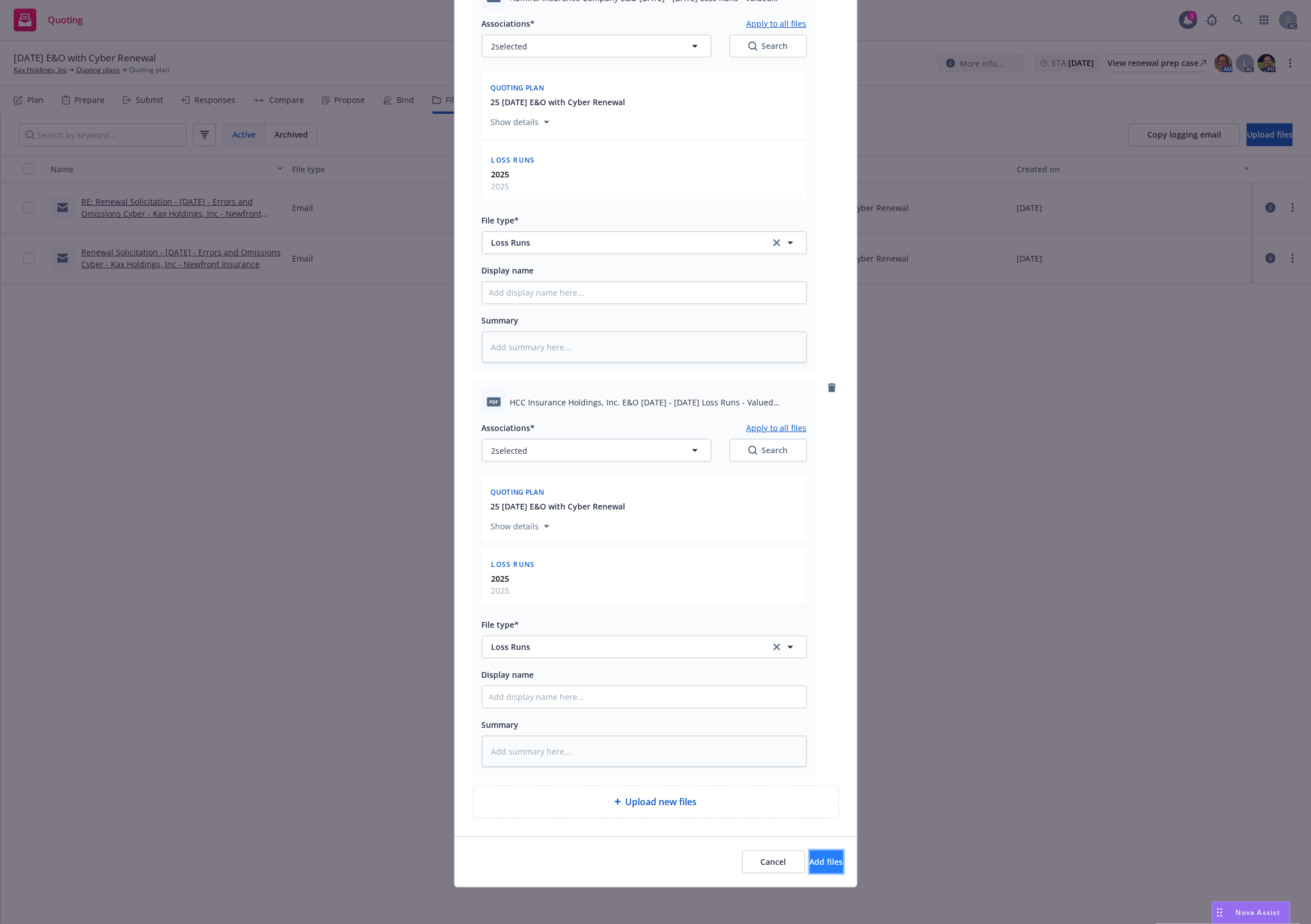
click at [825, 857] on button "Add files" at bounding box center [826, 862] width 34 height 22
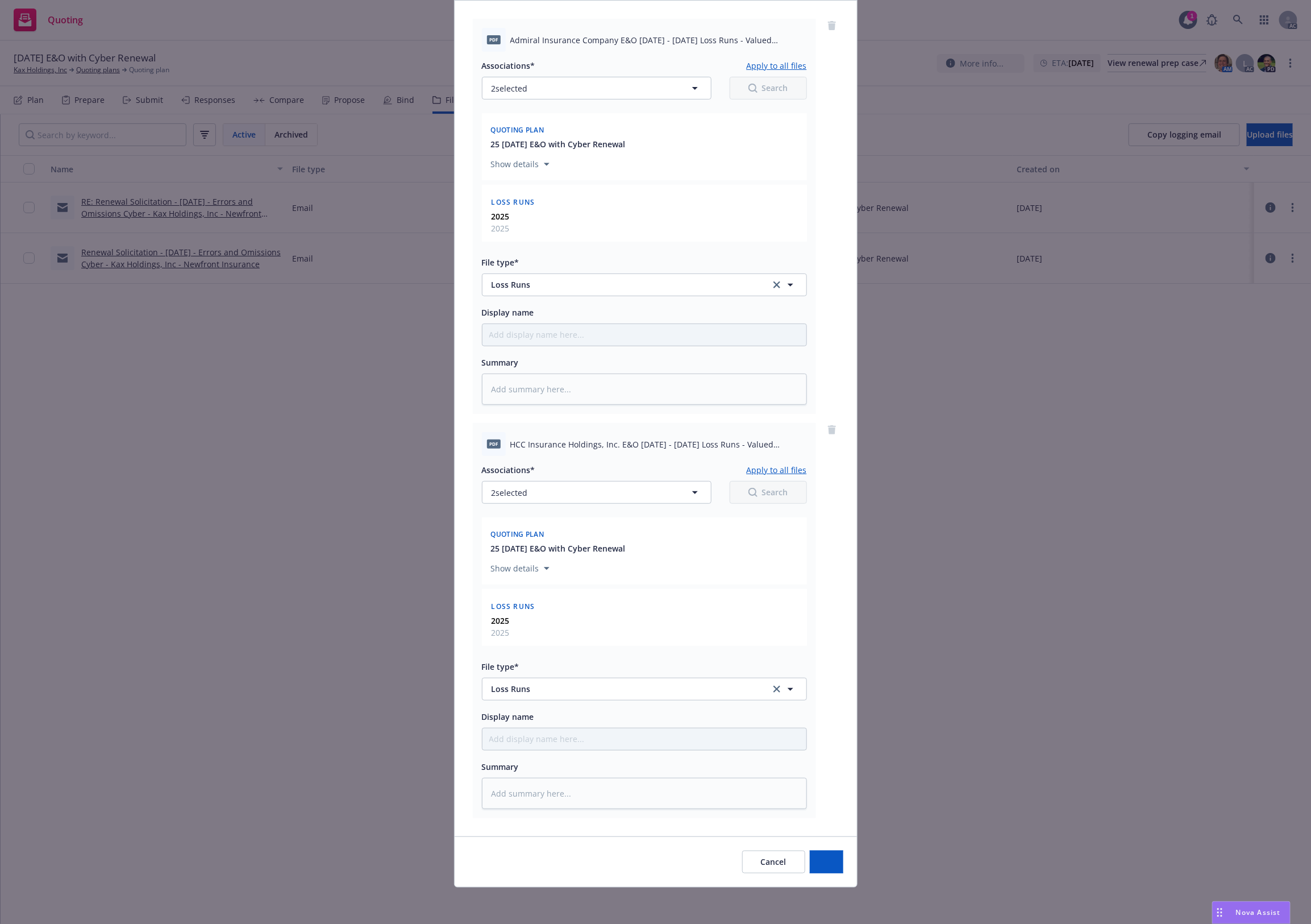
scroll to position [115, 0]
type textarea "x"
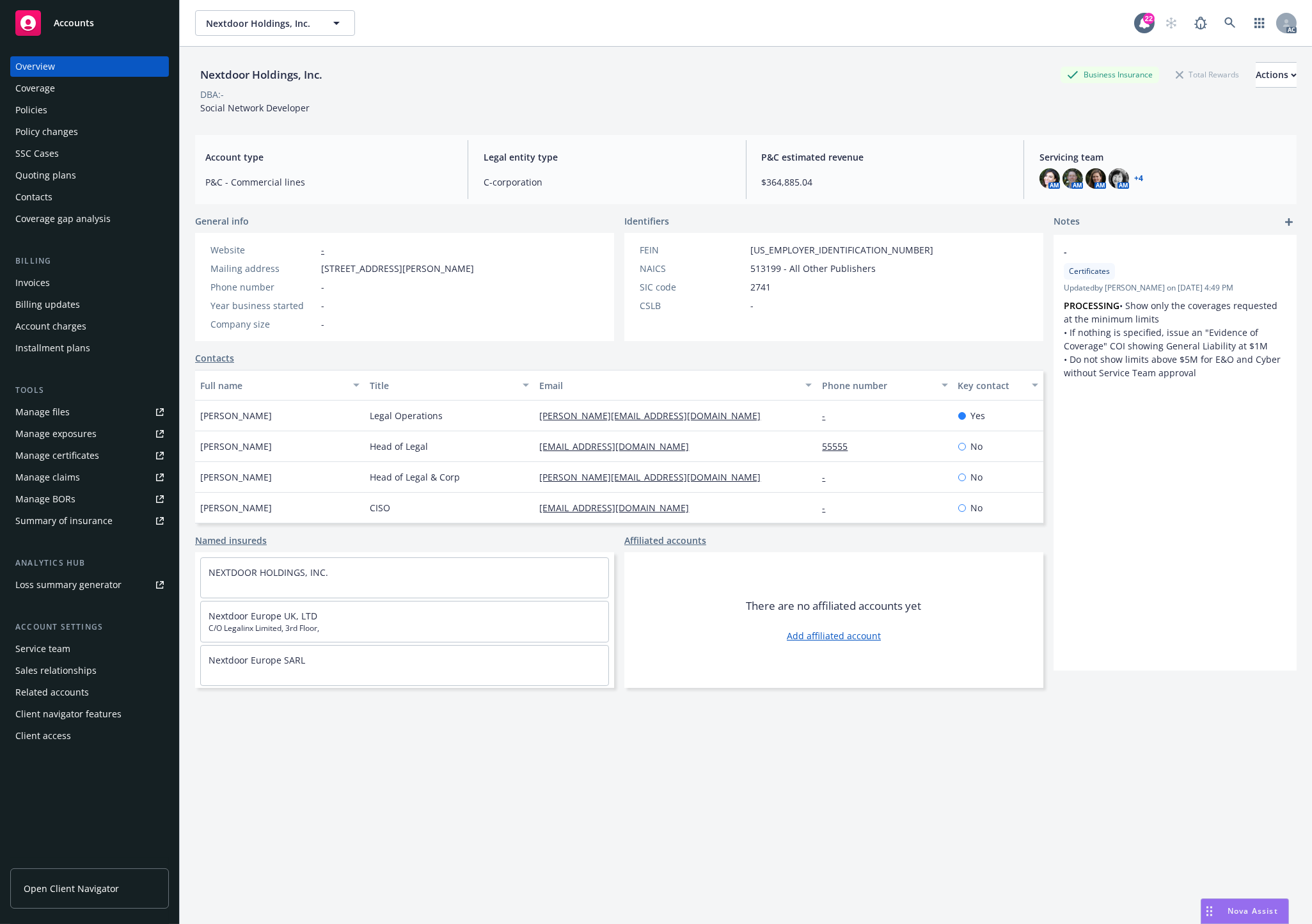
click at [60, 113] on div "Policies" at bounding box center [89, 110] width 149 height 21
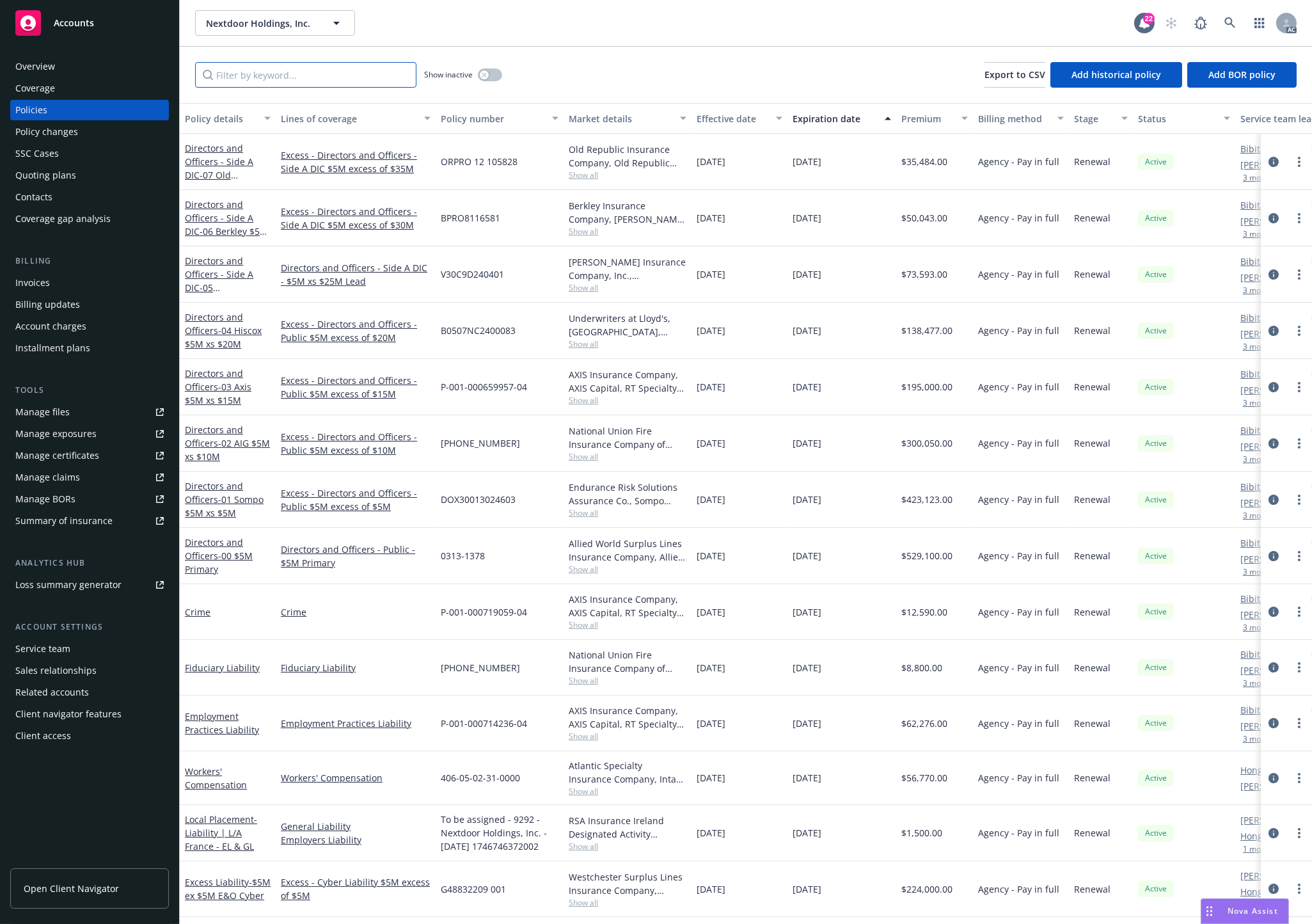
click at [289, 74] on input "Filter by keyword..." at bounding box center [306, 75] width 222 height 25
paste input "B0595FD1765402023"
type input "B0595FD1765402023"
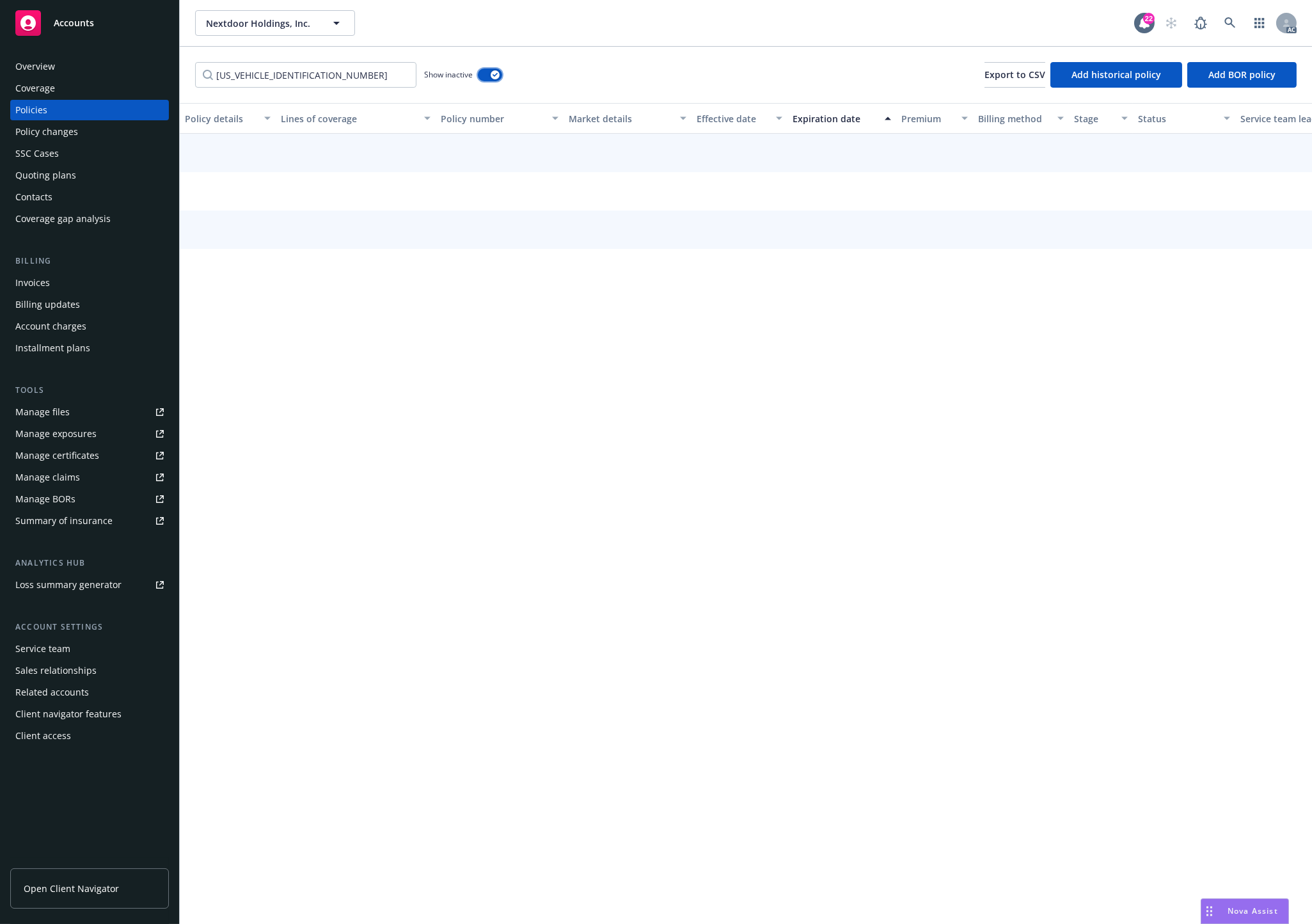
click at [478, 68] on button "button" at bounding box center [490, 75] width 24 height 13
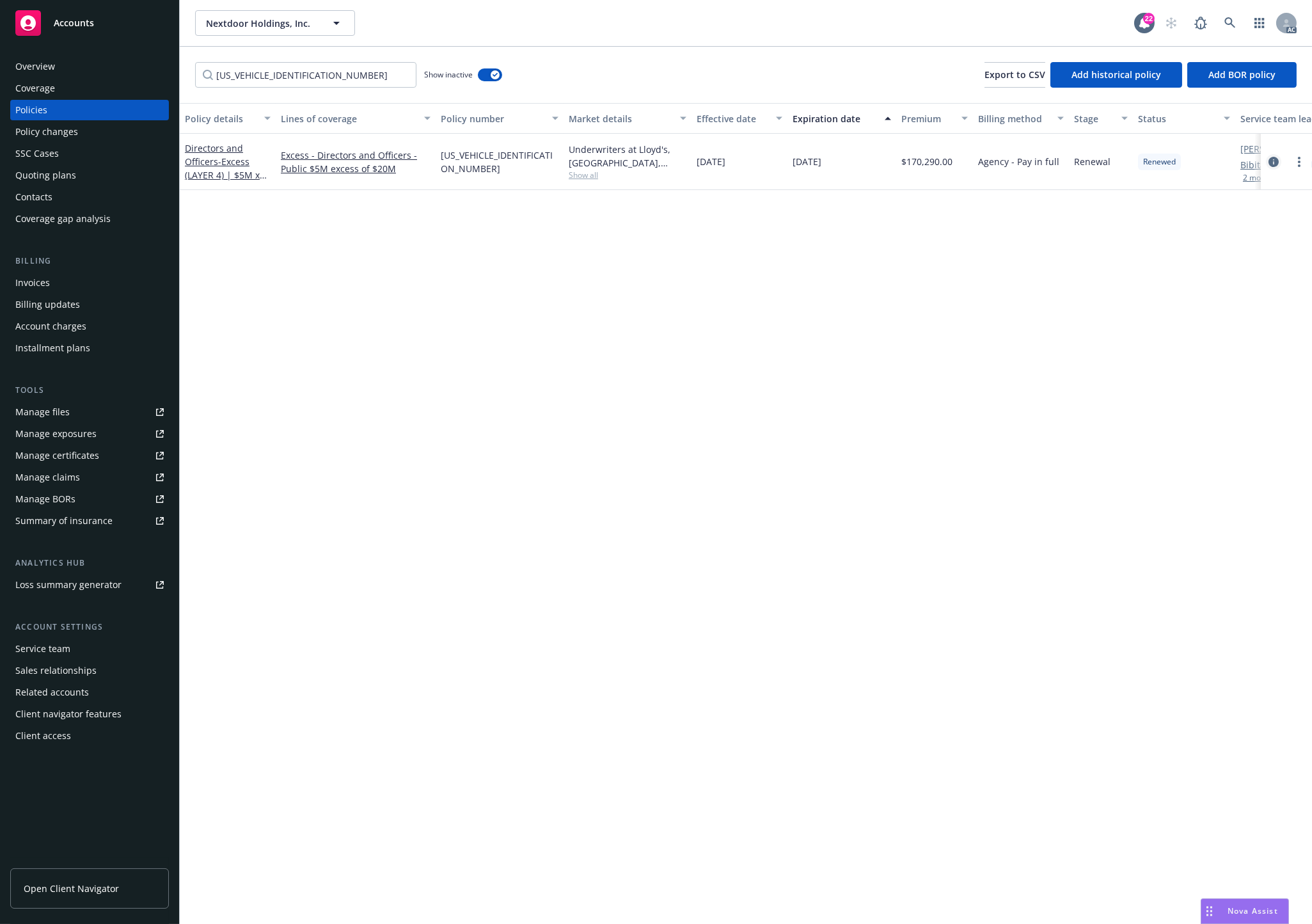
click at [1274, 168] on link "circleInformation" at bounding box center [1273, 161] width 15 height 15
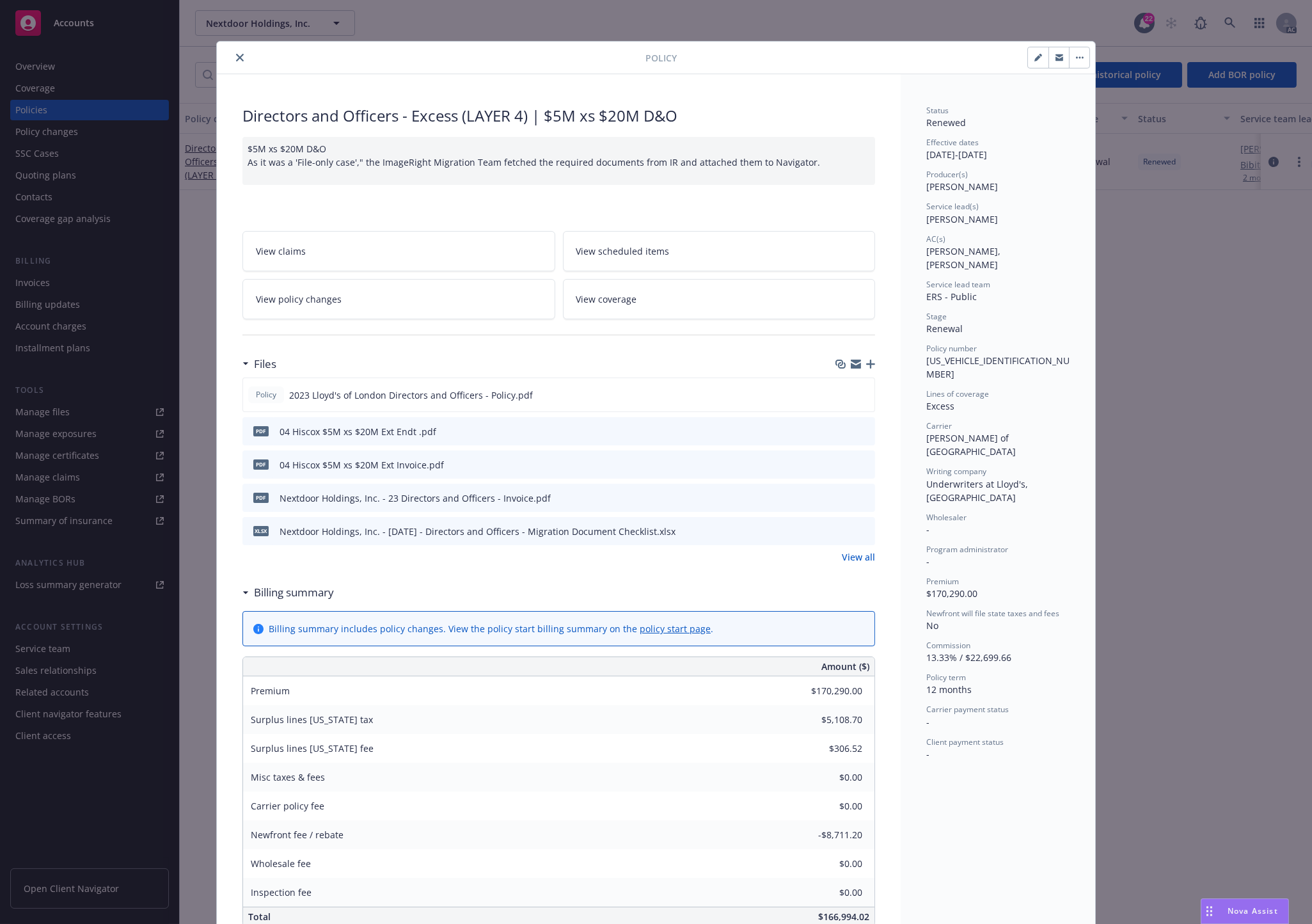
click at [852, 548] on div "Policy 2023 Lloyd's of London Directors and Officers - Policy.pdf pdf 04 Hiscox…" at bounding box center [558, 470] width 633 height 186
click at [861, 388] on button at bounding box center [864, 394] width 12 height 14
click at [852, 429] on div at bounding box center [855, 431] width 32 height 14
click at [858, 395] on icon "preview file" at bounding box center [862, 394] width 12 height 9
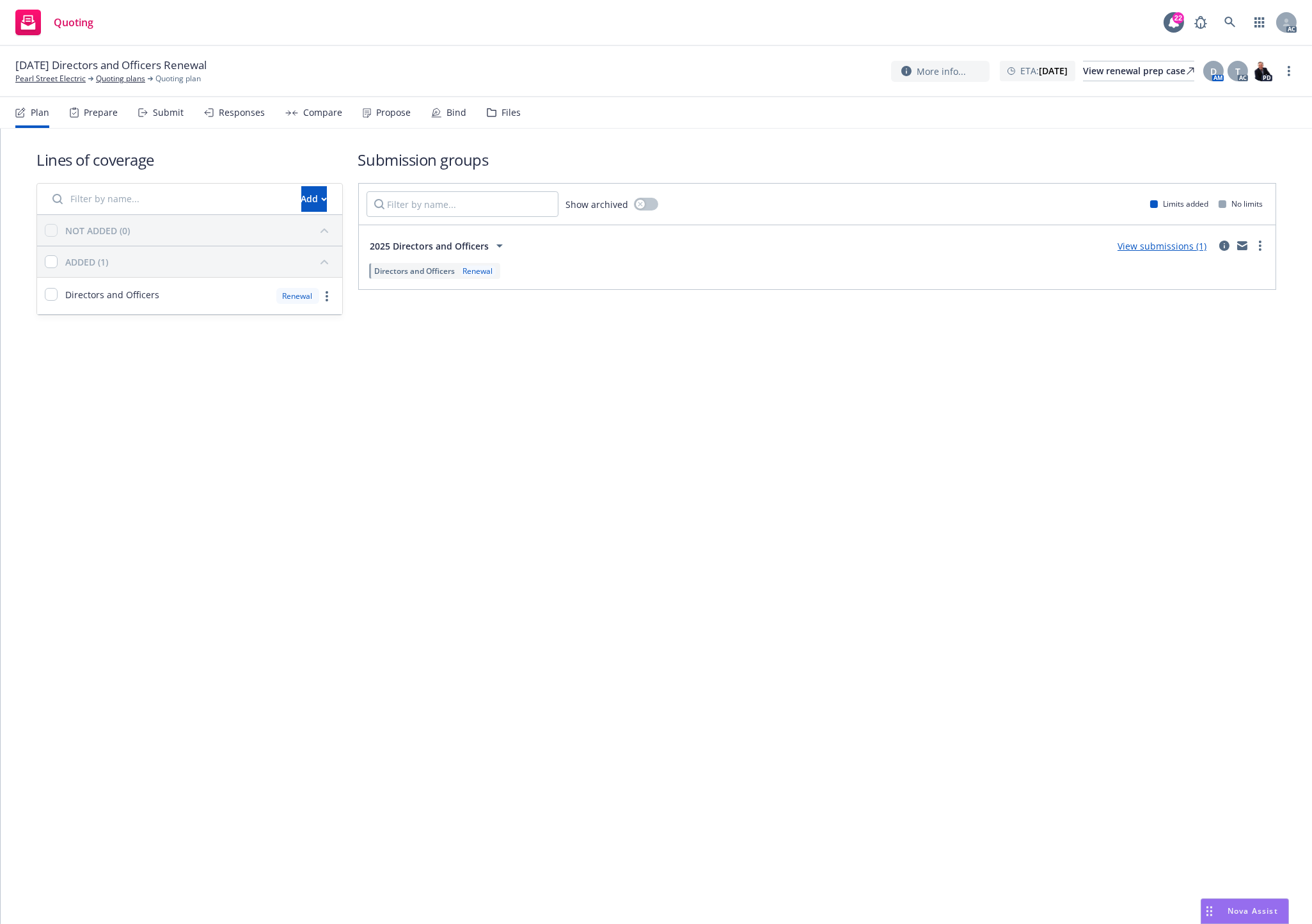
click at [493, 113] on div "Files" at bounding box center [504, 113] width 34 height 31
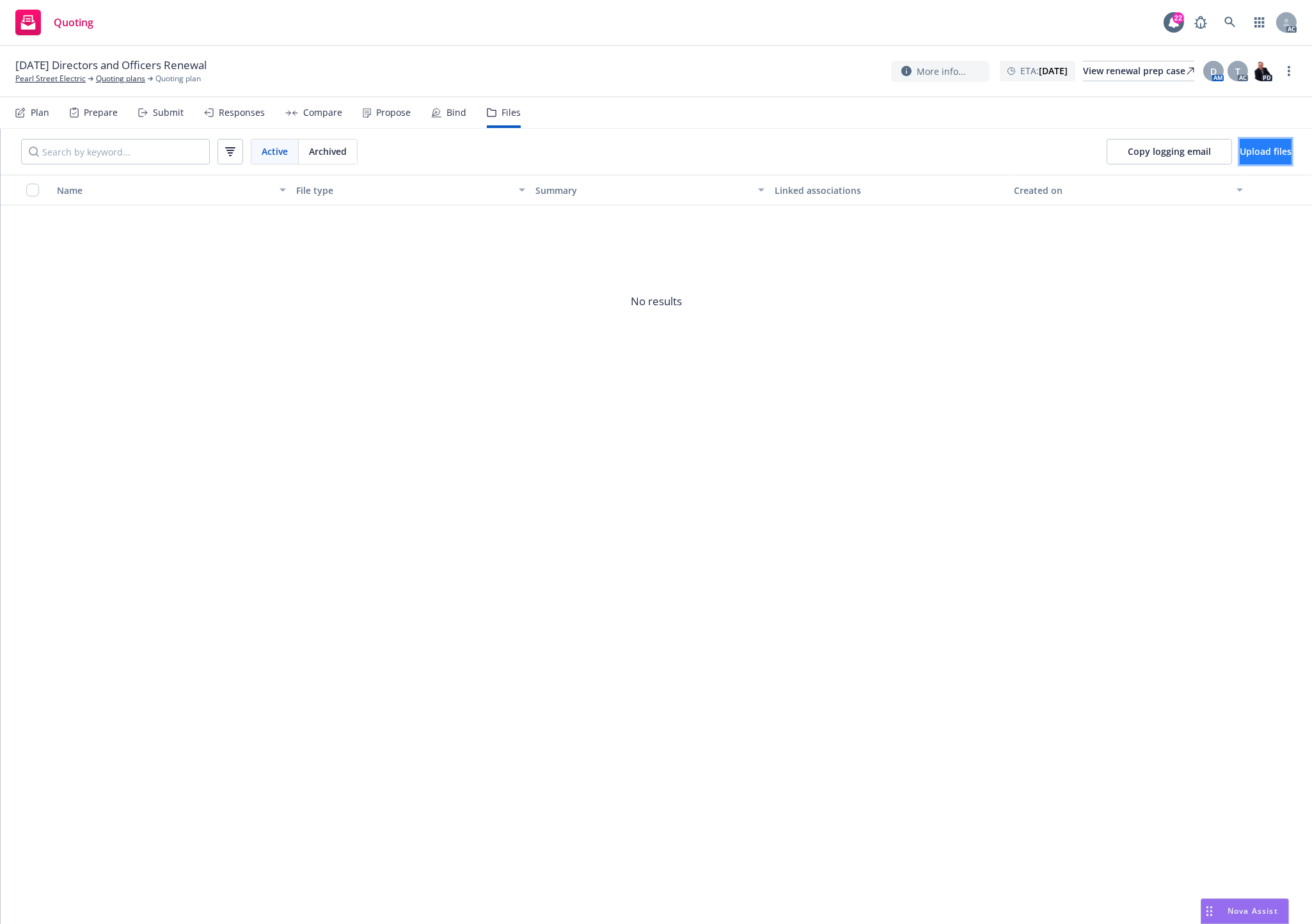
click at [1240, 141] on button "Upload files" at bounding box center [1266, 151] width 52 height 25
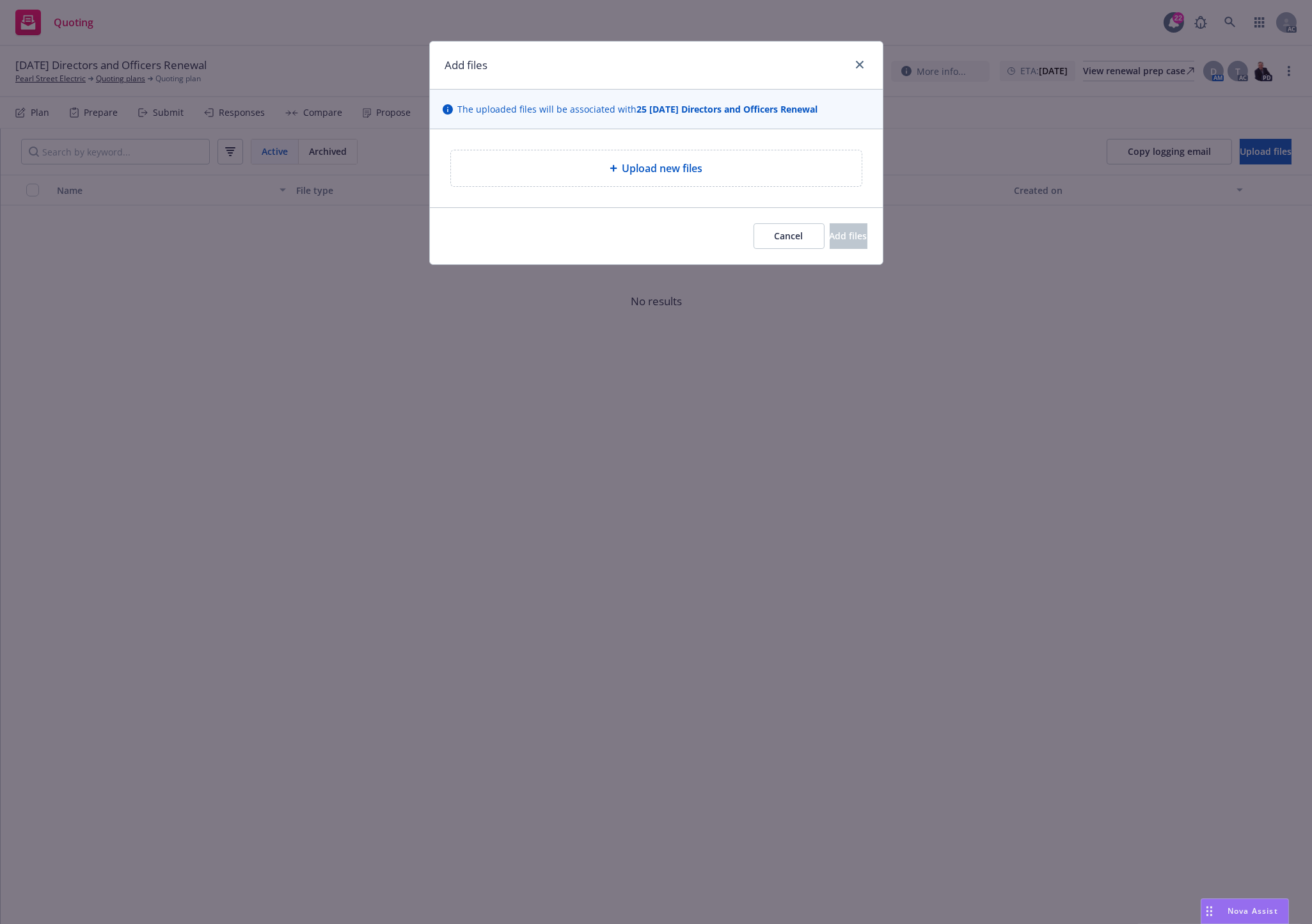
drag, startPoint x: 650, startPoint y: 189, endPoint x: 648, endPoint y: 179, distance: 10.2
click at [648, 185] on div "Upload new files" at bounding box center [656, 168] width 453 height 78
click at [655, 162] on span "Upload new files" at bounding box center [663, 168] width 81 height 15
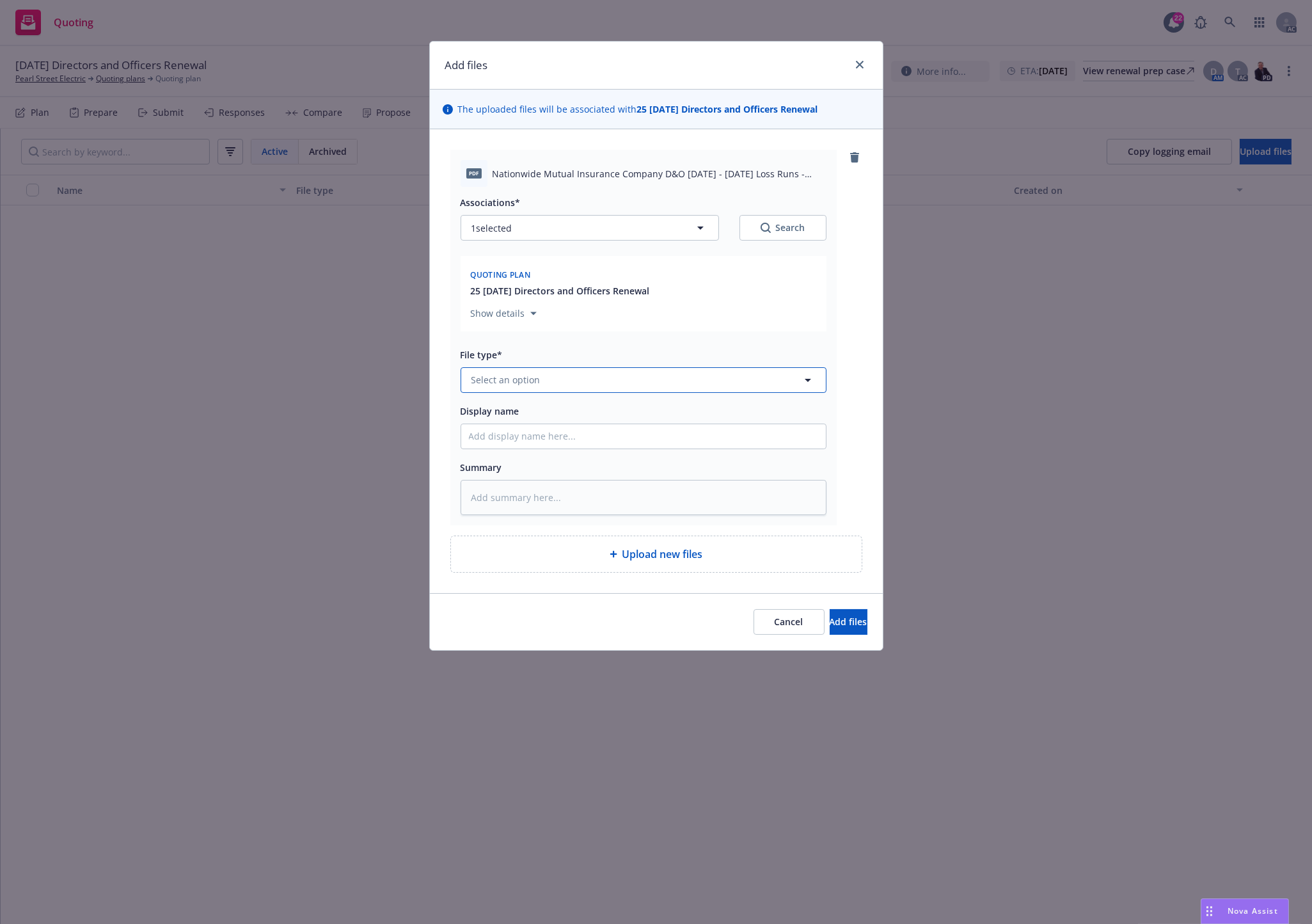
click at [527, 378] on span "Select an option" at bounding box center [506, 379] width 69 height 14
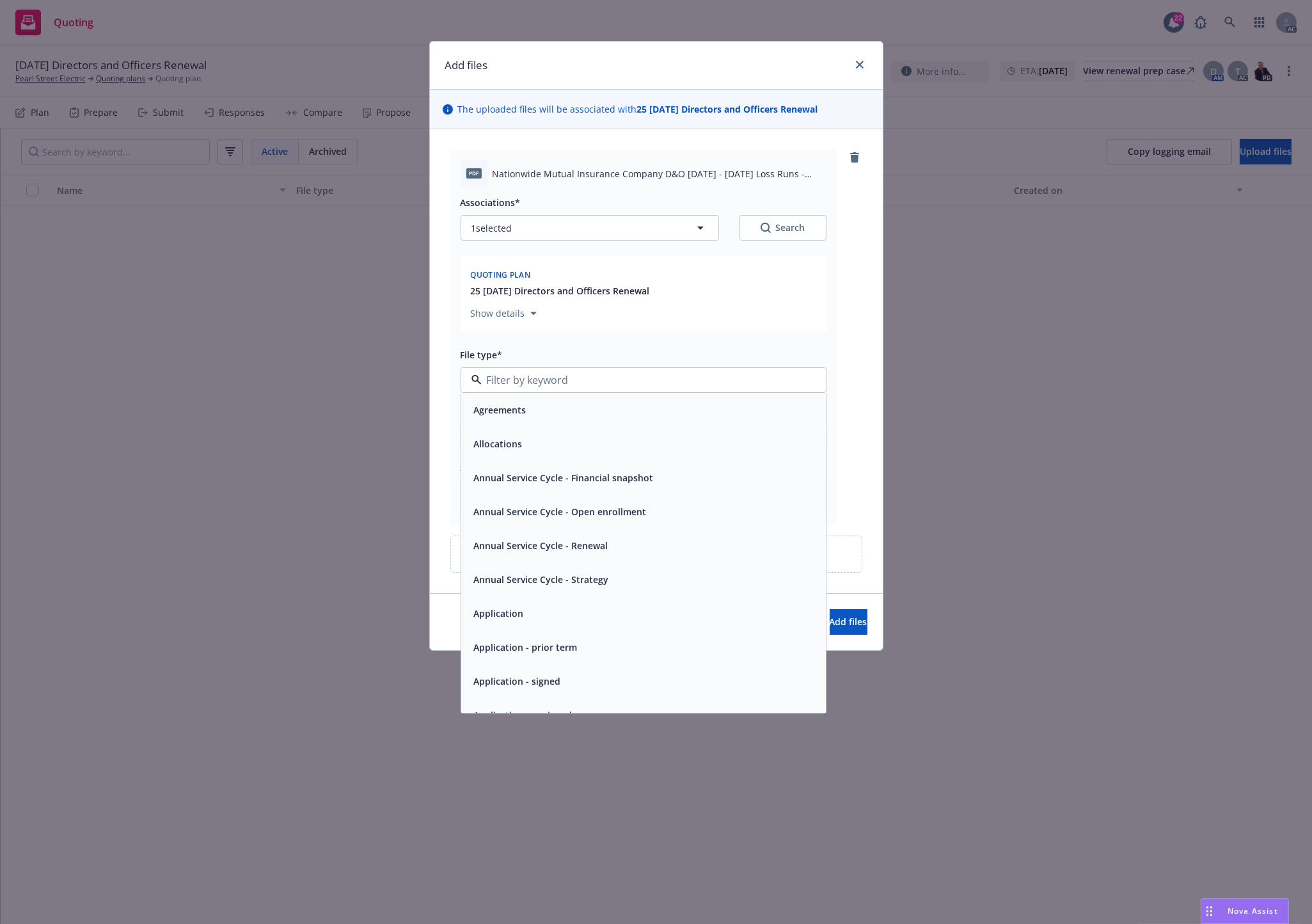
type input "`"
type textarea "x"
paste input "Loss Runs"
type input "Loss Runs"
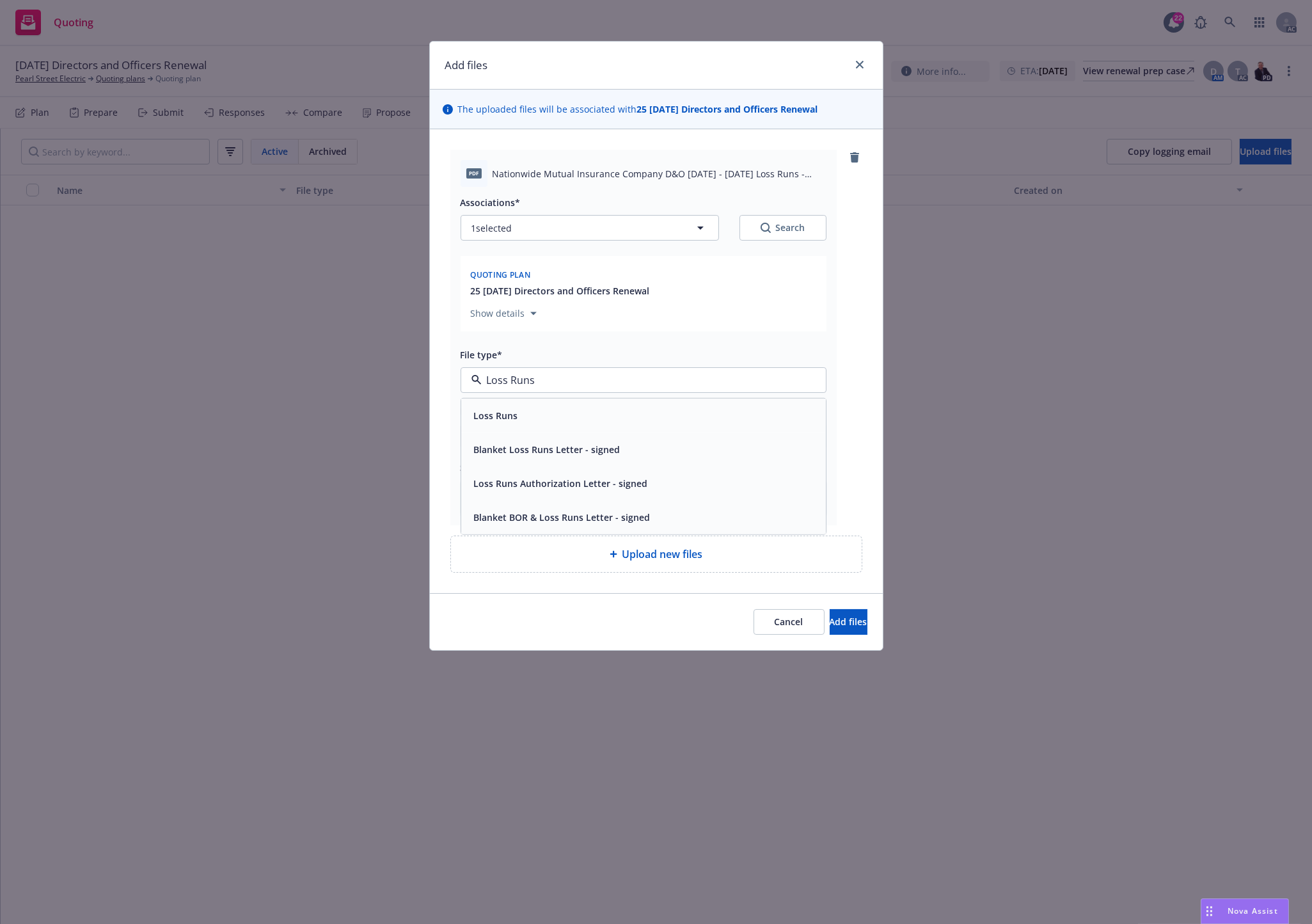
click at [510, 412] on span "Loss Runs" at bounding box center [495, 415] width 44 height 14
drag, startPoint x: 771, startPoint y: 242, endPoint x: 782, endPoint y: 231, distance: 15.6
click at [774, 240] on div "Associations* 1 selected Search Quoting plan 25 [DATE] Directors and Officers R…" at bounding box center [644, 266] width 366 height 142
click at [782, 231] on div "Search" at bounding box center [783, 228] width 45 height 13
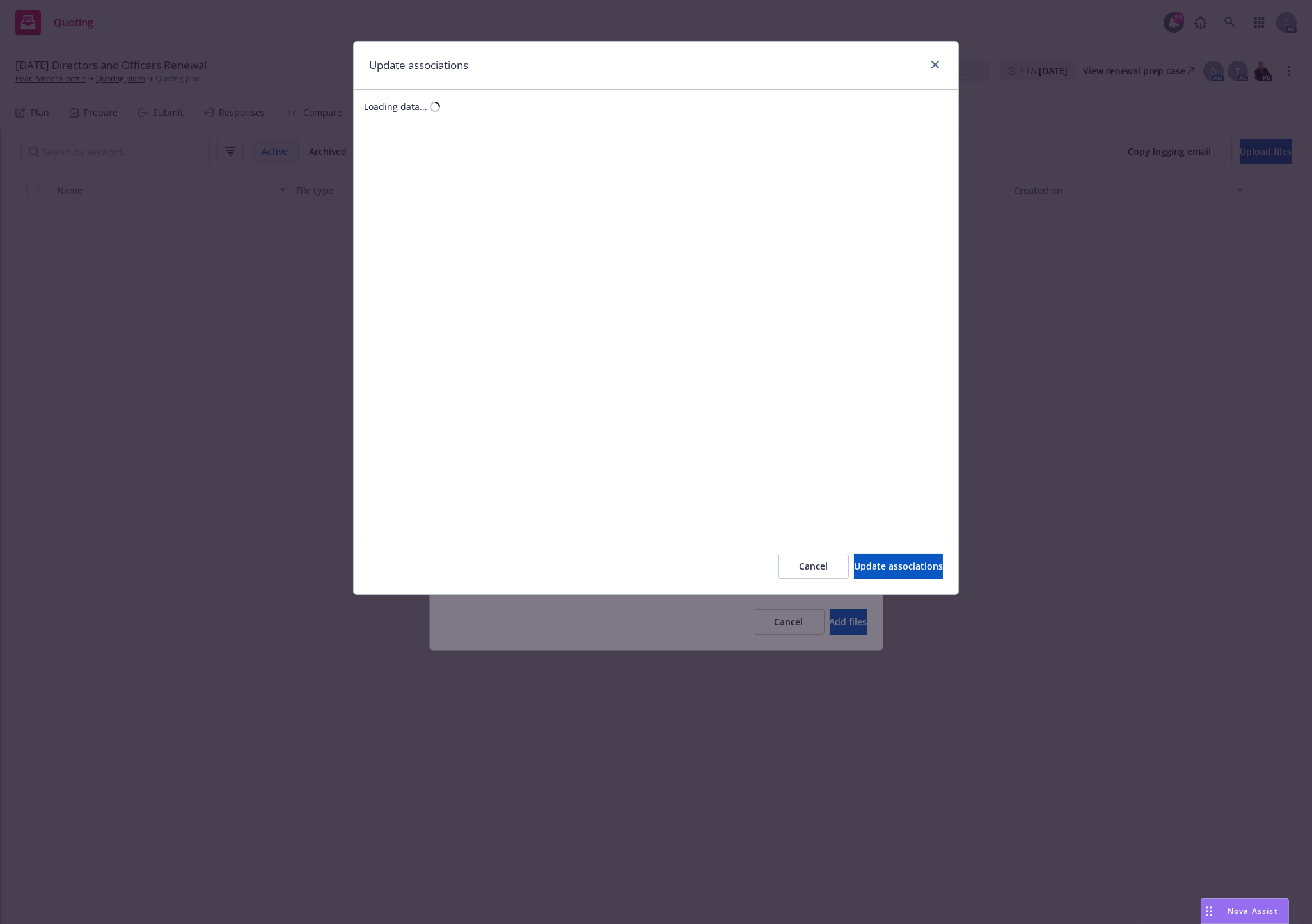
type textarea "x"
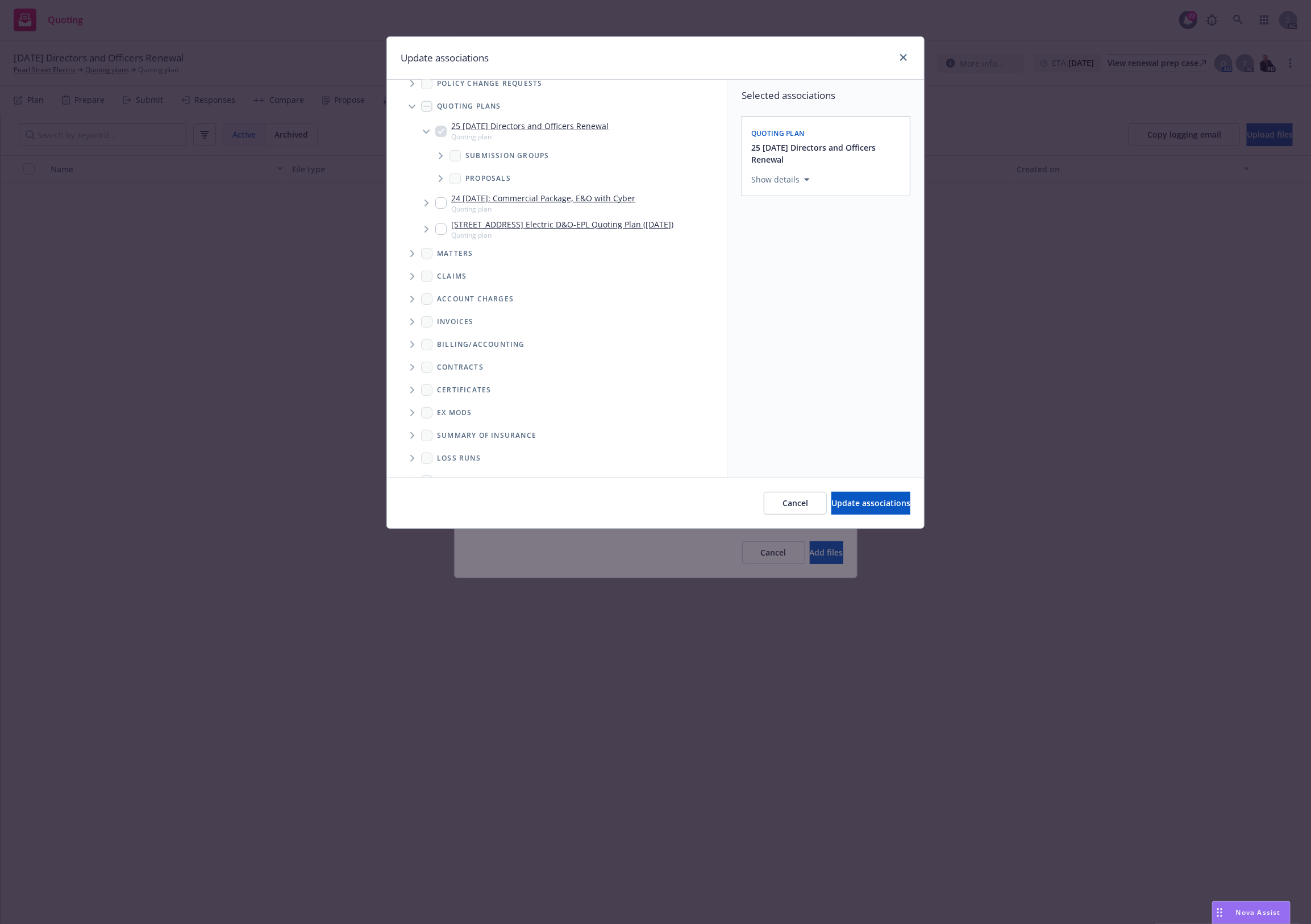
scroll to position [58, 0]
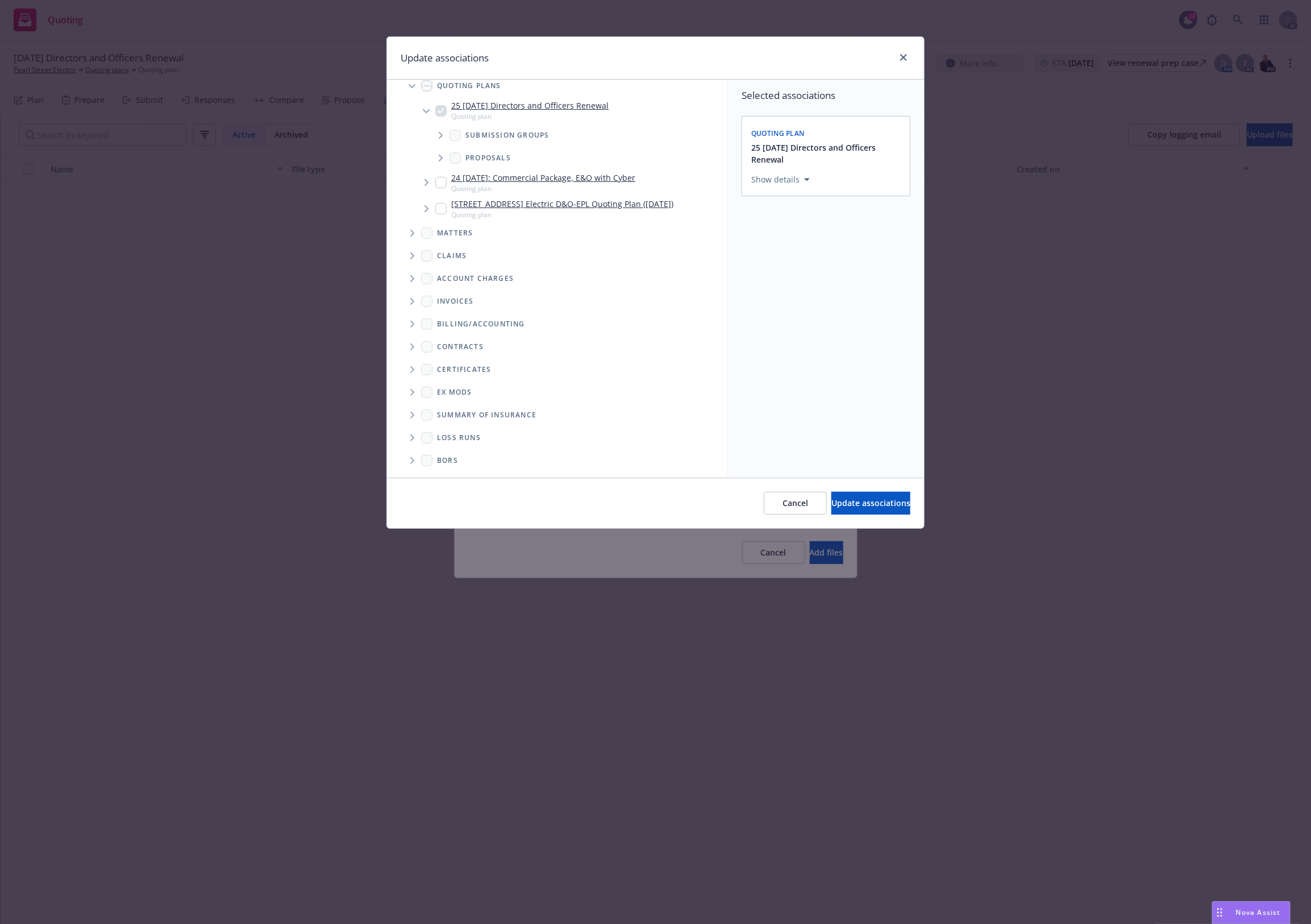
click at [415, 435] on icon "Folder Tree Example" at bounding box center [413, 438] width 5 height 7
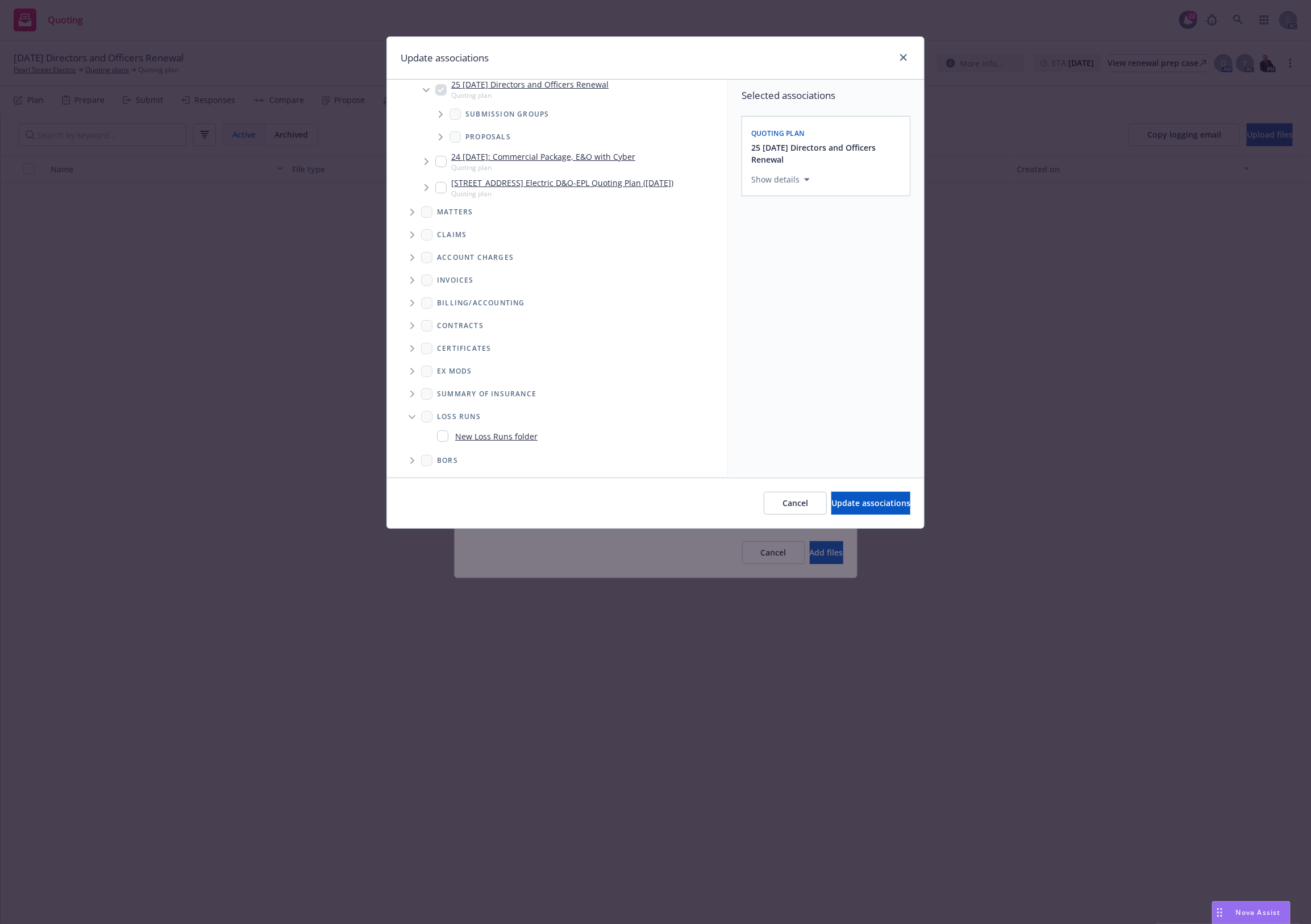
click at [465, 438] on link "New Loss Runs folder" at bounding box center [496, 436] width 82 height 12
checkbox input "true"
click at [821, 258] on div "Select an option" at bounding box center [821, 258] width 121 height 11
click at [851, 366] on div "2025" at bounding box center [857, 374] width 209 height 30
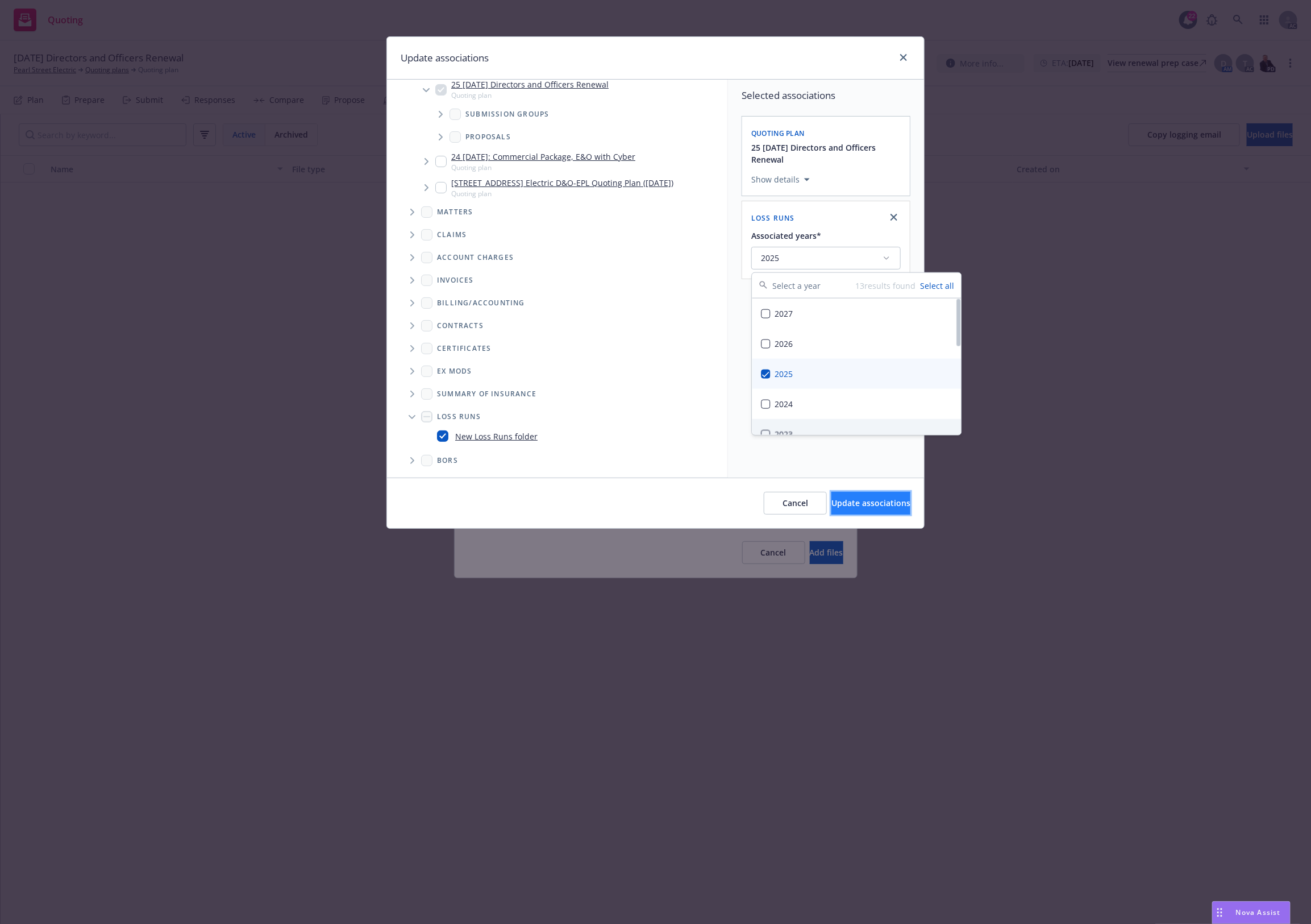
click at [860, 504] on span "Update associations" at bounding box center [870, 502] width 79 height 10
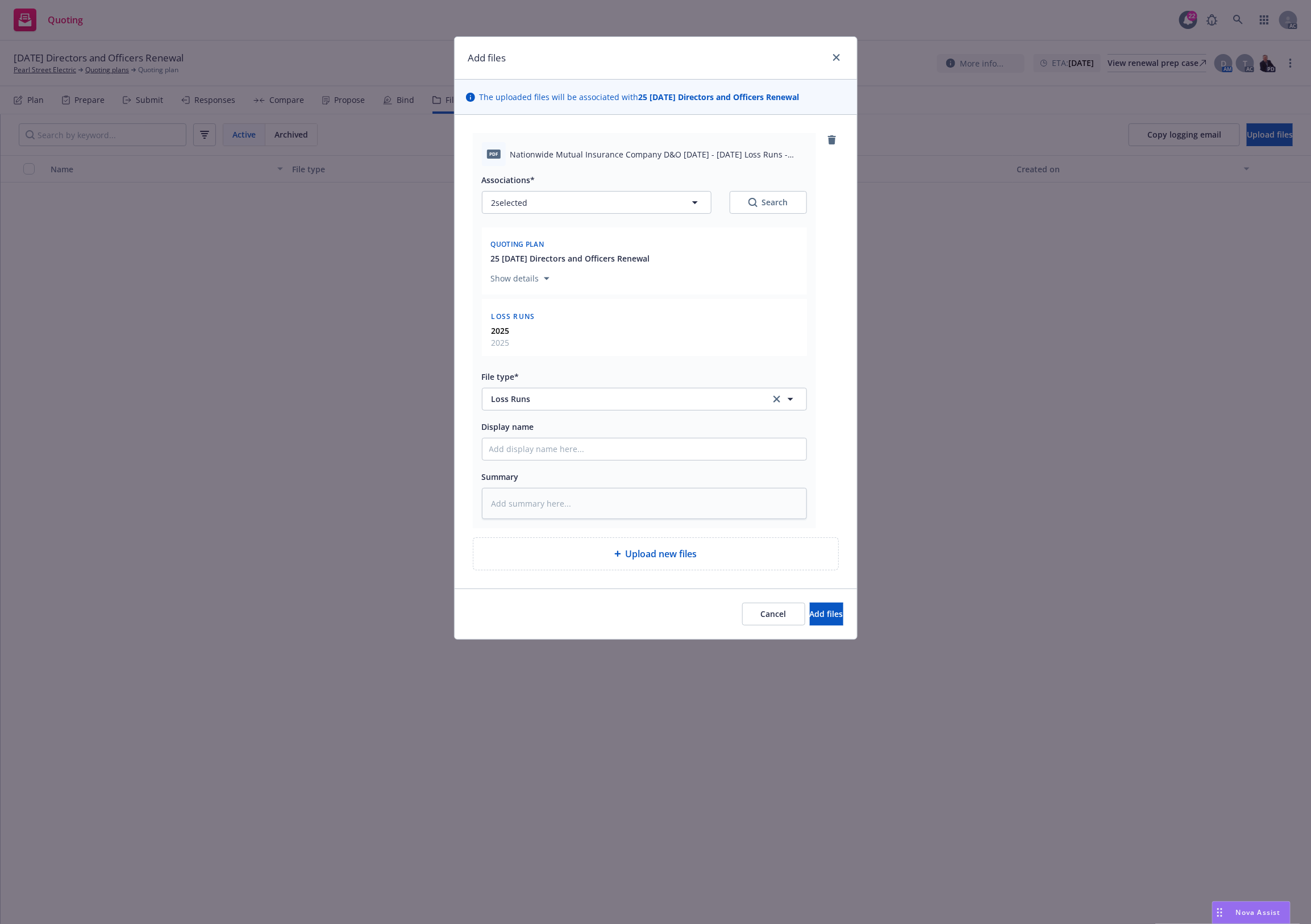
click at [759, 194] on button "Search" at bounding box center [768, 202] width 78 height 22
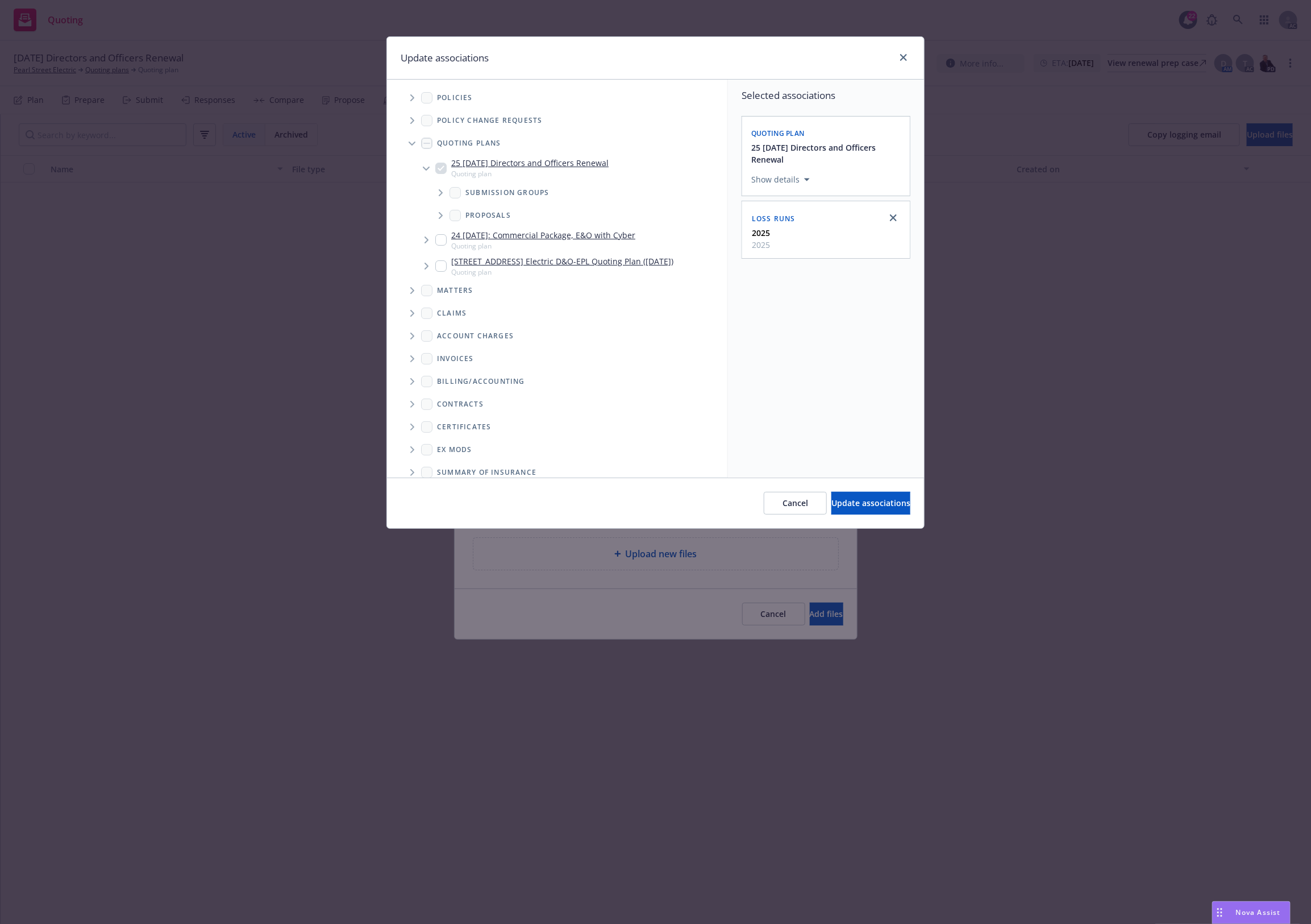
drag, startPoint x: 638, startPoint y: 645, endPoint x: 642, endPoint y: 641, distance: 5.7
click at [642, 641] on div "Update associations Accessibility guide for tree Tree Example. Navigate the tre…" at bounding box center [655, 462] width 1311 height 924
drag, startPoint x: 767, startPoint y: 494, endPoint x: 751, endPoint y: 535, distance: 44.0
click at [767, 495] on button "Cancel" at bounding box center [795, 503] width 63 height 22
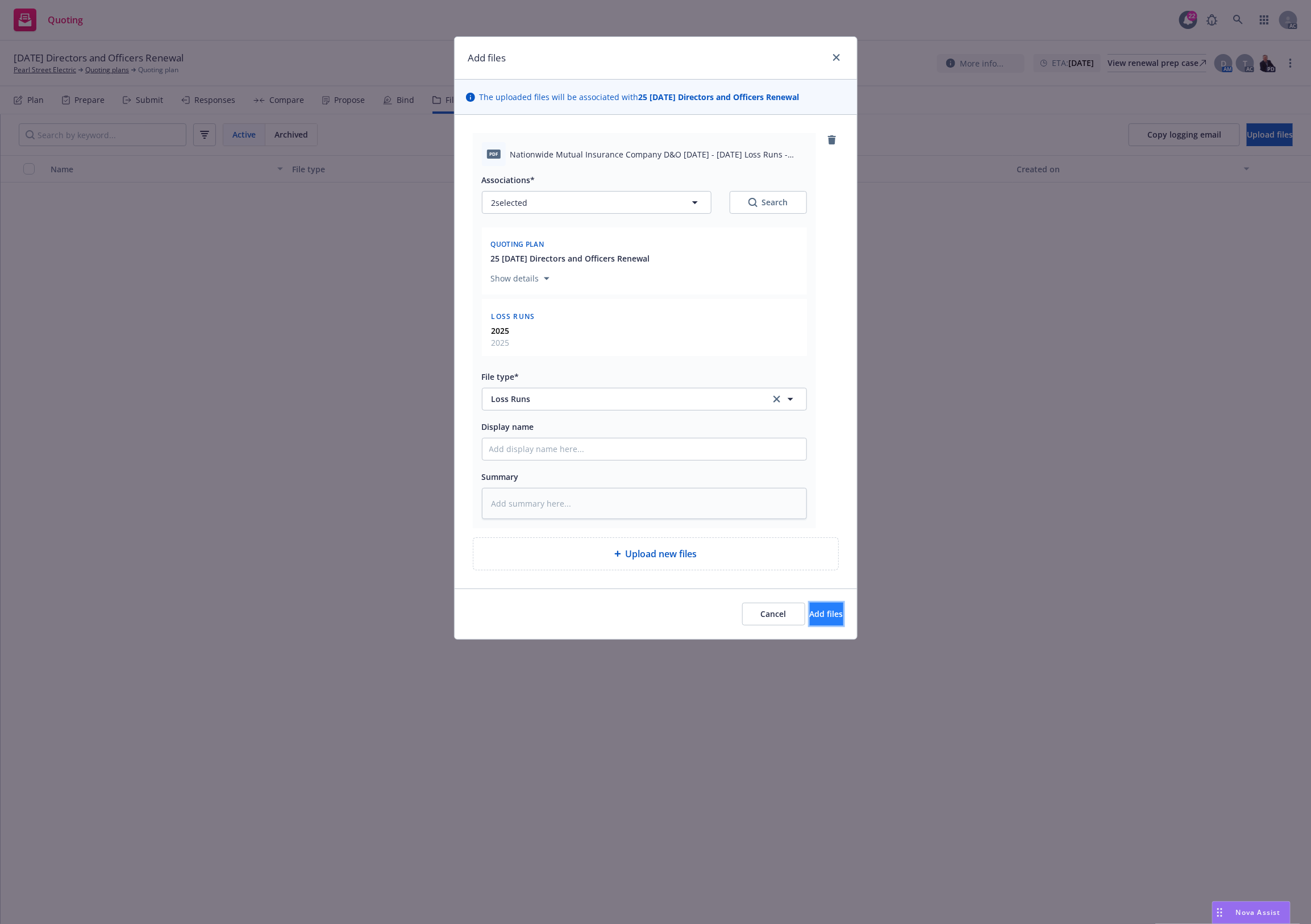
click at [809, 611] on span "Add files" at bounding box center [826, 613] width 34 height 10
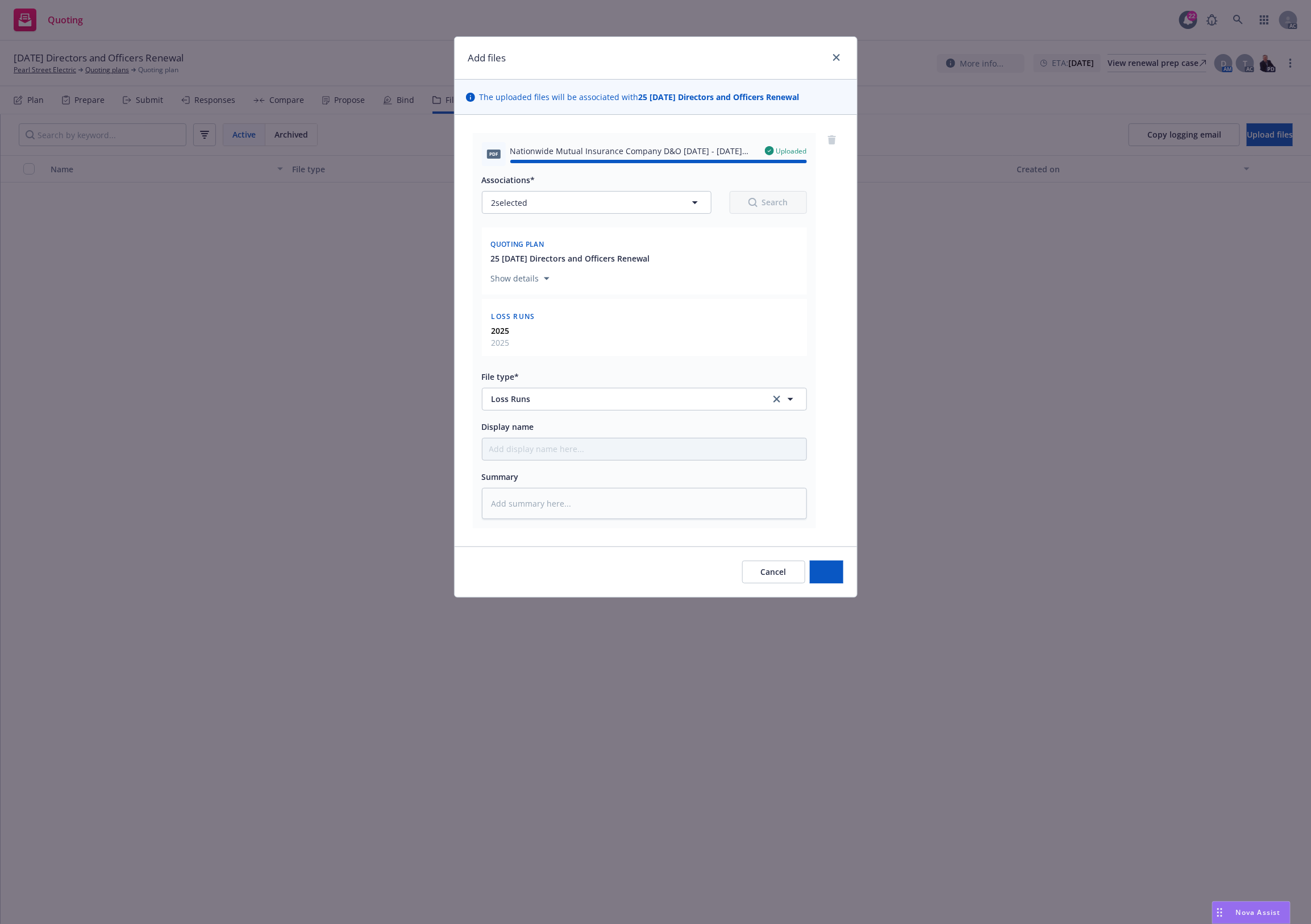
type textarea "x"
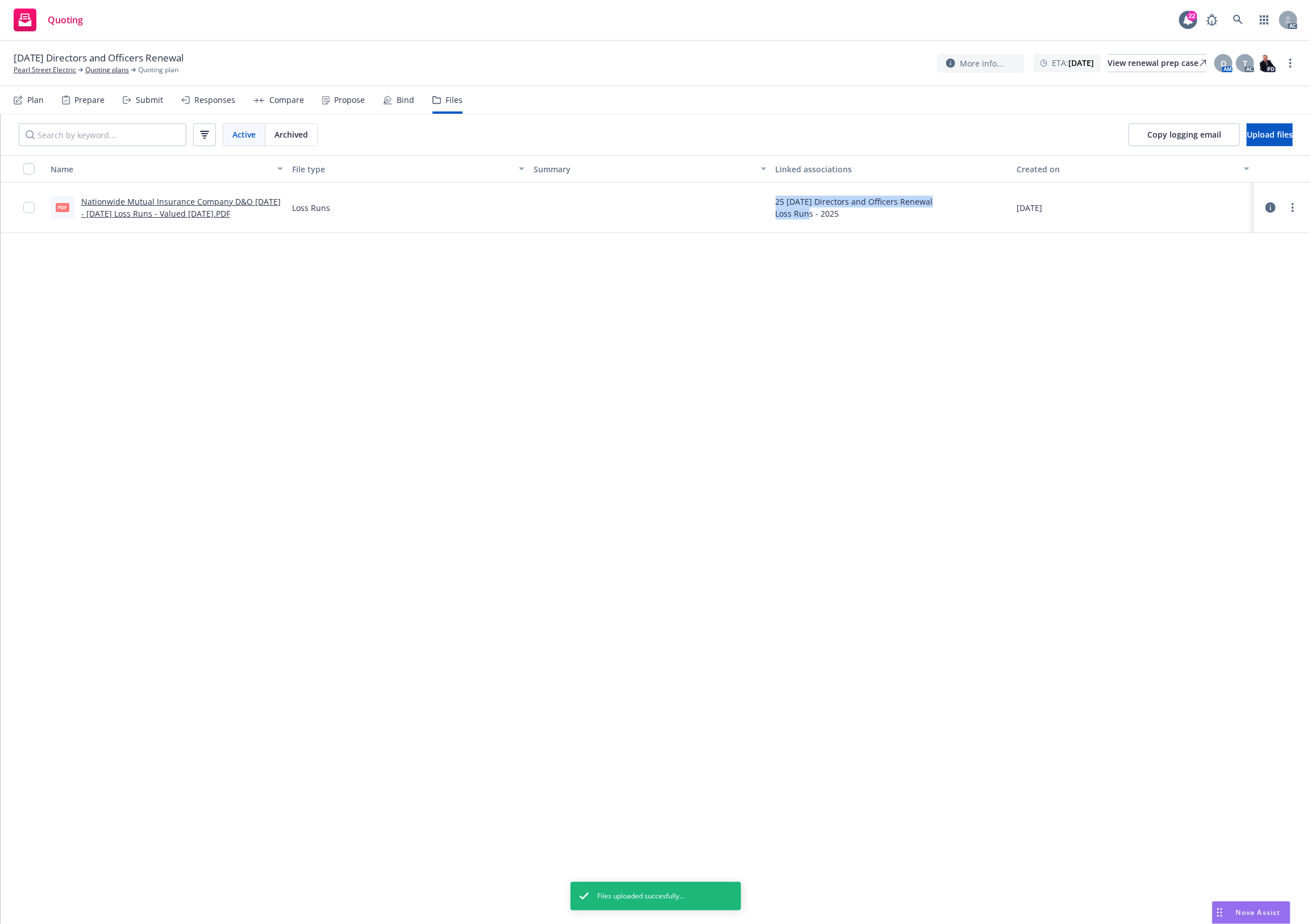
click at [749, 368] on div "Name File type Summary Linked associations Created on PDF Nationwide Mutual Ins…" at bounding box center [656, 539] width 1310 height 768
drag, startPoint x: 490, startPoint y: 274, endPoint x: 499, endPoint y: 201, distance: 73.6
click at [498, 226] on div "Name File type Summary Linked associations Created on PDF Nationwide Mutual Ins…" at bounding box center [656, 539] width 1310 height 768
drag, startPoint x: 733, startPoint y: 425, endPoint x: 509, endPoint y: 254, distance: 281.8
click at [725, 412] on div "Name File type Summary Linked associations Created on PDF Nationwide Mutual Ins…" at bounding box center [656, 539] width 1310 height 768
